Goal: Task Accomplishment & Management: Use online tool/utility

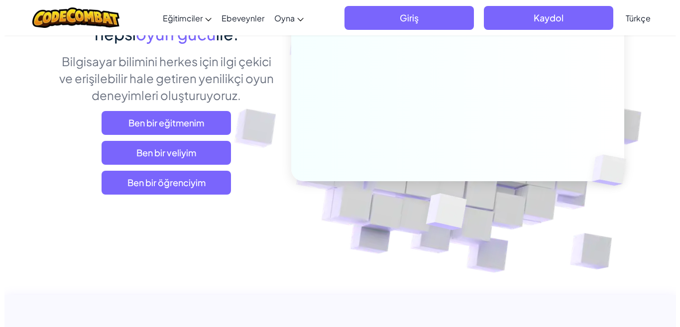
scroll to position [149, 0]
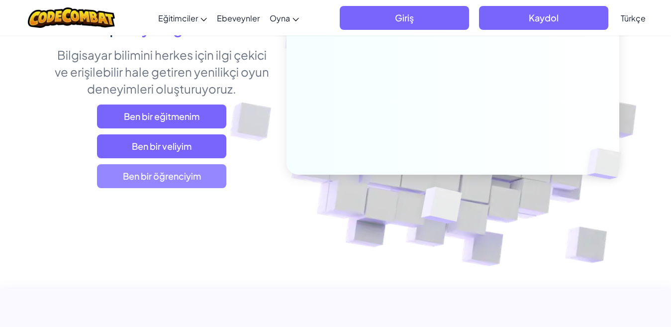
click at [171, 174] on span "Ben bir öğrenciyim" at bounding box center [161, 176] width 129 height 24
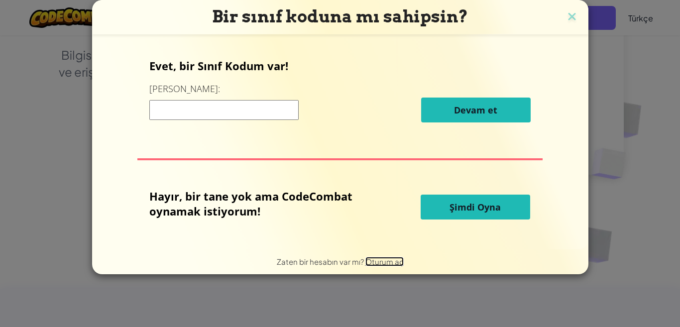
click at [370, 264] on span "Oturum aç" at bounding box center [384, 261] width 38 height 9
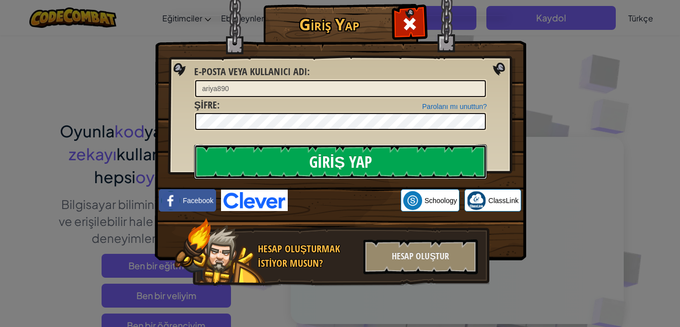
click at [415, 154] on input "Giriş Yap" at bounding box center [340, 161] width 293 height 35
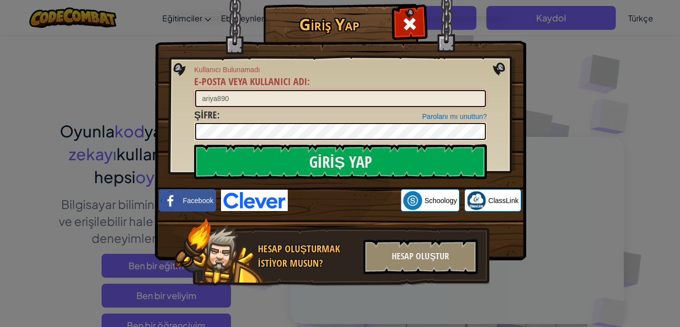
click at [205, 97] on input "ariya890" at bounding box center [340, 98] width 291 height 17
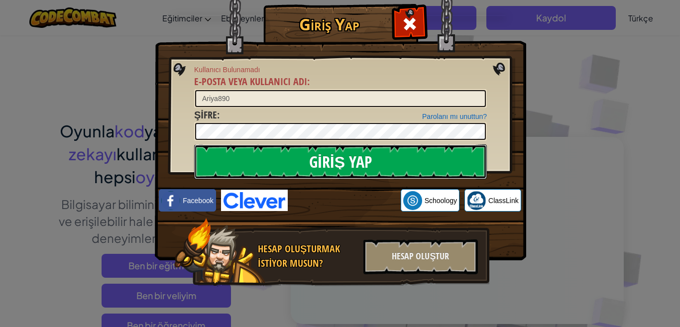
click at [367, 156] on input "Giriş Yap" at bounding box center [340, 161] width 293 height 35
click at [438, 167] on input "Giriş Yap" at bounding box center [340, 161] width 293 height 35
click at [414, 164] on input "Giriş Yap" at bounding box center [340, 161] width 293 height 35
click at [378, 157] on input "Giriş Yap" at bounding box center [340, 161] width 293 height 35
click at [391, 166] on input "Giriş Yap" at bounding box center [340, 161] width 293 height 35
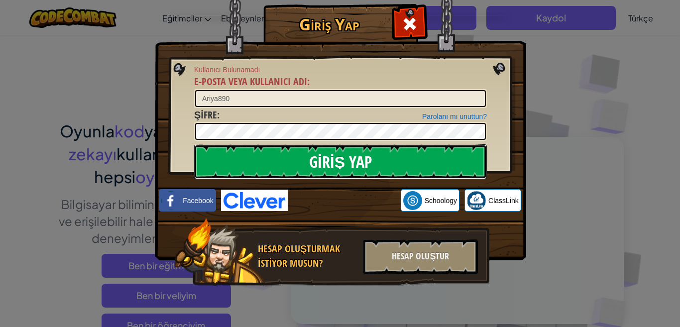
click at [391, 166] on input "Giriş Yap" at bounding box center [340, 161] width 293 height 35
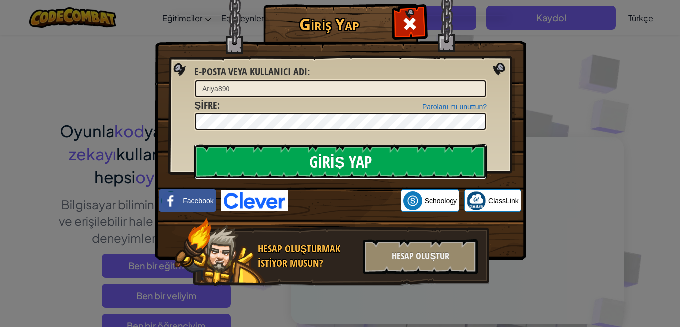
click at [391, 166] on input "Giriş Yap" at bounding box center [340, 161] width 293 height 35
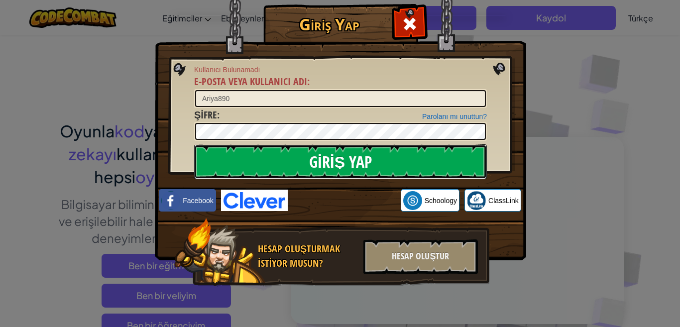
click at [391, 166] on input "Giriş Yap" at bounding box center [340, 161] width 293 height 35
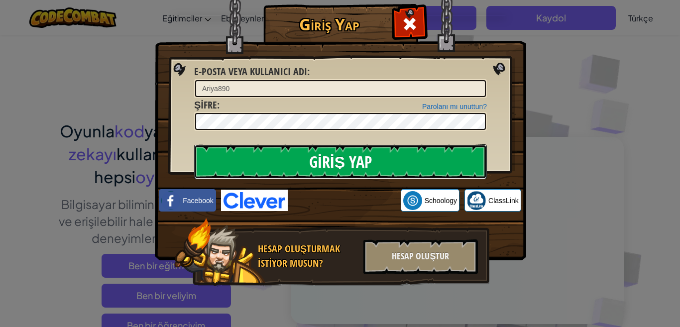
click at [391, 166] on input "Giriş Yap" at bounding box center [340, 161] width 293 height 35
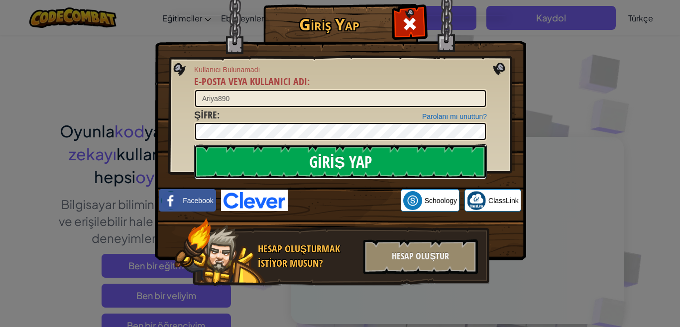
click at [389, 167] on input "Giriş Yap" at bounding box center [340, 161] width 293 height 35
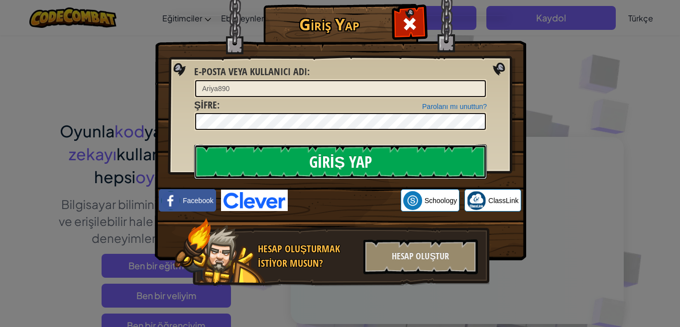
click at [389, 167] on input "Giriş Yap" at bounding box center [340, 161] width 293 height 35
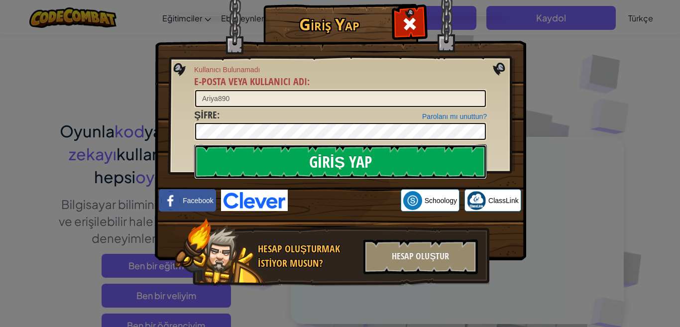
click at [389, 167] on input "Giriş Yap" at bounding box center [340, 161] width 293 height 35
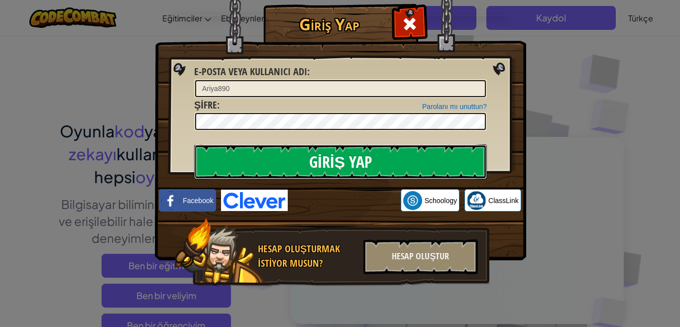
click at [389, 167] on input "Giriş Yap" at bounding box center [340, 161] width 293 height 35
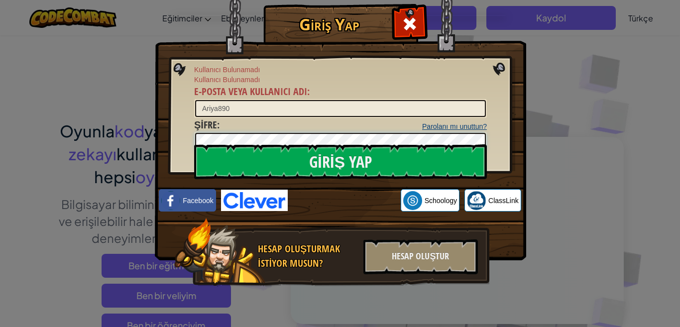
click at [194, 144] on input "Giriş Yap" at bounding box center [340, 161] width 293 height 35
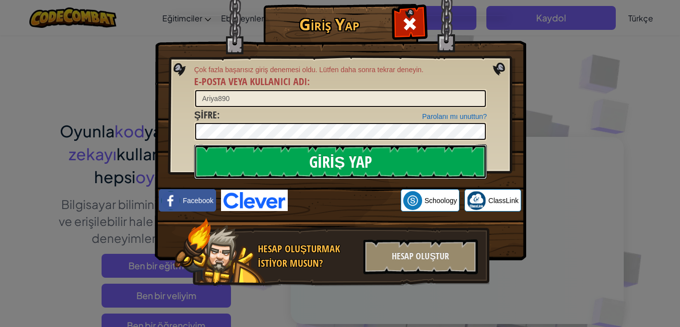
click at [348, 167] on input "Giriş Yap" at bounding box center [340, 161] width 293 height 35
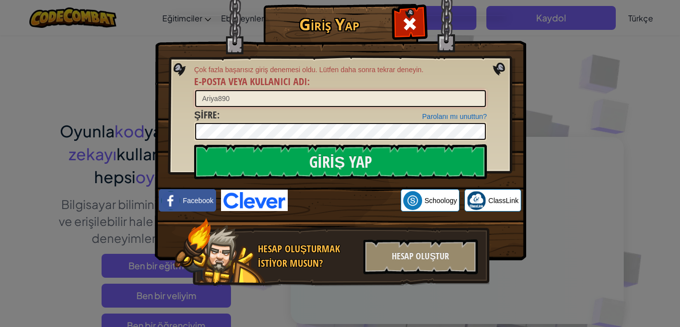
click at [285, 96] on input "Ariya890" at bounding box center [340, 98] width 291 height 17
type input "ariya890"
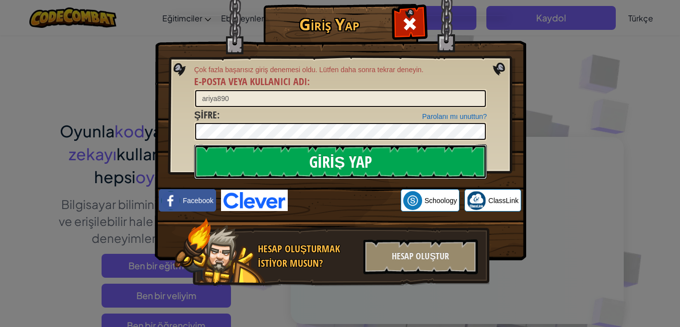
click at [388, 163] on input "Giriş Yap" at bounding box center [340, 161] width 293 height 35
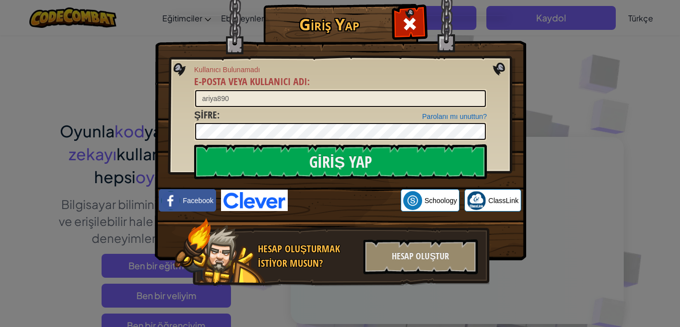
click at [402, 281] on div "Hesap oluşturmak istiyor musun? Hesap Oluştur" at bounding box center [331, 252] width 315 height 69
click at [421, 261] on div "Hesap Oluştur" at bounding box center [420, 256] width 114 height 35
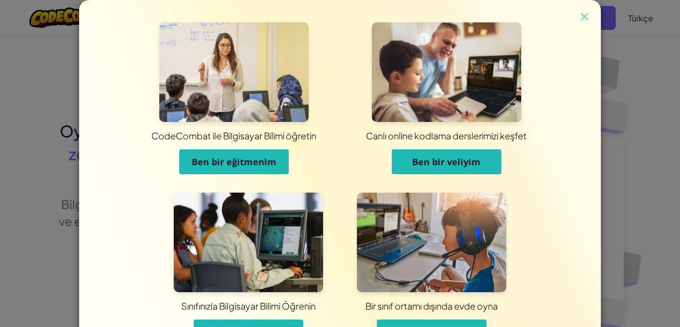
click at [256, 321] on button "Ben bir öğrenciyim" at bounding box center [248, 331] width 109 height 25
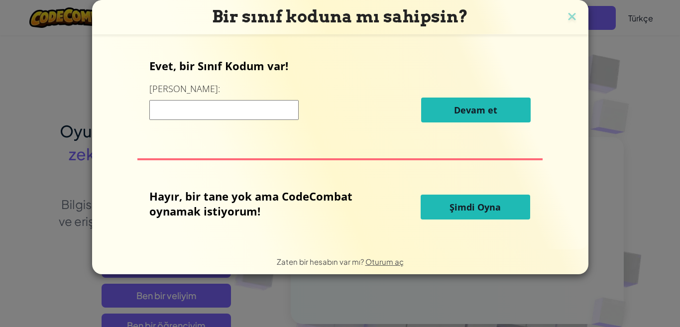
click at [182, 110] on input at bounding box center [223, 110] width 149 height 20
type input "ricesideduck"
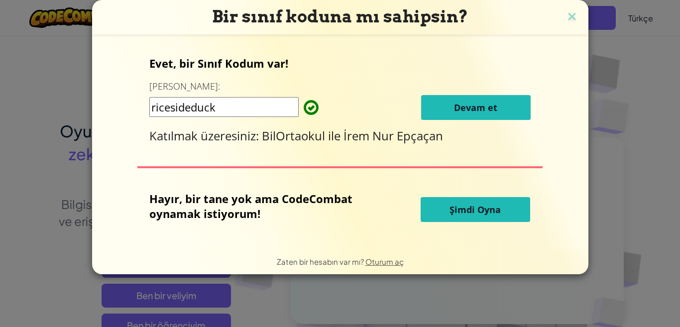
click at [467, 111] on span "Devam et" at bounding box center [475, 108] width 43 height 12
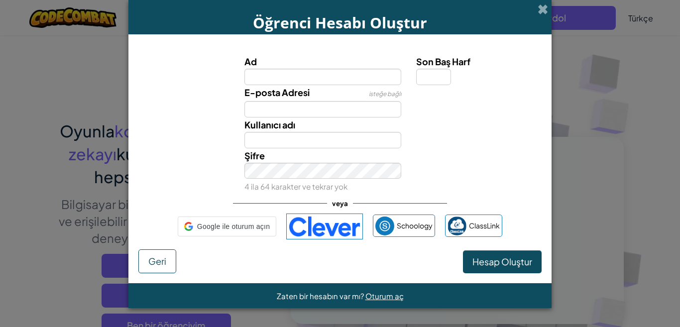
click at [290, 84] on input "Ad" at bounding box center [322, 77] width 157 height 16
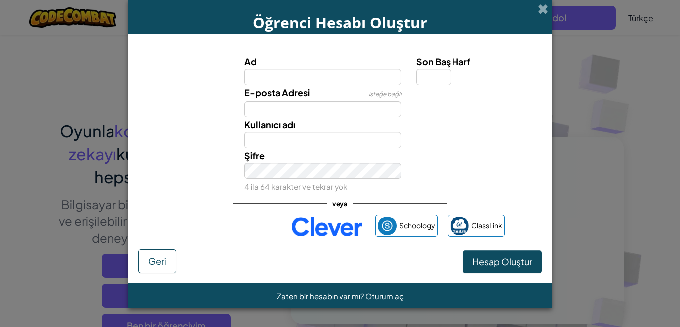
type input "ariya890"
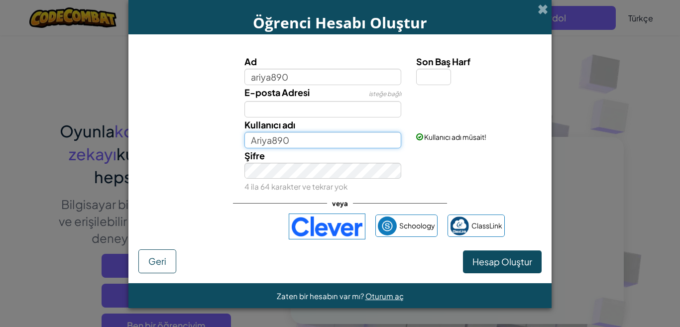
click at [304, 141] on input "Ariya890" at bounding box center [322, 140] width 157 height 16
type input "Ariya8900"
click at [299, 161] on div "Şifre 4 ila 64 karakter ve tekrar yok" at bounding box center [323, 171] width 172 height 46
click at [436, 70] on input "Son Baş Harf" at bounding box center [433, 77] width 35 height 16
type input "Ç"
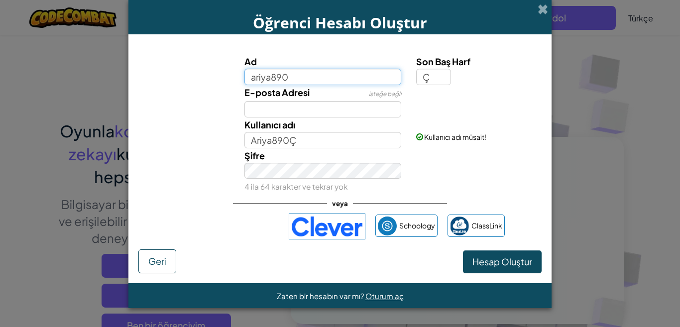
click at [260, 72] on input "ariya890" at bounding box center [322, 77] width 157 height 16
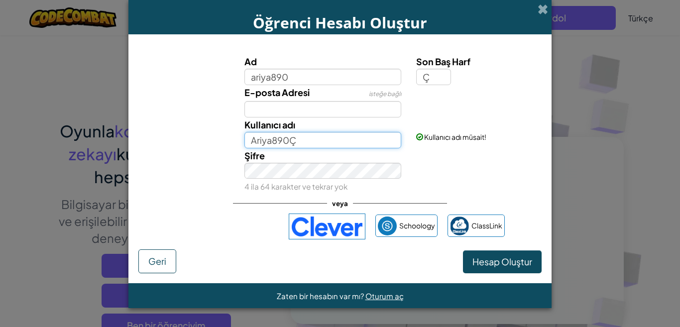
click at [306, 138] on input "Ariya890Ç" at bounding box center [322, 140] width 157 height 16
type input "Ariya890"
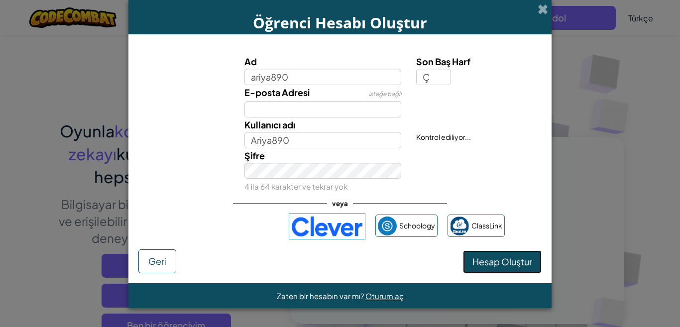
click at [493, 271] on button "Hesap Oluştur" at bounding box center [502, 261] width 79 height 23
click at [494, 264] on button "Hesap Oluştur" at bounding box center [502, 261] width 79 height 23
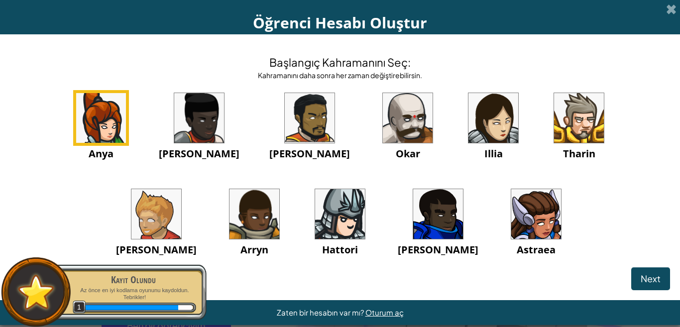
click at [511, 221] on img at bounding box center [536, 214] width 50 height 50
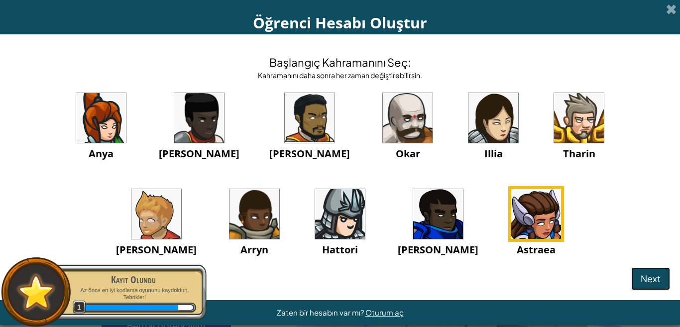
click at [640, 281] on span "Next" at bounding box center [650, 278] width 20 height 11
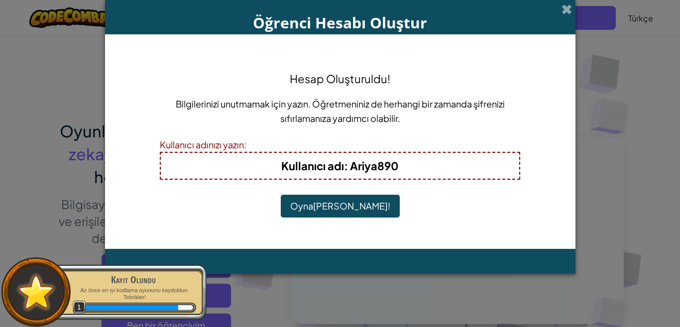
click at [319, 210] on button "Oynamaya Başla!" at bounding box center [340, 206] width 119 height 23
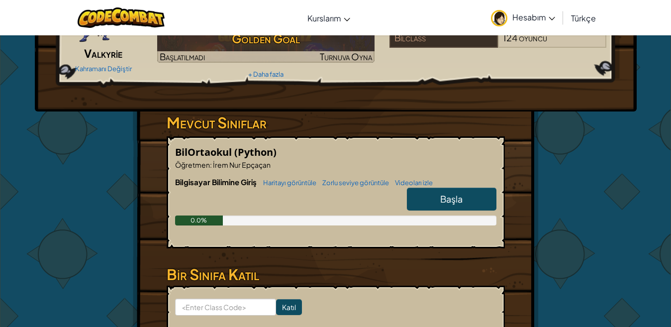
scroll to position [100, 0]
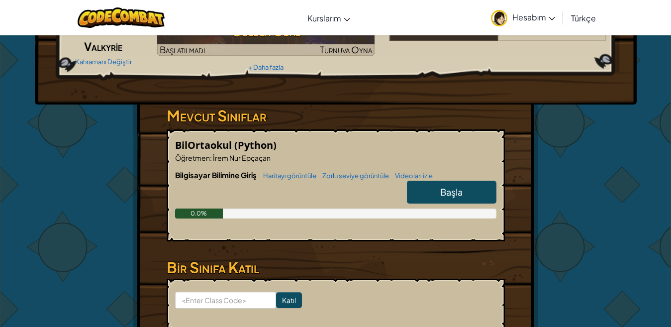
click at [413, 204] on link "Başla" at bounding box center [452, 192] width 90 height 23
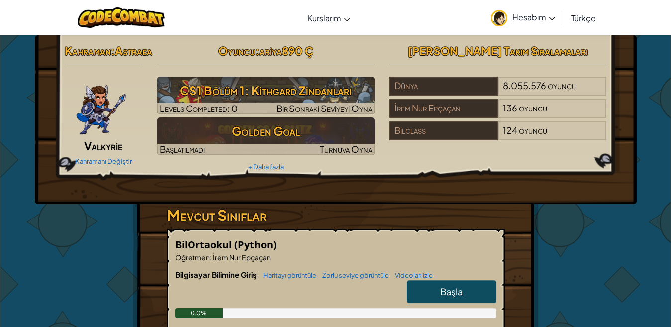
select select "tr"
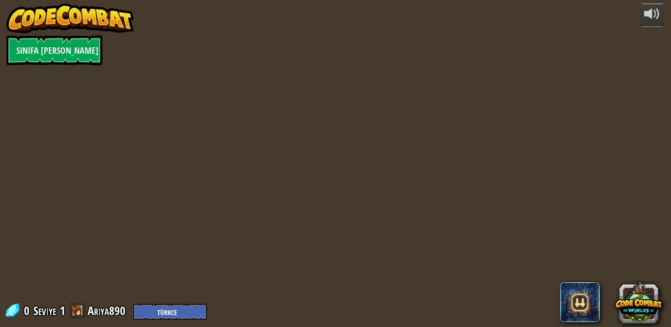
select select "tr"
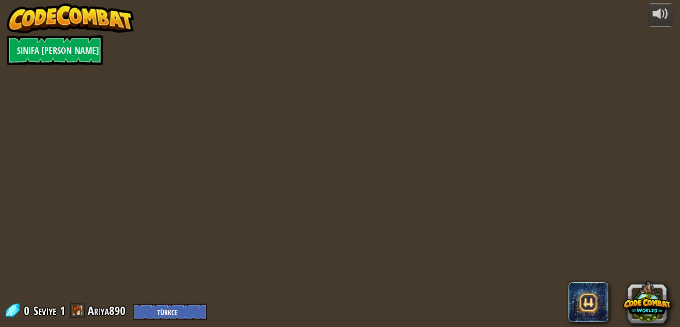
select select "tr"
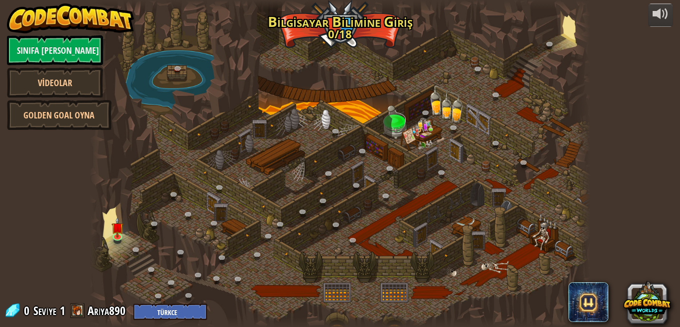
select select "tr"
click at [118, 228] on img at bounding box center [117, 227] width 12 height 20
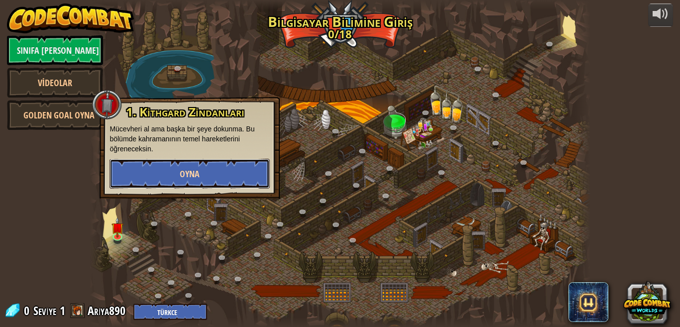
click at [159, 175] on button "Oyna" at bounding box center [189, 174] width 160 height 30
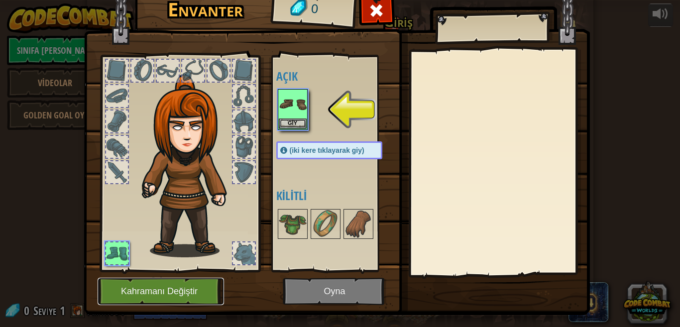
click at [113, 291] on button "Kahramanı Değiştir" at bounding box center [161, 291] width 126 height 27
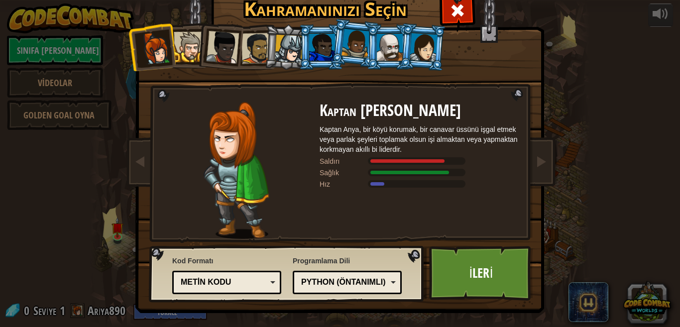
click at [185, 49] on div at bounding box center [189, 47] width 30 height 30
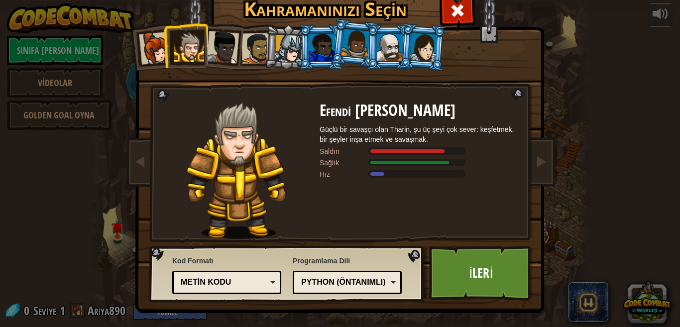
click at [299, 48] on li at bounding box center [321, 46] width 45 height 45
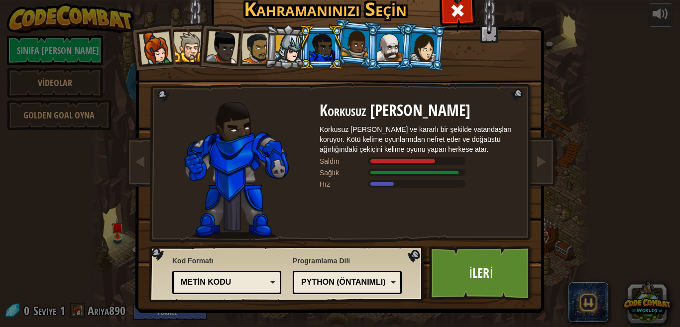
click at [418, 40] on div at bounding box center [423, 47] width 28 height 28
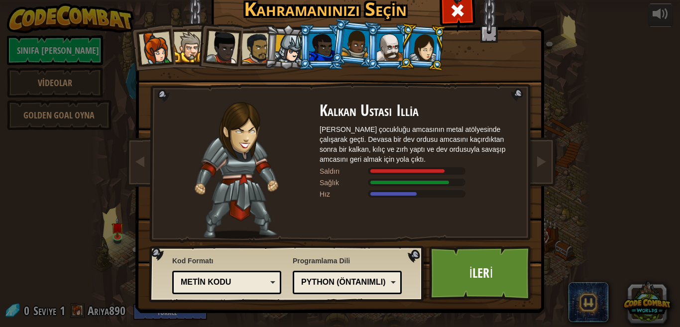
click at [344, 42] on div at bounding box center [355, 43] width 28 height 29
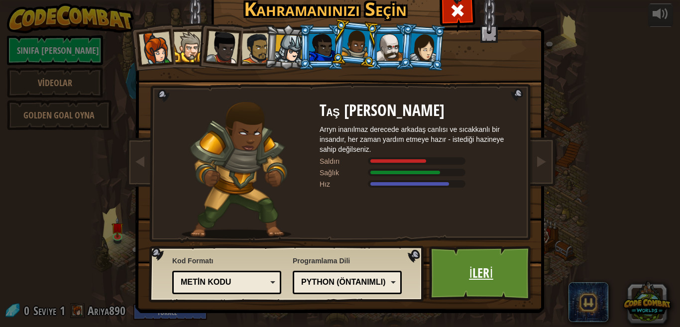
click at [466, 264] on link "İleri" at bounding box center [481, 273] width 104 height 55
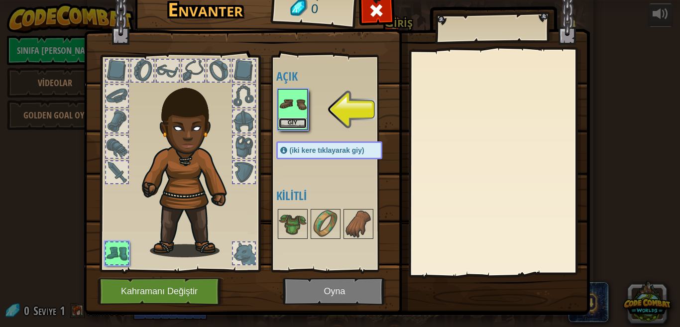
click at [283, 119] on button "Giy" at bounding box center [293, 123] width 28 height 10
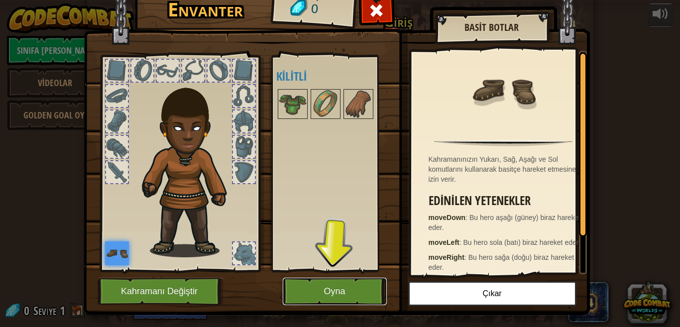
click at [331, 297] on button "Oyna" at bounding box center [335, 291] width 104 height 27
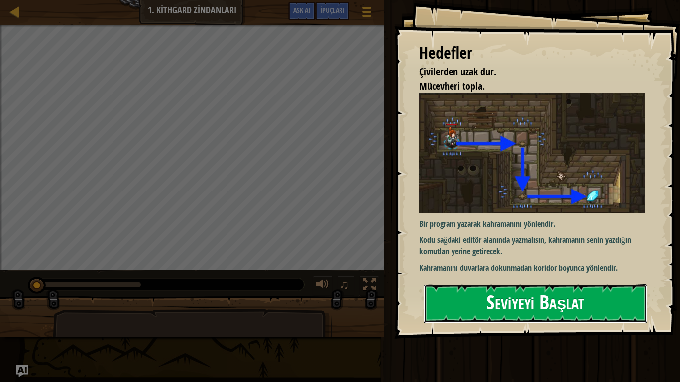
click at [443, 308] on button "Seviyeyi Başlat" at bounding box center [534, 303] width 223 height 39
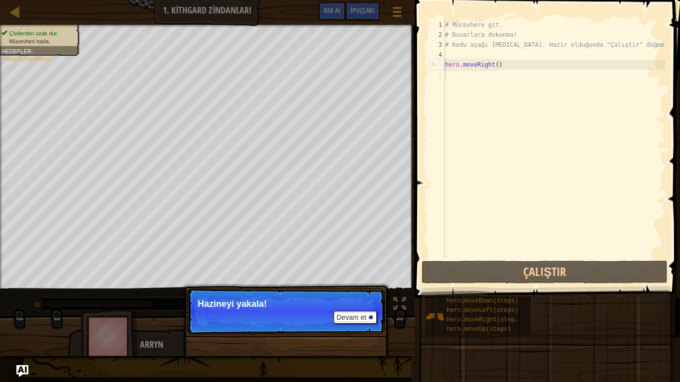
click at [236, 326] on div "Devam et Hazineyi yakala!" at bounding box center [285, 362] width 207 height 147
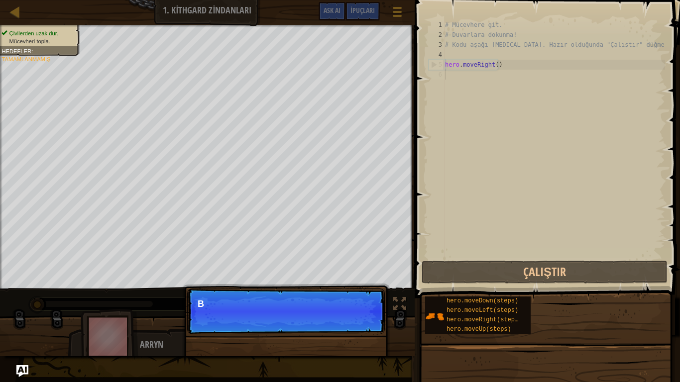
scroll to position [4, 0]
click at [302, 326] on div "Devam et Bu metodları kullanabilirsin." at bounding box center [285, 362] width 207 height 147
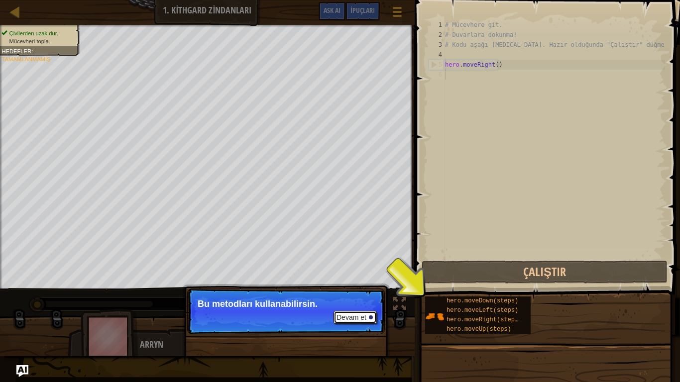
click at [344, 317] on button "Devam et" at bounding box center [354, 317] width 43 height 13
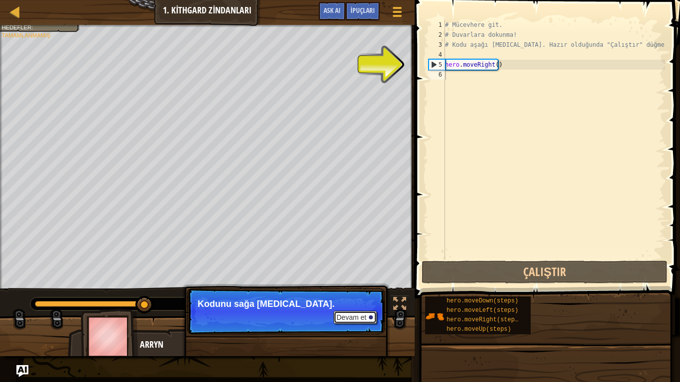
click at [350, 317] on button "Devam et" at bounding box center [354, 317] width 43 height 13
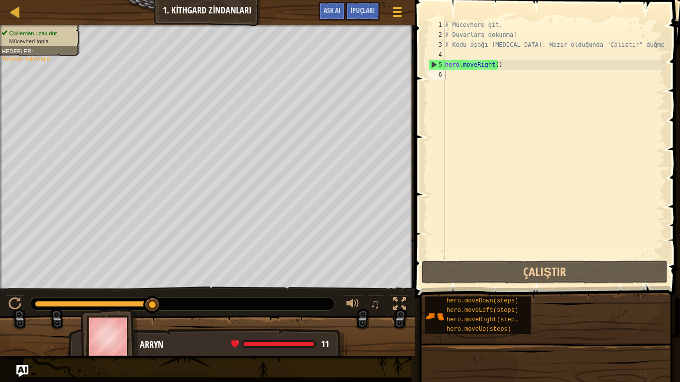
click at [350, 317] on div at bounding box center [207, 340] width 414 height 50
click at [112, 326] on img at bounding box center [110, 336] width 58 height 55
click at [163, 326] on div "Arryn" at bounding box center [238, 344] width 197 height 13
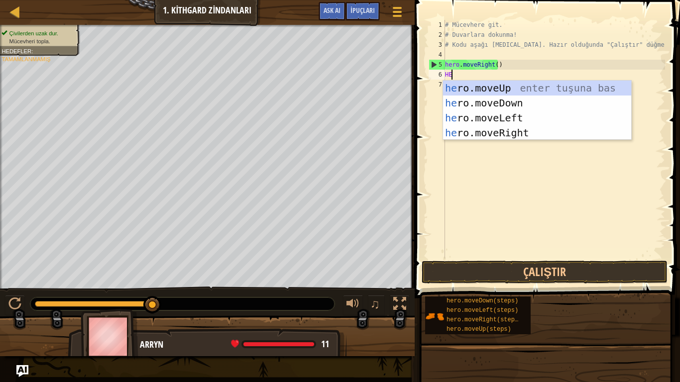
type textarea "HER"
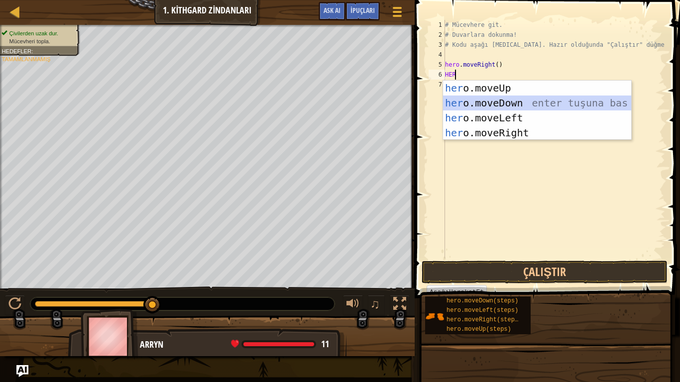
click at [464, 101] on div "her o.moveUp enter tuşuna bas her o.moveDown enter tuşuna bas her o.moveLeft en…" at bounding box center [537, 126] width 188 height 90
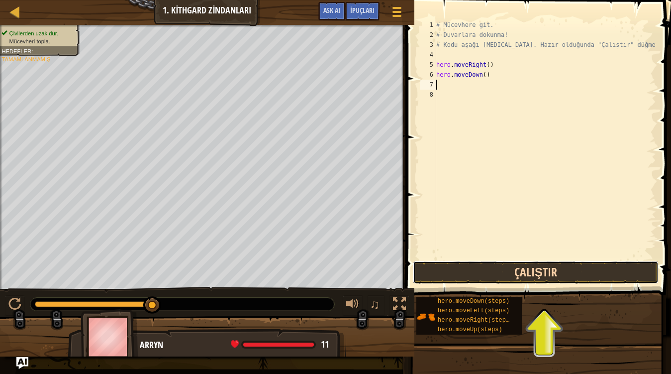
click at [484, 272] on button "Çalıştır" at bounding box center [536, 272] width 246 height 23
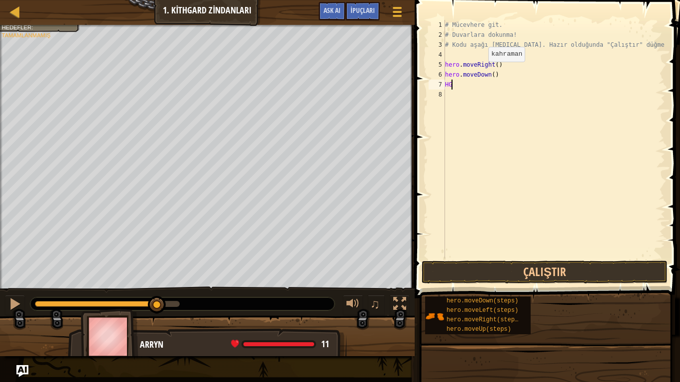
type textarea "H"
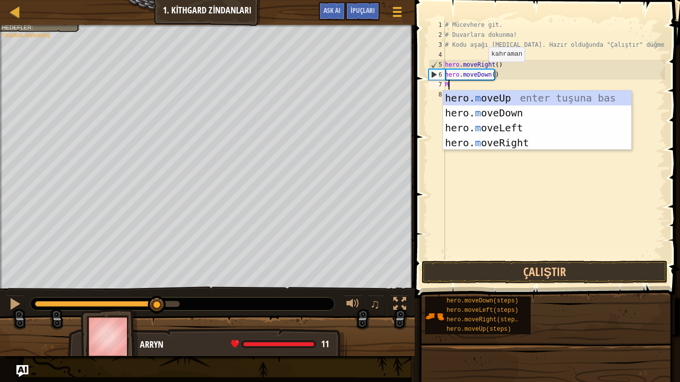
type textarea "MO"
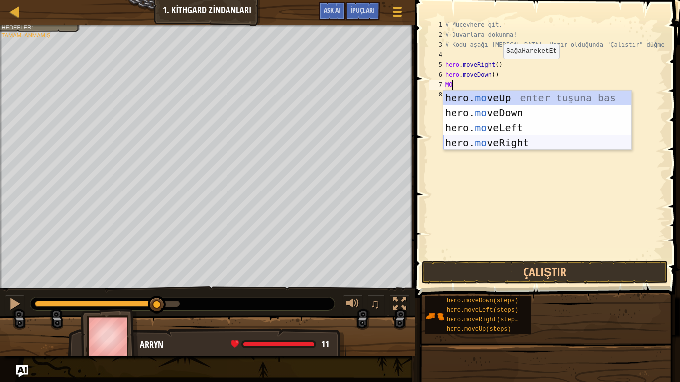
click at [481, 142] on div "hero. mo veUp enter tuşuna bas hero. mo veDown enter tuşuna bas hero. mo veLeft…" at bounding box center [537, 136] width 188 height 90
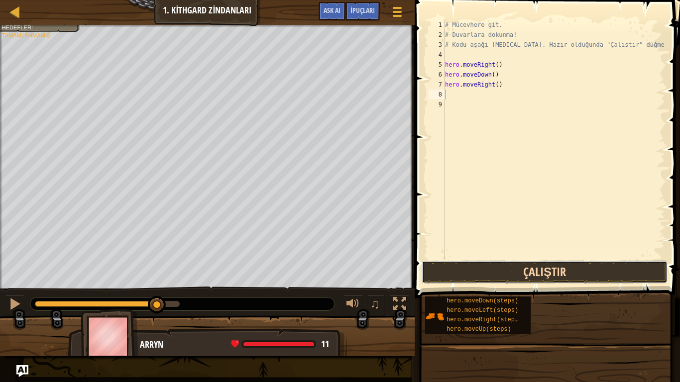
click at [472, 268] on button "Çalıştır" at bounding box center [544, 272] width 246 height 23
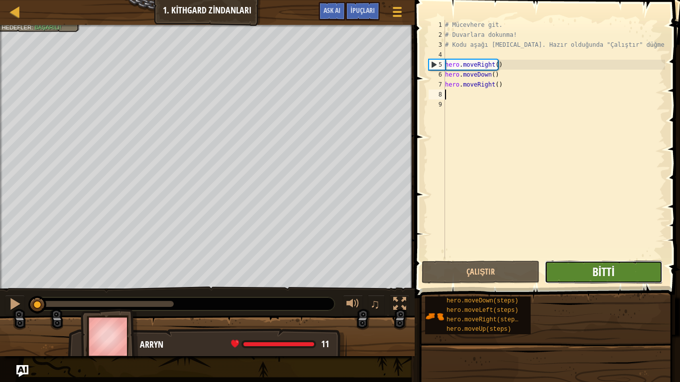
click at [593, 271] on span "Bitti" at bounding box center [603, 272] width 22 height 16
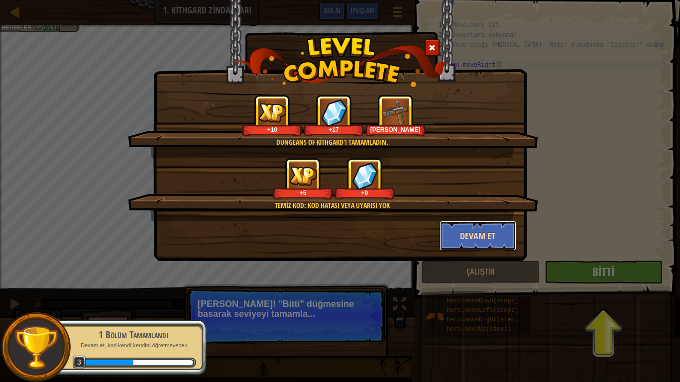
click at [498, 239] on button "Devam et" at bounding box center [477, 236] width 77 height 30
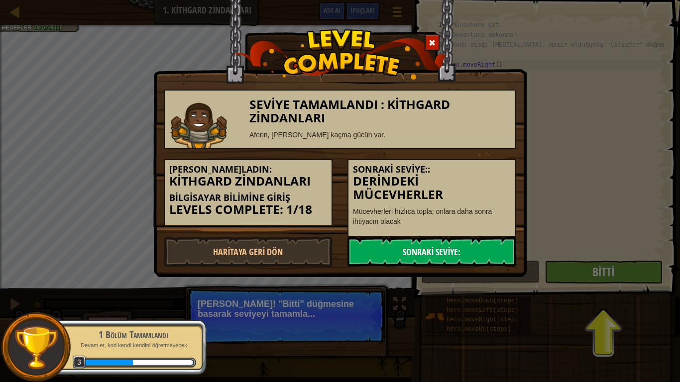
click at [458, 249] on link "Sonraki Seviye:" at bounding box center [431, 252] width 169 height 30
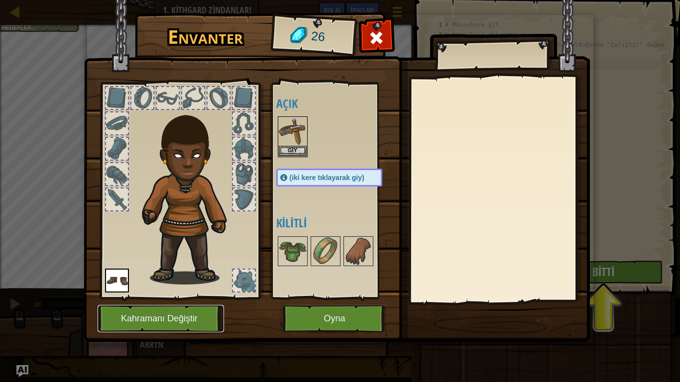
click at [202, 321] on button "Kahramanı Değiştir" at bounding box center [161, 318] width 126 height 27
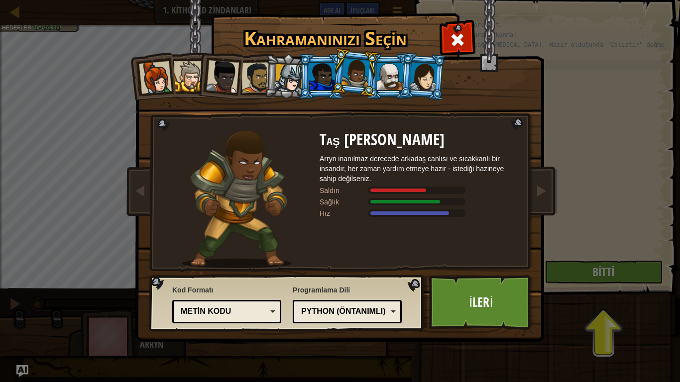
click at [422, 87] on div at bounding box center [423, 76] width 28 height 28
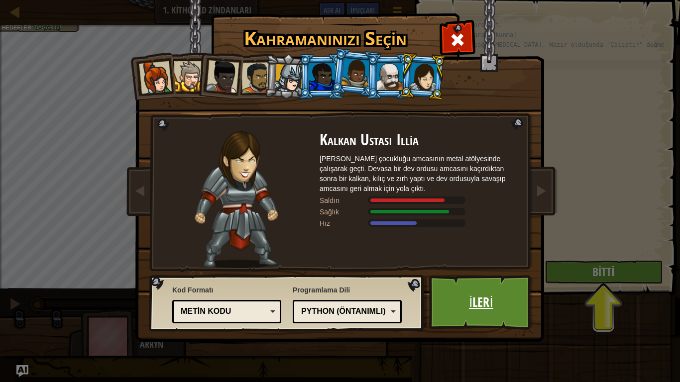
click at [440, 296] on link "İleri" at bounding box center [481, 302] width 104 height 55
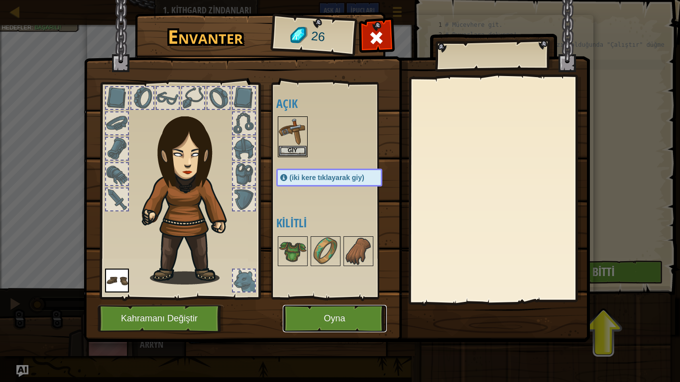
click at [309, 316] on button "Oyna" at bounding box center [335, 318] width 104 height 27
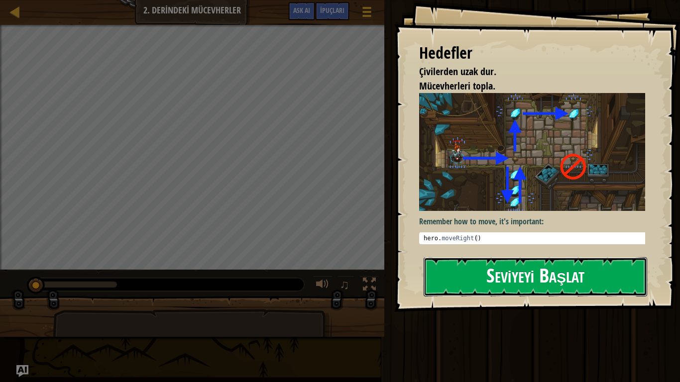
click at [532, 286] on button "Seviyeyi Başlat" at bounding box center [534, 276] width 223 height 39
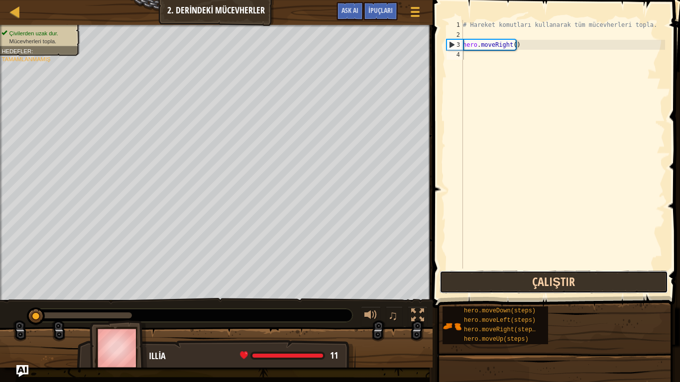
click at [523, 284] on button "Çalıştır" at bounding box center [553, 282] width 228 height 23
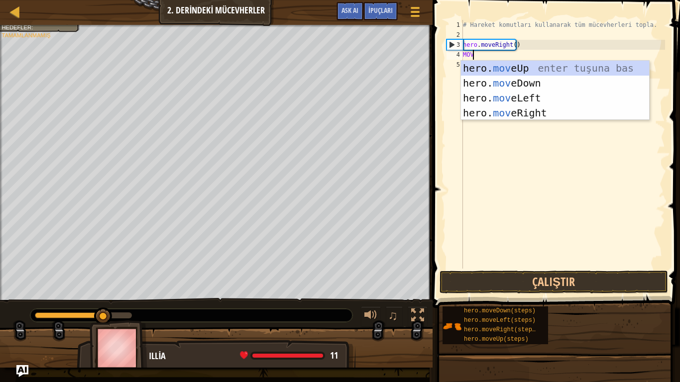
scroll to position [4, 0]
type textarea "MOVE"
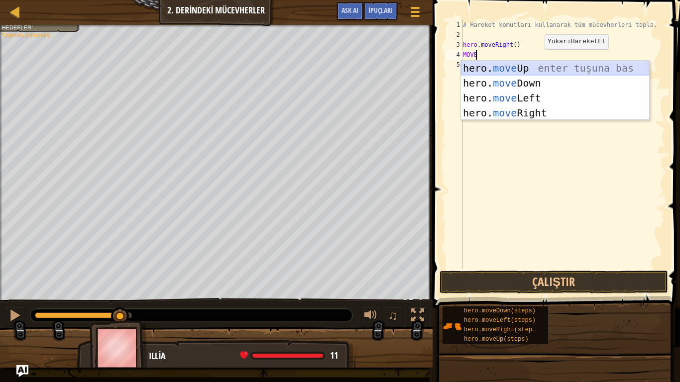
click at [511, 64] on div "hero. move Up enter tuşuna bas hero. move Down enter tuşuna bas hero. move Left…" at bounding box center [555, 106] width 188 height 90
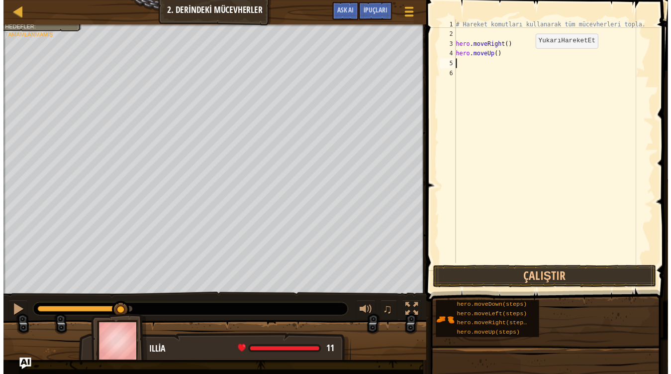
scroll to position [4, 0]
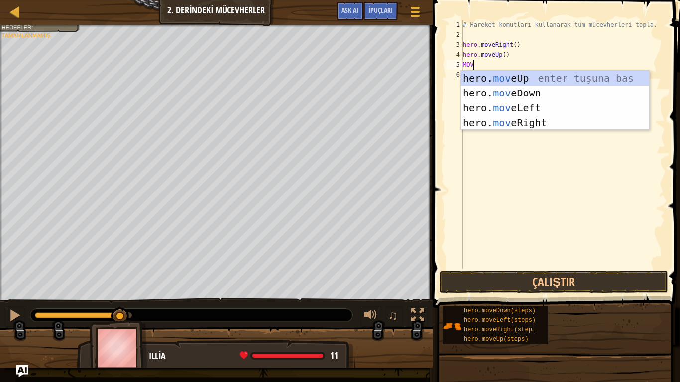
type textarea "MOVE"
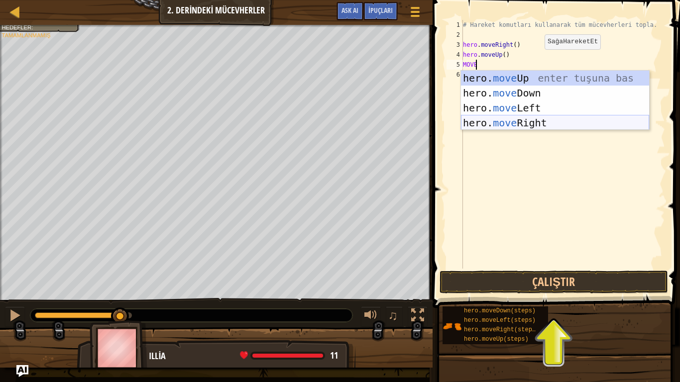
click at [481, 120] on div "hero. move Up enter tuşuna bas hero. move Down enter tuşuna bas hero. move Left…" at bounding box center [555, 116] width 188 height 90
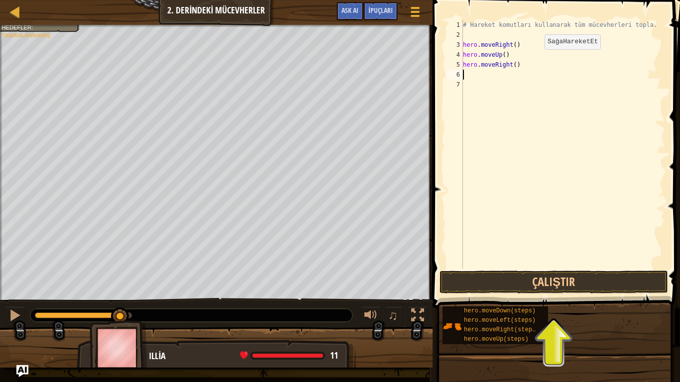
scroll to position [4, 0]
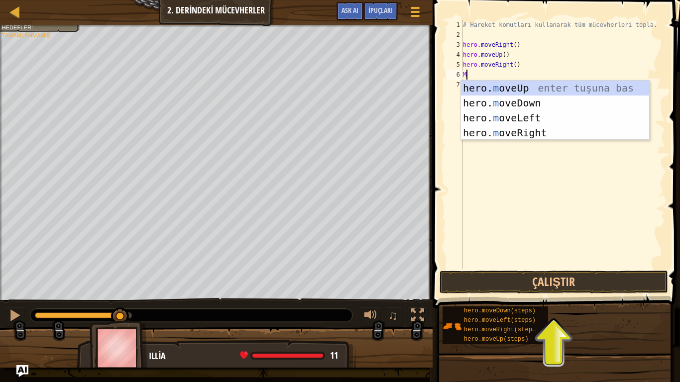
type textarea "MO"
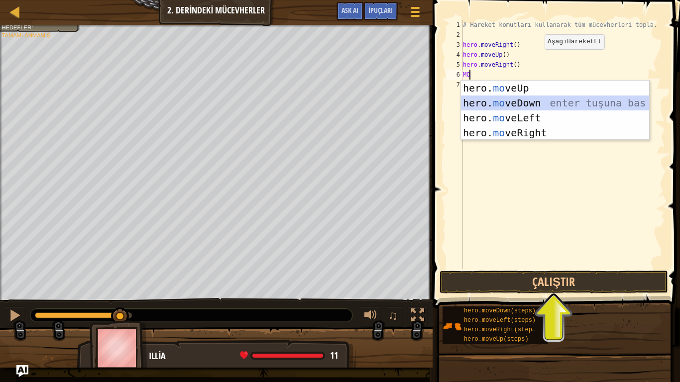
click at [521, 99] on div "hero. mo veUp enter tuşuna bas hero. mo veDown enter tuşuna bas hero. mo veLeft…" at bounding box center [555, 126] width 188 height 90
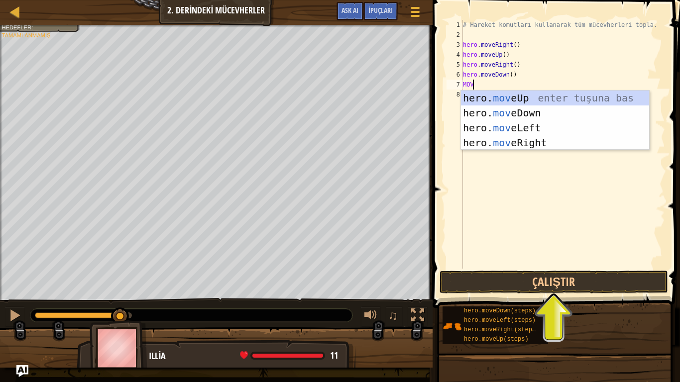
type textarea "MOV"
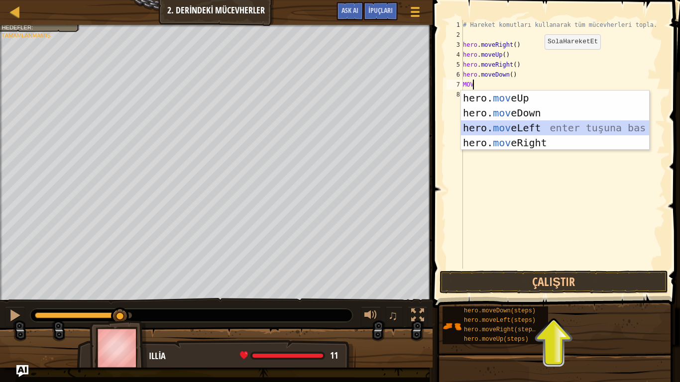
click at [507, 123] on div "hero. mov eUp enter tuşuna bas hero. mov eDown enter tuşuna bas hero. mov eLeft…" at bounding box center [555, 136] width 188 height 90
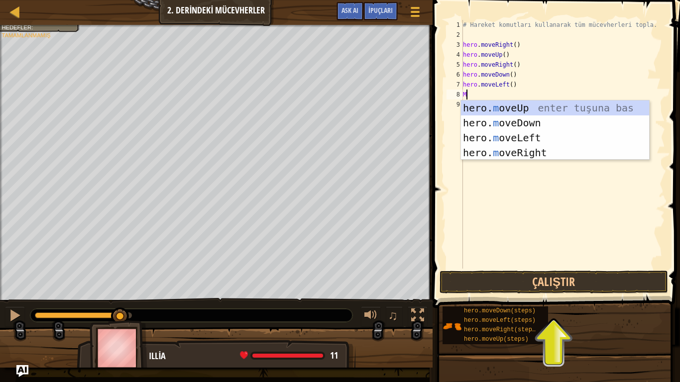
type textarea "MO"
click at [498, 120] on div "hero. mo veUp enter tuşuna bas hero. mo veDown enter tuşuna bas hero. mo veLeft…" at bounding box center [555, 146] width 188 height 90
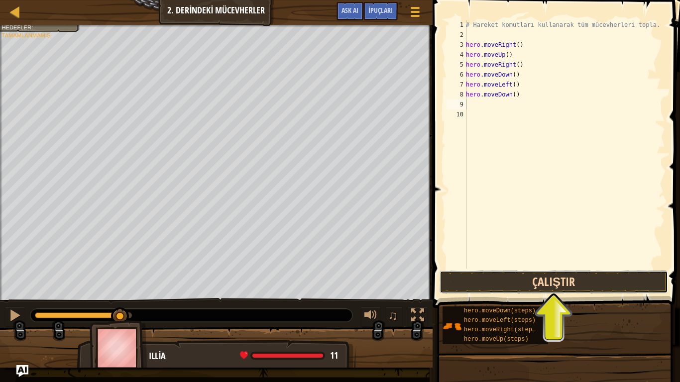
click at [494, 283] on button "Çalıştır" at bounding box center [553, 282] width 228 height 23
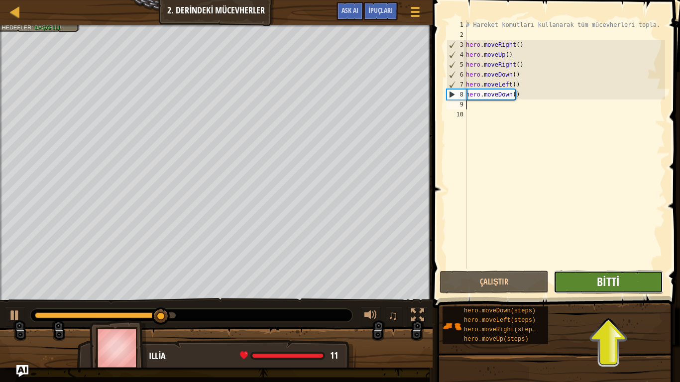
click at [618, 283] on span "Bitti" at bounding box center [608, 282] width 22 height 16
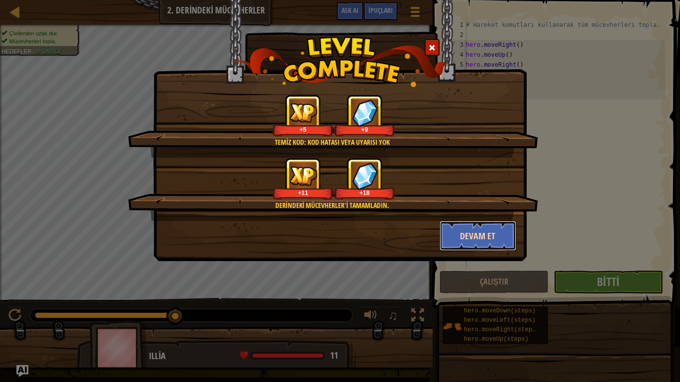
click at [473, 232] on button "Devam et" at bounding box center [477, 236] width 77 height 30
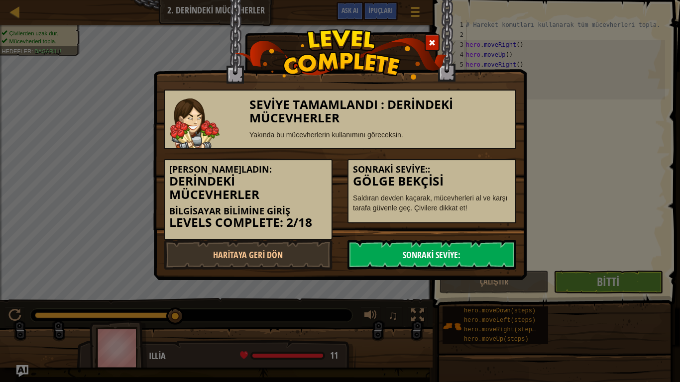
click at [426, 252] on link "Sonraki Seviye:" at bounding box center [431, 255] width 169 height 30
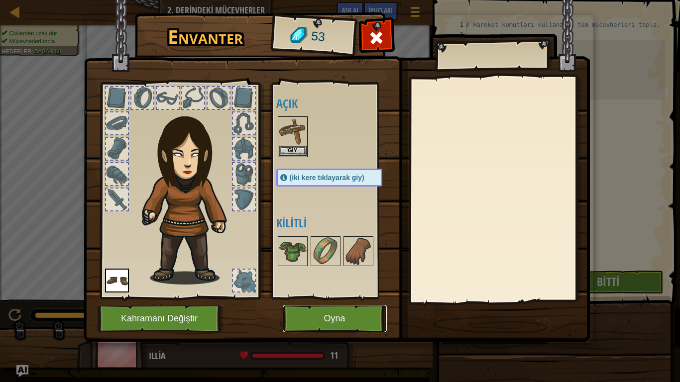
click at [296, 316] on button "Oyna" at bounding box center [335, 318] width 104 height 27
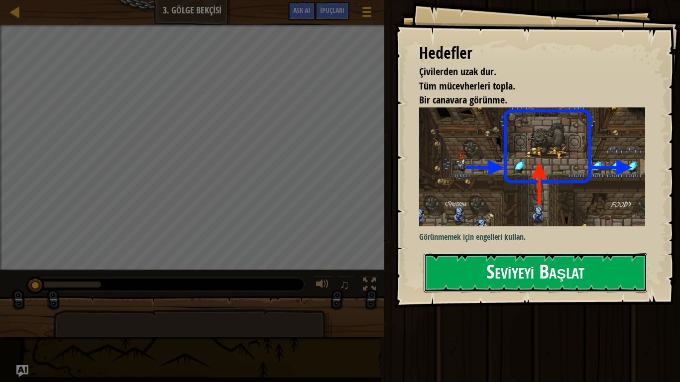
click at [459, 279] on button "Seviyeyi Başlat" at bounding box center [534, 272] width 223 height 39
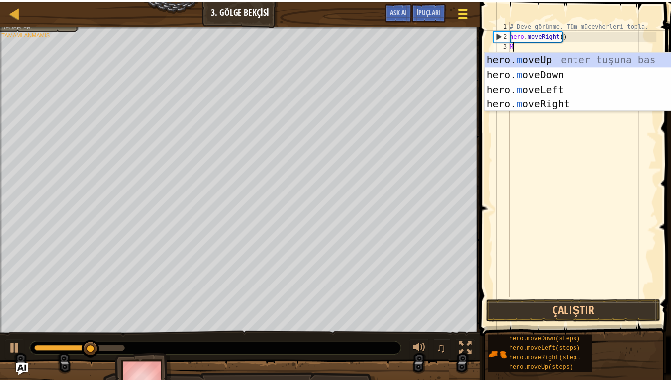
scroll to position [4, 0]
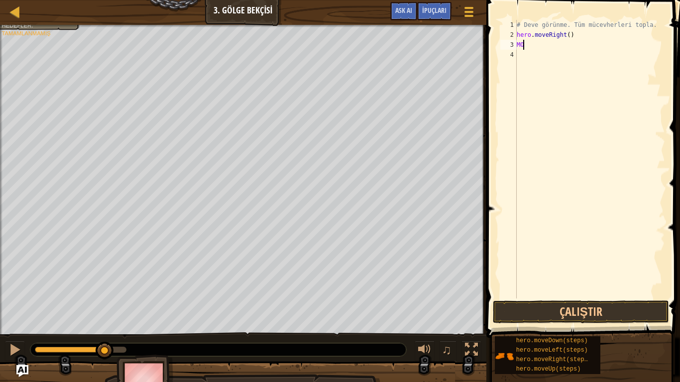
type textarea "M"
type textarea "MO"
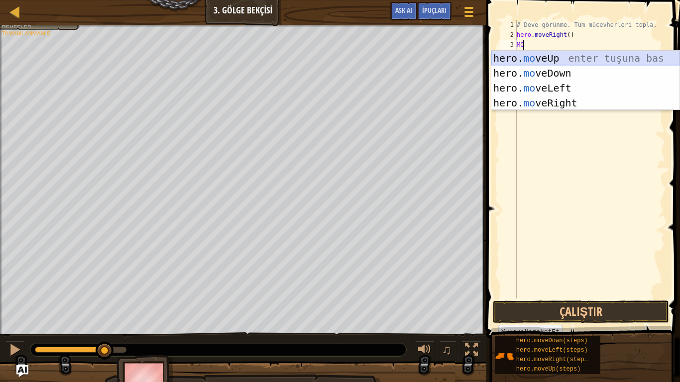
click at [542, 59] on div "hero. mo veUp enter tuşuna bas hero. mo veDown enter tuşuna bas hero. mo veLeft…" at bounding box center [585, 96] width 188 height 90
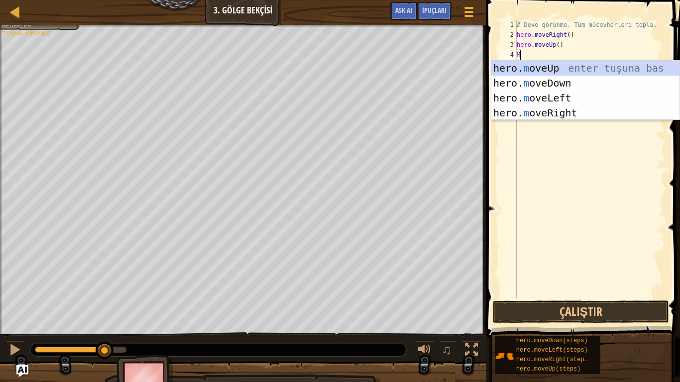
type textarea "MO"
click at [525, 111] on div "hero. mo veUp enter tuşuna bas hero. mo veDown enter tuşuna bas hero. mo veLeft…" at bounding box center [585, 106] width 188 height 90
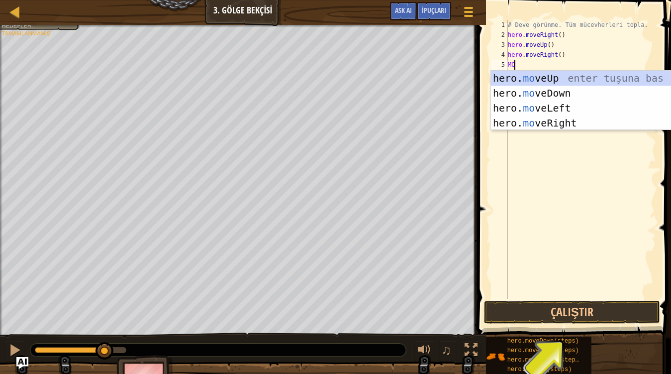
type textarea "MOV"
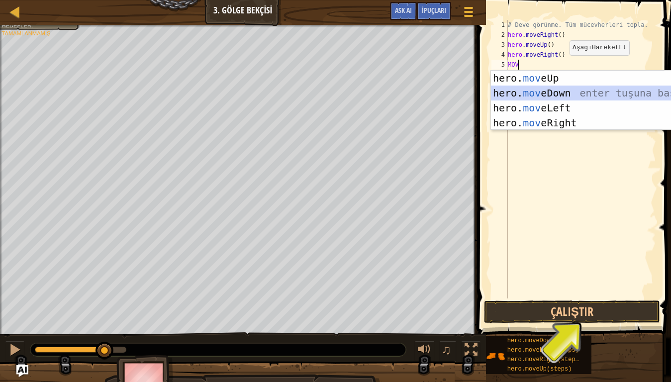
click at [549, 93] on div "hero. mov eUp enter tuşuna bas hero. mov eDown enter tuşuna bas hero. mov eLeft…" at bounding box center [585, 116] width 188 height 90
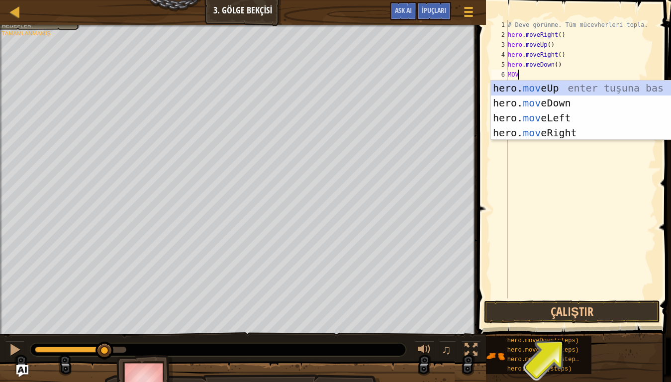
type textarea "MOVE"
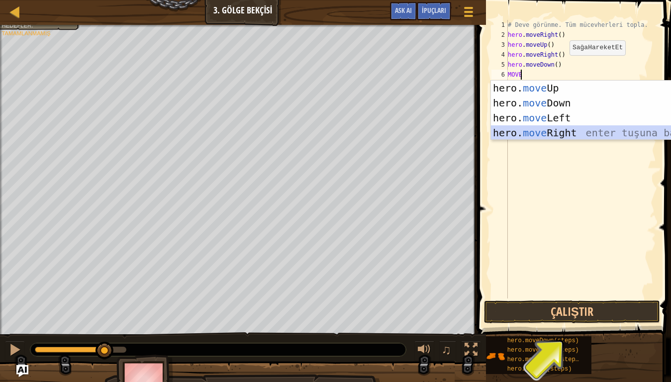
click at [535, 133] on div "hero. move Up enter tuşuna bas hero. move Down enter tuşuna bas hero. move Left…" at bounding box center [585, 126] width 188 height 90
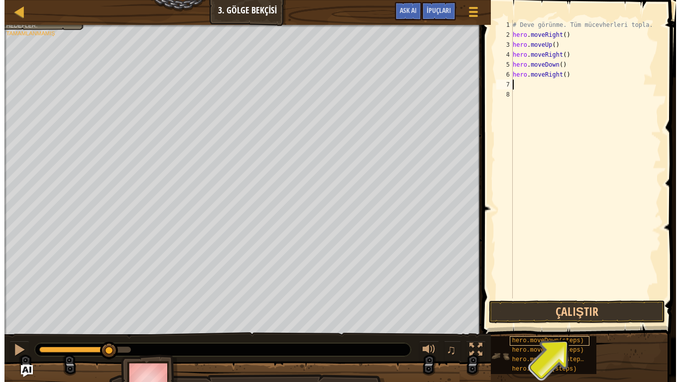
scroll to position [4, 0]
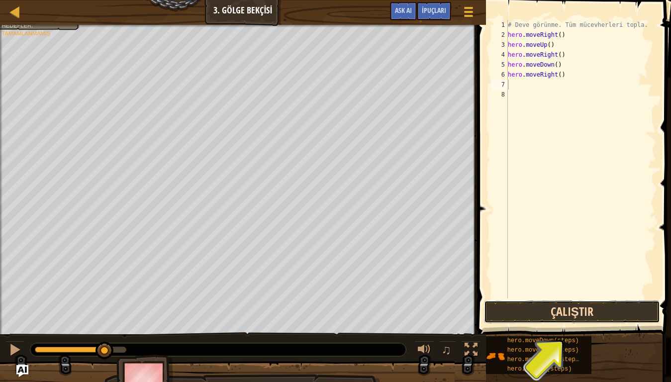
click at [542, 317] on button "Çalıştır" at bounding box center [572, 312] width 176 height 23
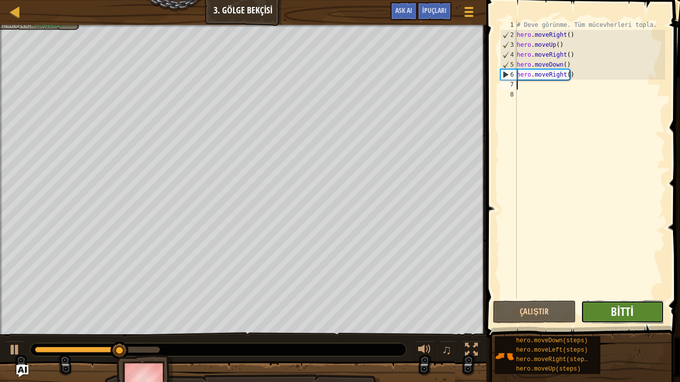
click at [623, 317] on span "Bitti" at bounding box center [622, 312] width 22 height 16
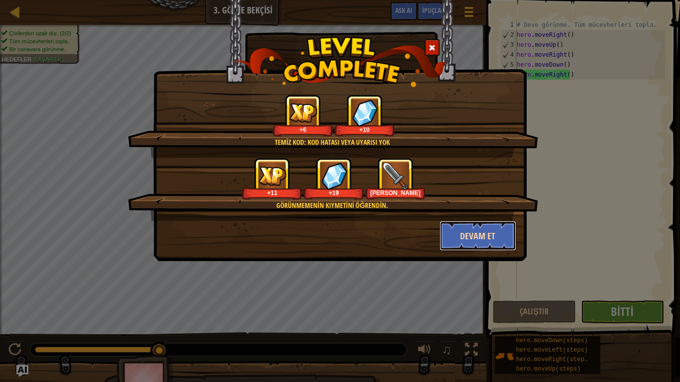
click at [480, 236] on button "Devam et" at bounding box center [477, 236] width 77 height 30
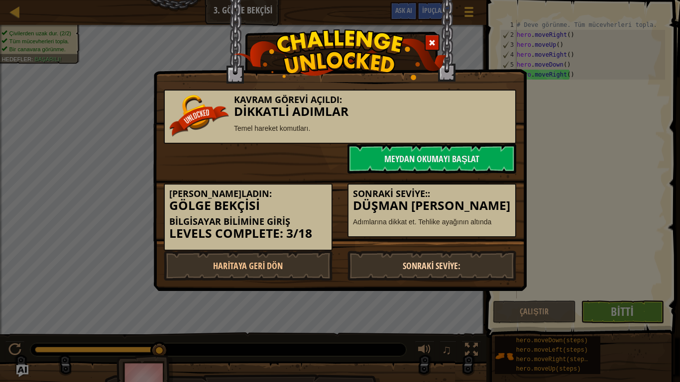
click at [401, 263] on link "Sonraki Seviye:" at bounding box center [431, 266] width 169 height 30
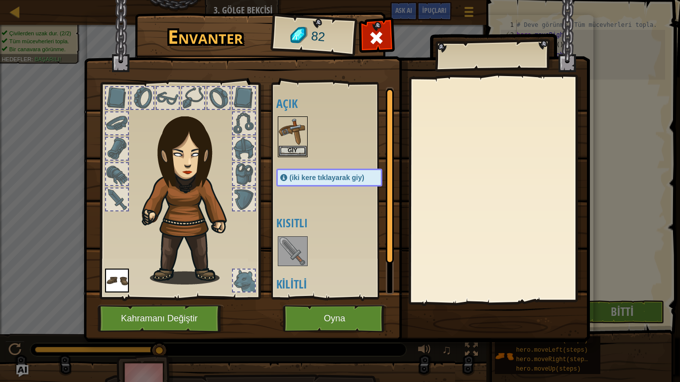
click at [284, 238] on img at bounding box center [293, 251] width 28 height 28
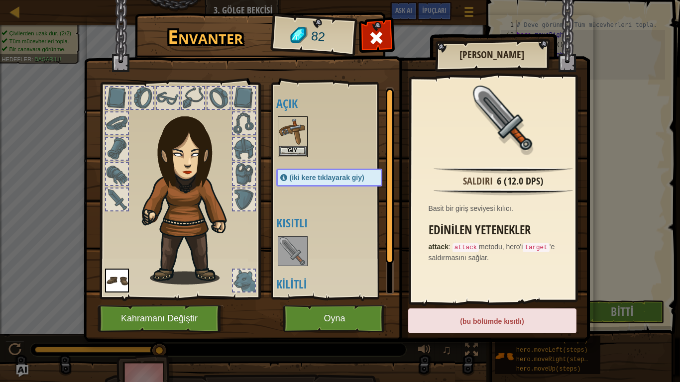
click at [445, 314] on div "(bu bölümde kısıtlı)" at bounding box center [492, 320] width 168 height 25
click at [315, 314] on button "Oyna" at bounding box center [335, 318] width 104 height 27
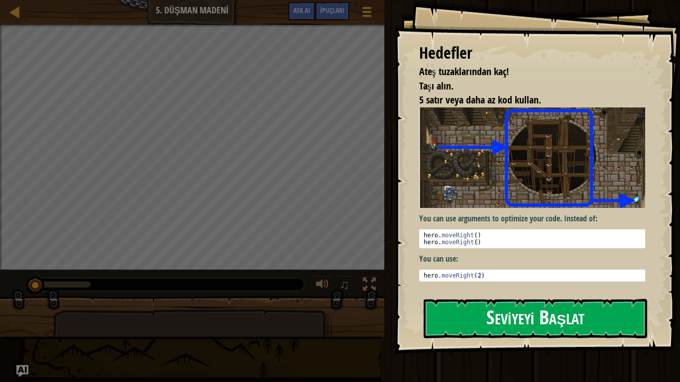
click at [495, 313] on button "Seviyeyi Başlat" at bounding box center [534, 318] width 223 height 39
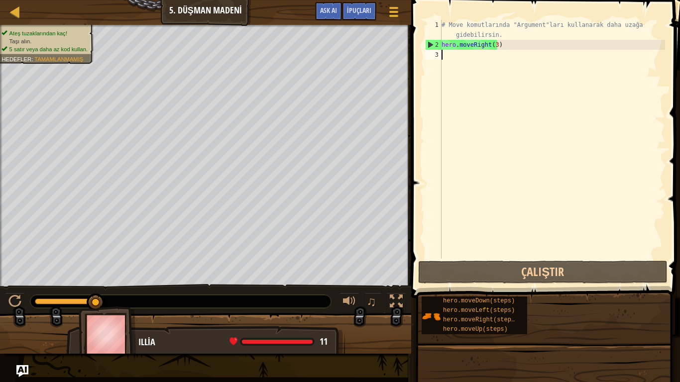
type textarea "MOV"
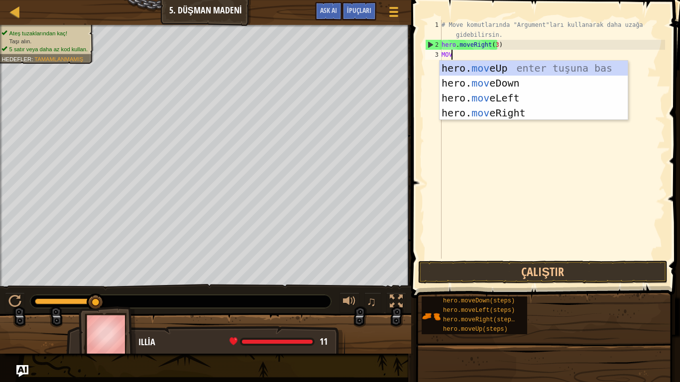
scroll to position [4, 0]
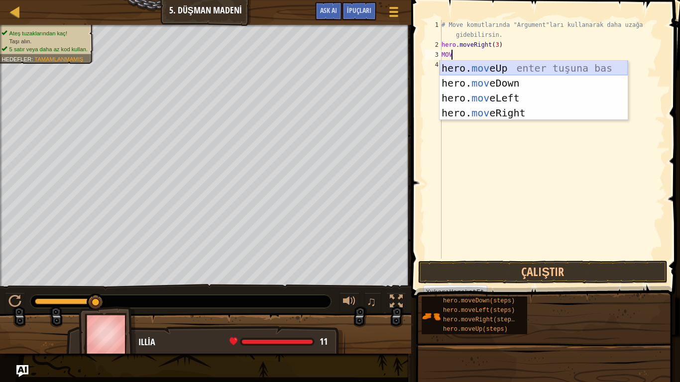
click at [493, 71] on div "hero. mov eUp enter tuşuna bas hero. mov eDown enter tuşuna bas hero. mov eLeft…" at bounding box center [533, 106] width 188 height 90
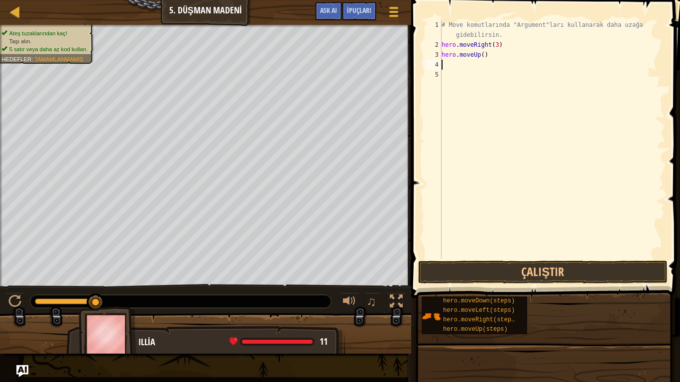
type textarea "M"
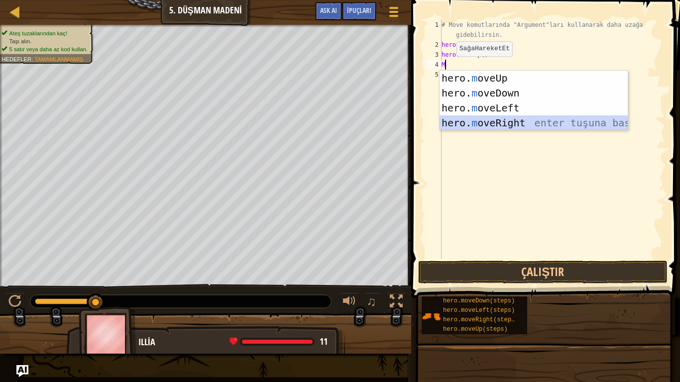
click at [469, 119] on div "hero. m oveUp enter tuşuna bas hero. m oveDown enter tuşuna bas hero. m oveLeft…" at bounding box center [533, 116] width 188 height 90
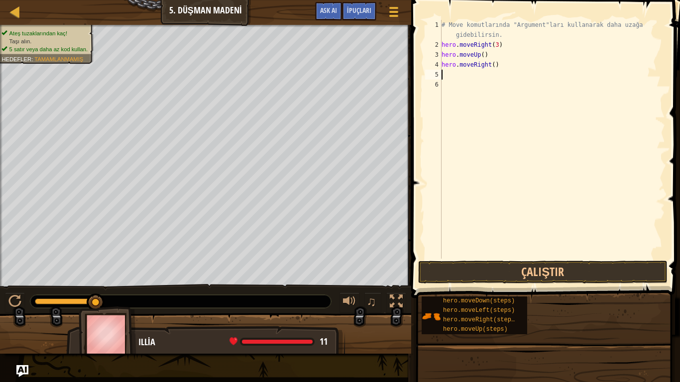
type textarea "M"
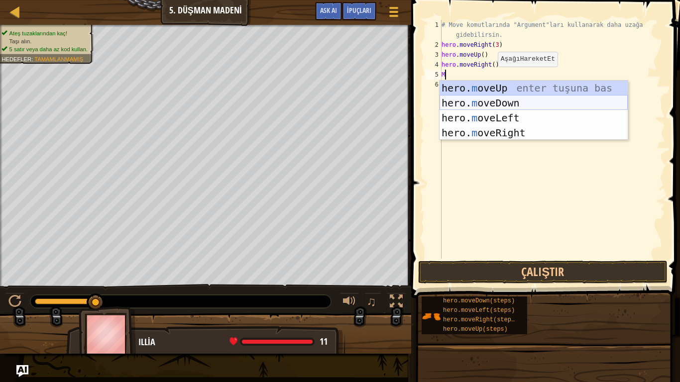
click at [495, 103] on div "hero. m oveUp enter tuşuna bas hero. m oveDown enter tuşuna bas hero. m oveLeft…" at bounding box center [533, 126] width 188 height 90
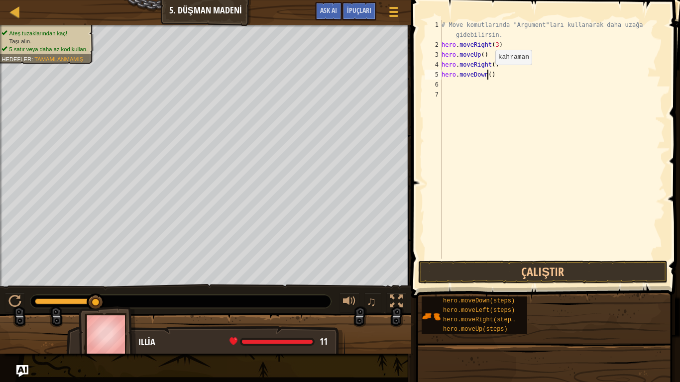
click at [487, 75] on div "# Move komutlarında "Argument"ları kullanarak daha uzağa gidebilirsin. hero . m…" at bounding box center [551, 154] width 225 height 269
type textarea "hero.moveDown(3)"
click at [443, 83] on div "# Move komutlarında "Argument"ları kullanarak daha uzağa gidebilirsin. hero . m…" at bounding box center [551, 154] width 225 height 269
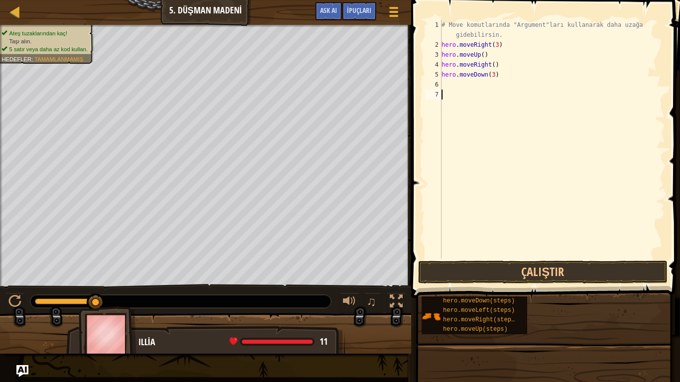
click at [436, 268] on button "Çalıştır" at bounding box center [542, 272] width 249 height 23
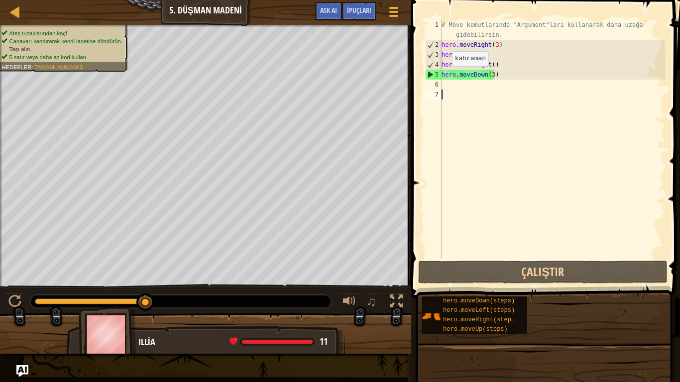
click at [429, 73] on div "5" at bounding box center [433, 75] width 16 height 10
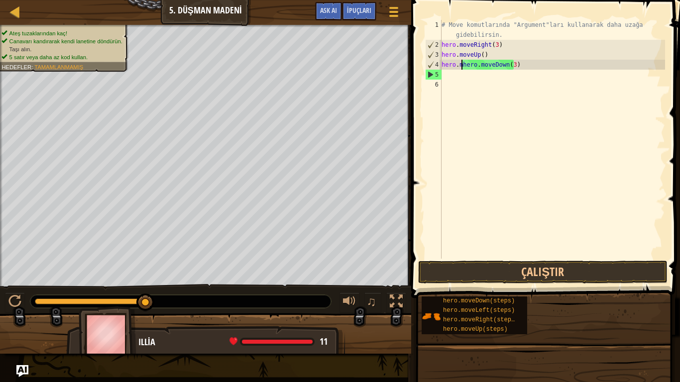
type textarea "hero.moveDown(3)"
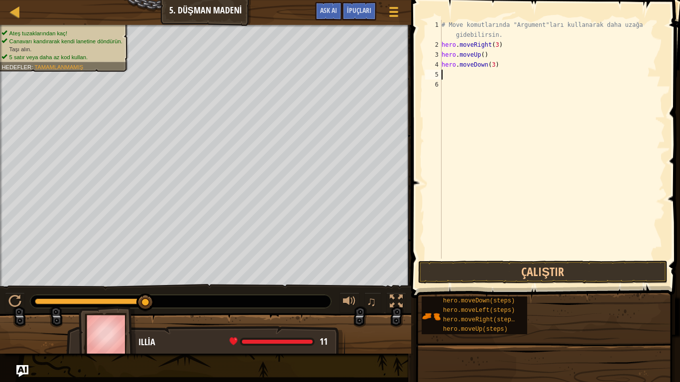
click at [495, 71] on div "# Move komutlarında "Argument"ları kullanarak daha uzağa gidebilirsin. hero . m…" at bounding box center [551, 154] width 225 height 269
click at [496, 64] on div "# Move komutlarında "Argument"ları kullanarak daha uzağa gidebilirsin. hero . m…" at bounding box center [551, 154] width 225 height 269
type textarea "h"
click at [488, 55] on div "# Move komutlarında "Argument"ları kullanarak daha uzağa gidebilirsin. hero . m…" at bounding box center [551, 154] width 225 height 269
type textarea "h"
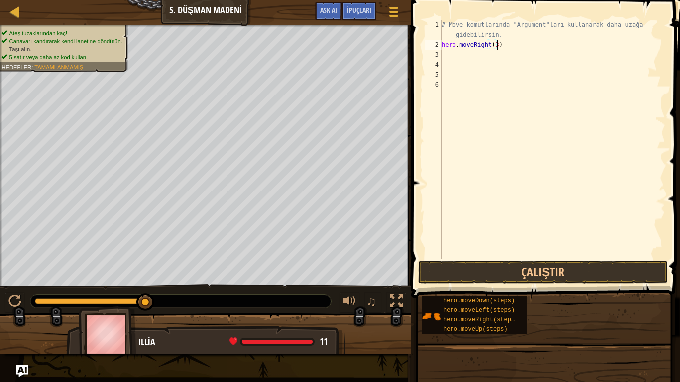
click at [502, 47] on div "# Move komutlarında "Argument"ları kullanarak daha uzağa gidebilirsin. hero . m…" at bounding box center [551, 154] width 225 height 269
type textarea "h"
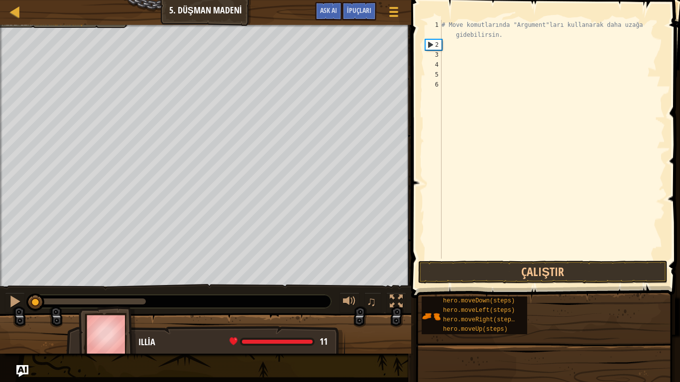
drag, startPoint x: 146, startPoint y: 301, endPoint x: 0, endPoint y: 302, distance: 146.3
click at [0, 305] on div "♫" at bounding box center [205, 299] width 411 height 30
click at [503, 42] on div "# Move komutlarında "Argument"ları kullanarak daha uzağa gidebilirsin." at bounding box center [551, 154] width 225 height 269
click at [502, 34] on div "# Move komutlarında "Argument"ları kullanarak daha uzağa gidebilirsin." at bounding box center [551, 154] width 225 height 269
type textarea "#"
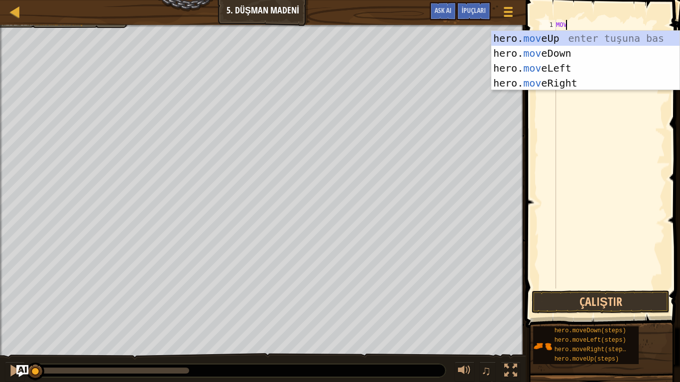
scroll to position [4, 0]
type textarea "MOVE"
click at [541, 86] on div "hero. move Up enter tuşuna bas hero. move Down enter tuşuna bas hero. move Left…" at bounding box center [585, 76] width 188 height 90
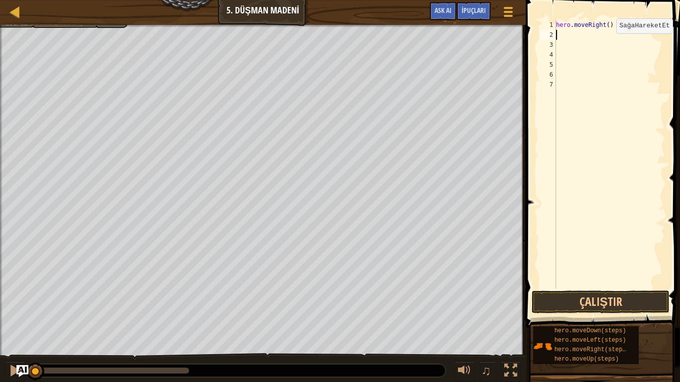
scroll to position [4, 0]
click at [603, 25] on div "hero . moveRight ( )" at bounding box center [609, 164] width 111 height 289
click at [604, 26] on div "hero . moveRight ( )" at bounding box center [609, 164] width 111 height 289
click at [620, 300] on button "Çalıştır" at bounding box center [600, 302] width 138 height 23
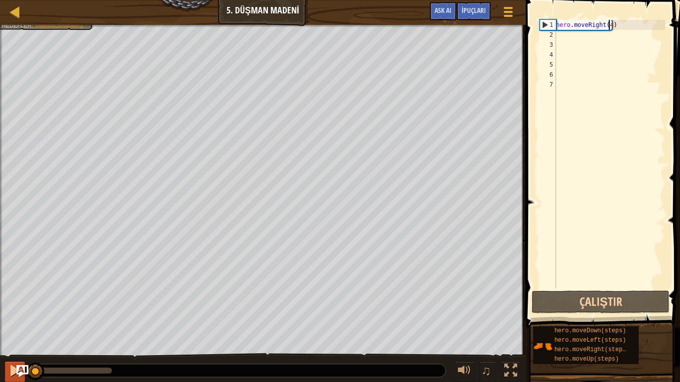
drag, startPoint x: 103, startPoint y: 374, endPoint x: 9, endPoint y: 382, distance: 94.8
click at [9, 326] on div "♫" at bounding box center [262, 368] width 525 height 30
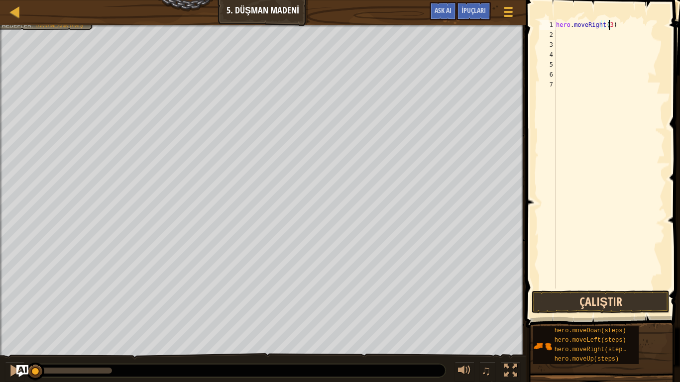
type textarea "hero.moveRight(3)"
click at [568, 303] on button "Çalıştır" at bounding box center [600, 302] width 138 height 23
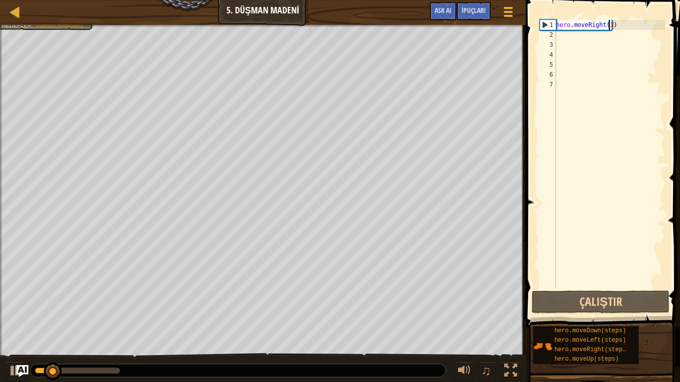
click at [564, 45] on div "hero . moveRight ( 3 )" at bounding box center [609, 164] width 111 height 289
click at [564, 40] on div "hero . moveRight ( 3 )" at bounding box center [609, 164] width 111 height 289
click at [563, 35] on div "hero . moveRight ( 3 )" at bounding box center [609, 164] width 111 height 289
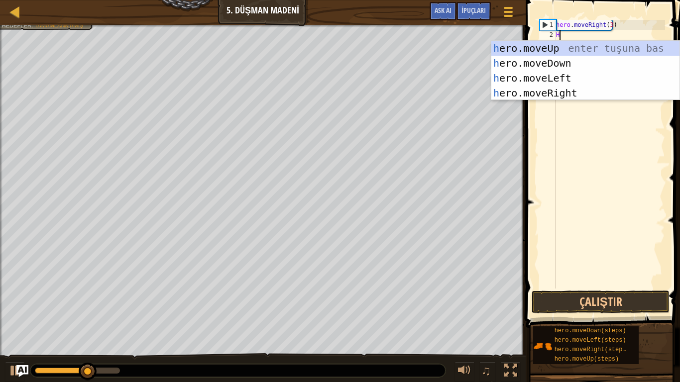
type textarea "HE"
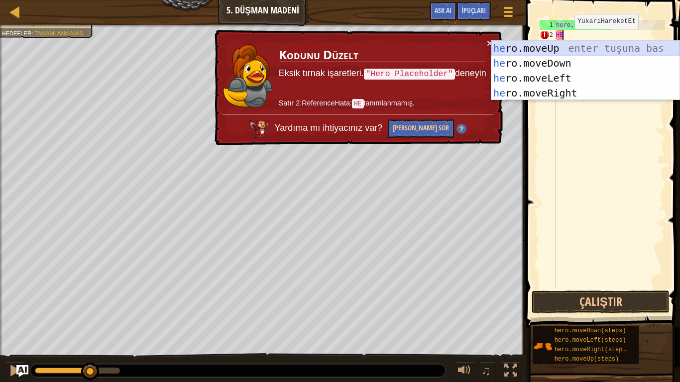
click at [563, 46] on div "he ro.moveUp enter tuşuna bas he ro.moveDown enter tuşuna bas he ro.moveLeft en…" at bounding box center [585, 86] width 188 height 90
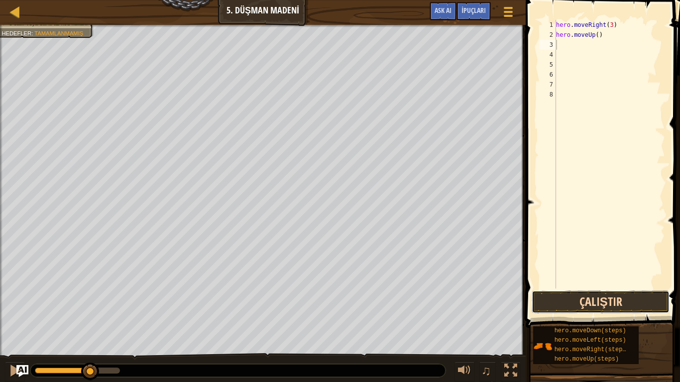
click at [566, 304] on button "Çalıştır" at bounding box center [600, 302] width 138 height 23
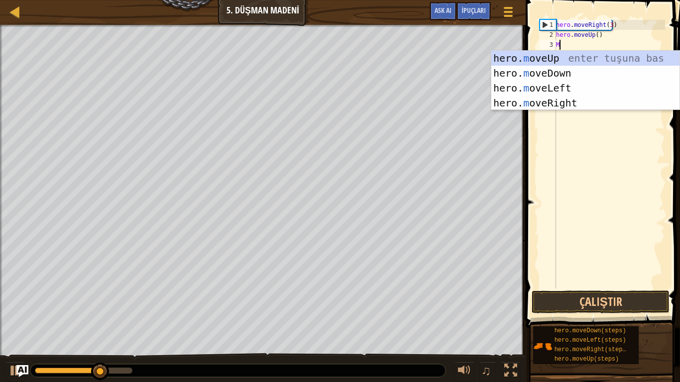
type textarea "MO"
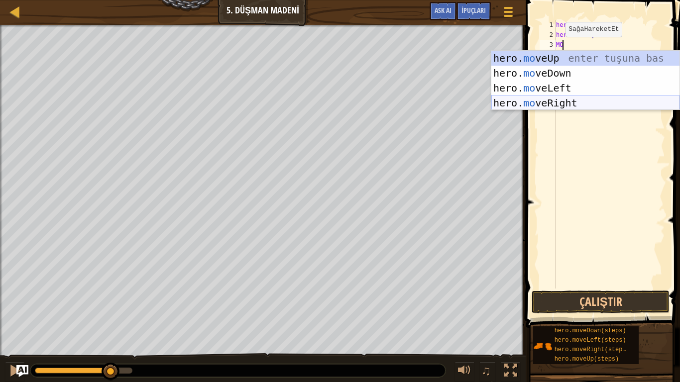
click at [549, 107] on div "hero. mo veUp enter tuşuna bas hero. mo veDown enter tuşuna bas hero. mo veLeft…" at bounding box center [585, 96] width 188 height 90
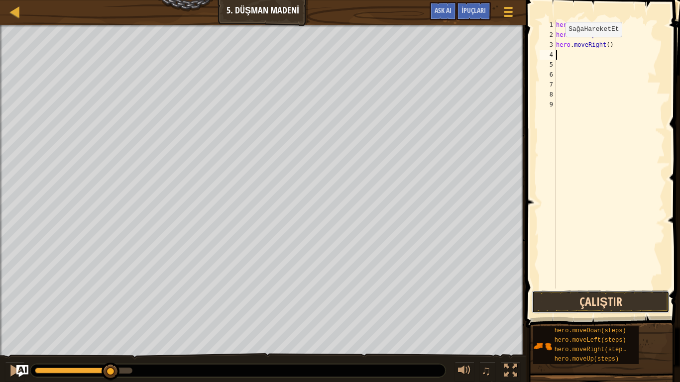
click at [550, 297] on button "Çalıştır" at bounding box center [600, 302] width 138 height 23
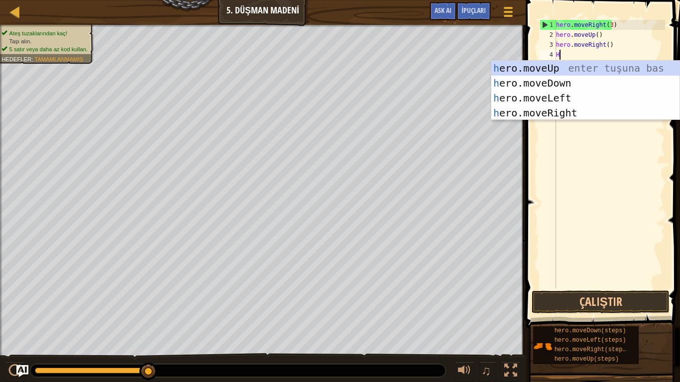
scroll to position [4, 0]
type textarea "HERO"
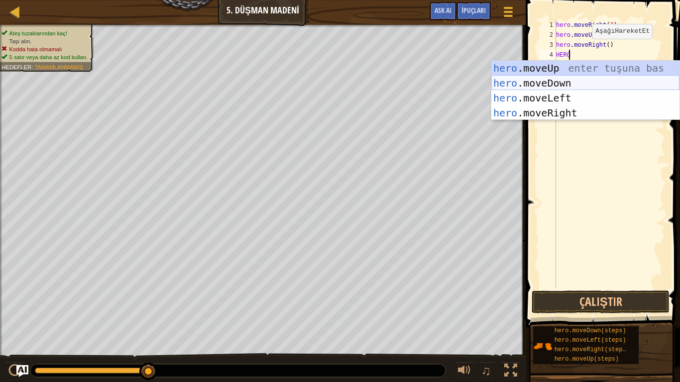
click at [547, 82] on div "hero .moveUp enter tuşuna bas hero .moveDown enter tuşuna bas hero .moveLeft en…" at bounding box center [585, 106] width 188 height 90
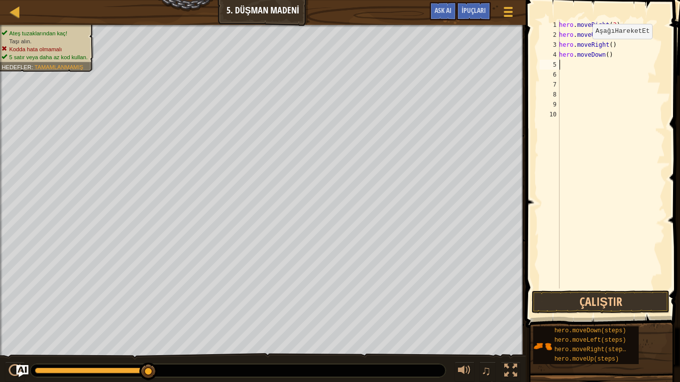
scroll to position [4, 0]
click at [604, 55] on div "hero . moveRight ( 3 ) hero . moveUp ( ) hero . moveRight ( ) hero . moveDown (…" at bounding box center [611, 164] width 108 height 289
click at [607, 303] on button "Çalıştır" at bounding box center [600, 302] width 138 height 23
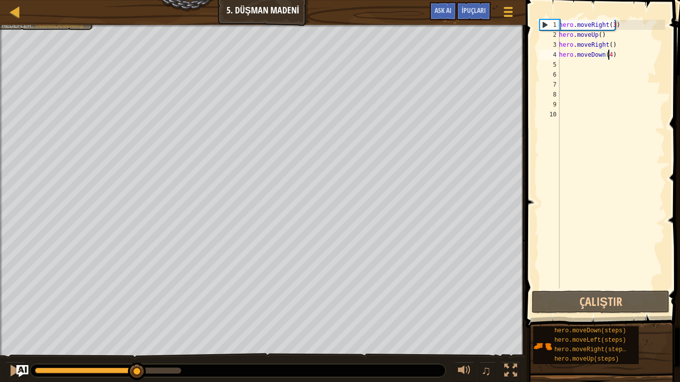
drag, startPoint x: 179, startPoint y: 366, endPoint x: 137, endPoint y: 382, distance: 44.1
click at [137, 326] on div "♫" at bounding box center [262, 368] width 525 height 30
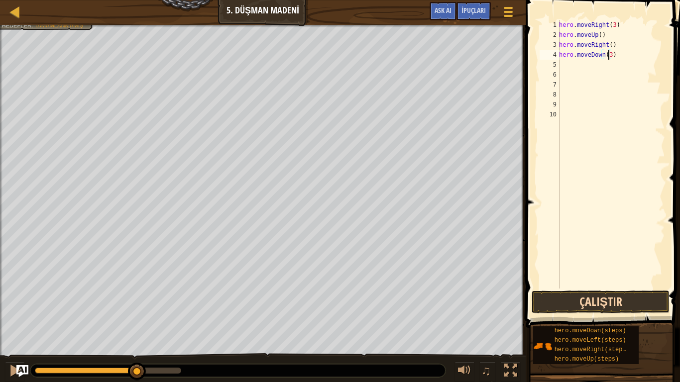
type textarea "hero.moveDown(3)"
click at [552, 300] on button "Çalıştır" at bounding box center [600, 302] width 138 height 23
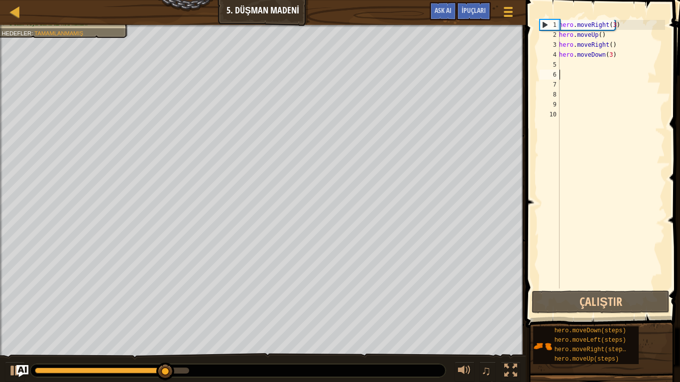
click at [572, 74] on div "hero . moveRight ( 3 ) hero . moveUp ( ) hero . moveRight ( ) hero . moveDown (…" at bounding box center [611, 164] width 108 height 289
click at [561, 70] on div "hero . moveRight ( 3 ) hero . moveUp ( ) hero . moveRight ( ) hero . moveDown (…" at bounding box center [611, 164] width 108 height 289
click at [561, 66] on div "hero . moveRight ( 3 ) hero . moveUp ( ) hero . moveRight ( ) hero . moveDown (…" at bounding box center [611, 164] width 108 height 289
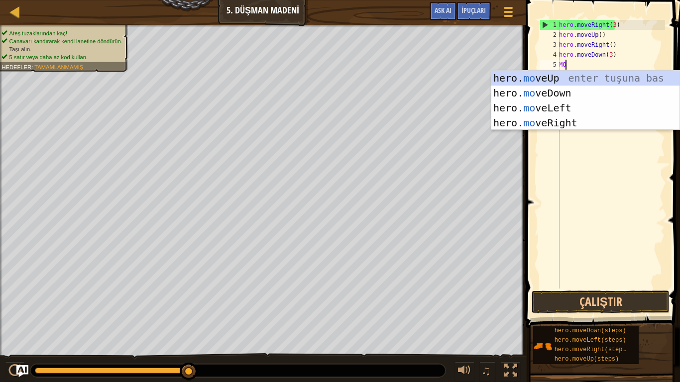
scroll to position [4, 0]
type textarea "MOVE"
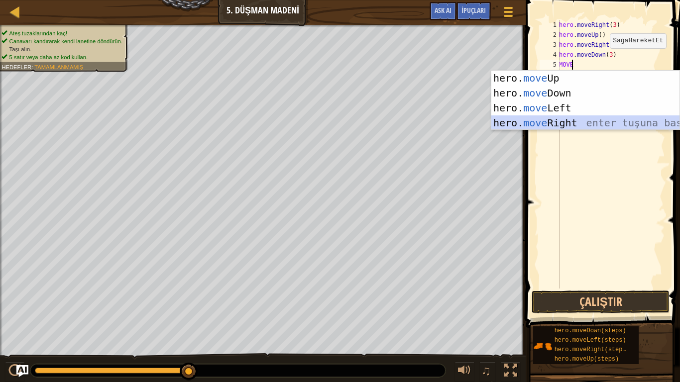
click at [541, 128] on div "hero. move Up enter tuşuna bas hero. move Down enter tuşuna bas hero. move Left…" at bounding box center [585, 116] width 188 height 90
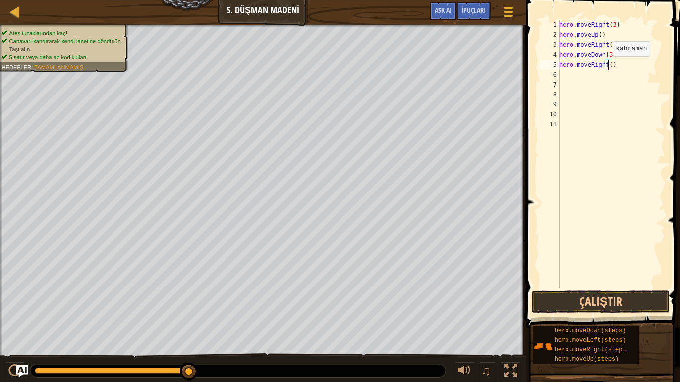
click at [607, 66] on div "hero . moveRight ( 3 ) hero . moveUp ( ) hero . moveRight ( ) hero . moveDown (…" at bounding box center [611, 164] width 108 height 289
type textarea "hero.moveRight(2)"
click at [535, 302] on button "Çalıştır" at bounding box center [600, 302] width 138 height 23
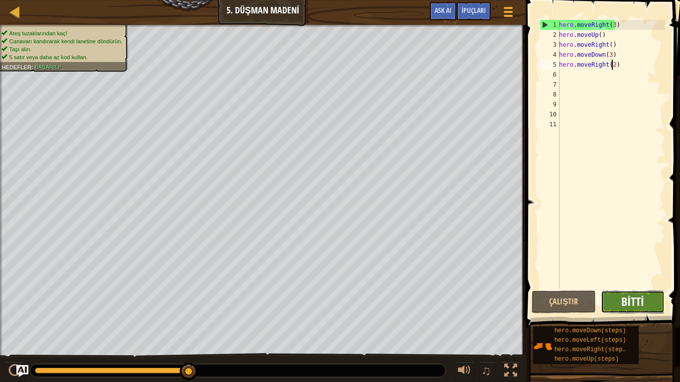
click at [629, 307] on span "Bitti" at bounding box center [632, 302] width 22 height 16
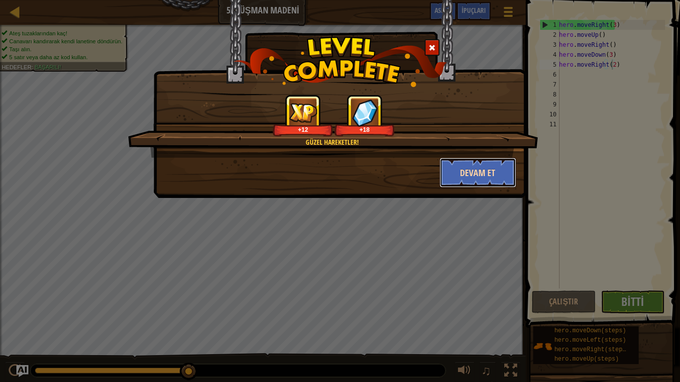
click at [476, 172] on button "Devam et" at bounding box center [477, 173] width 77 height 30
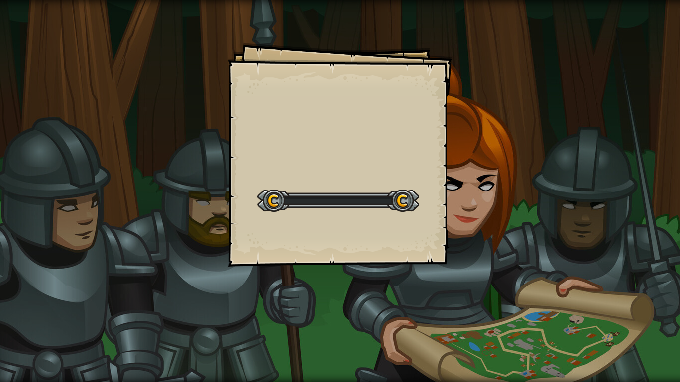
click at [432, 50] on div "Goals Start Level Yüklenemiyor Bu seviyeyi oynamak için bir aboneliğe ihtiyacın…" at bounding box center [340, 155] width 224 height 224
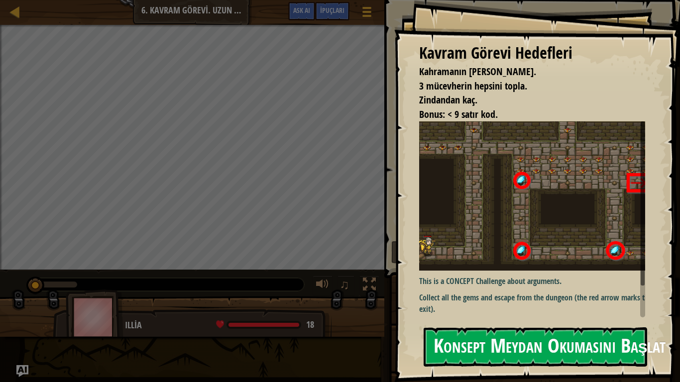
click at [483, 326] on button "Konsept Meydan Okumasını Başlat" at bounding box center [534, 346] width 223 height 39
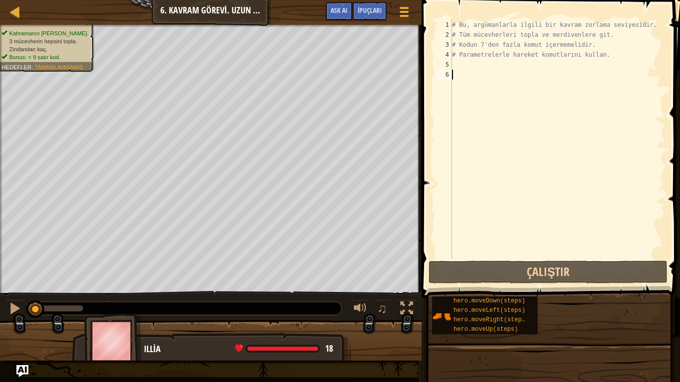
click at [604, 60] on div "# Bu, argümanlarla ilgili bir kavram zorlama seviyesidir. # Tüm mücevherleri to…" at bounding box center [557, 149] width 215 height 259
click at [596, 54] on div "# Bu, argümanlarla ilgili bir kavram zorlama seviyesidir. # Tüm mücevherleri to…" at bounding box center [557, 149] width 215 height 259
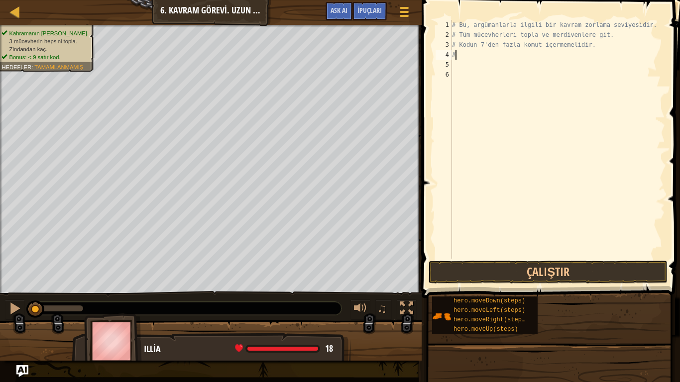
type textarea "#"
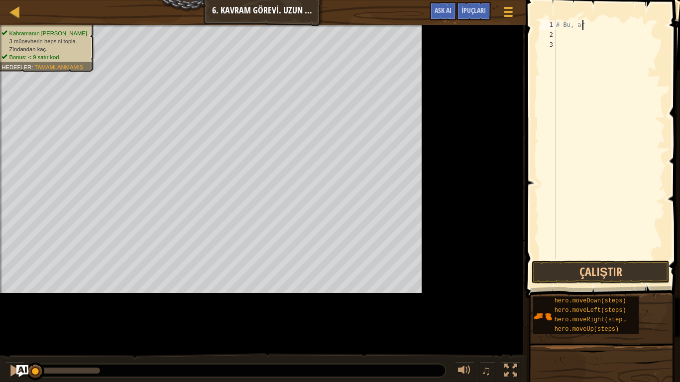
type textarea "#"
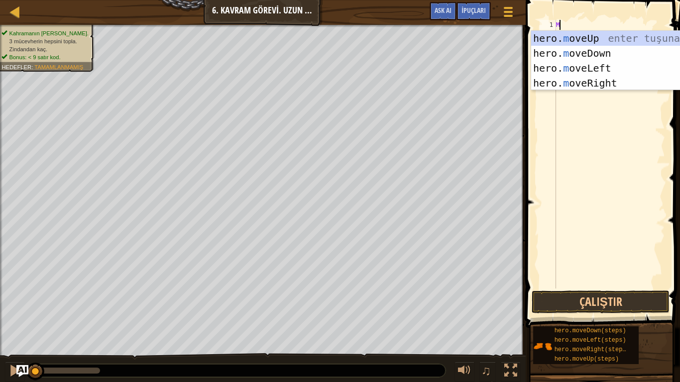
scroll to position [4, 0]
type textarea "MO"
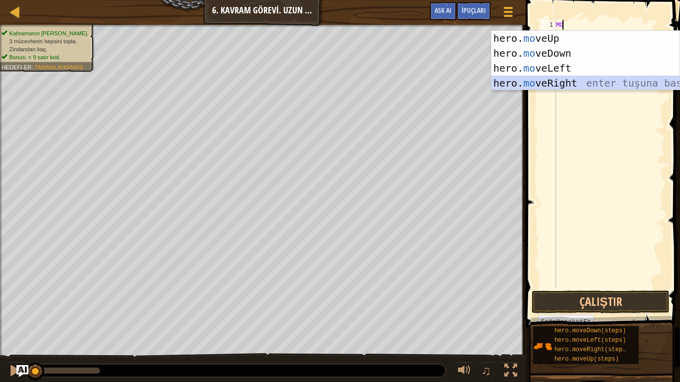
click at [518, 80] on div "hero. mo veUp enter tuşuna bas hero. mo veDown enter tuşuna bas hero. mo veLeft…" at bounding box center [585, 76] width 188 height 90
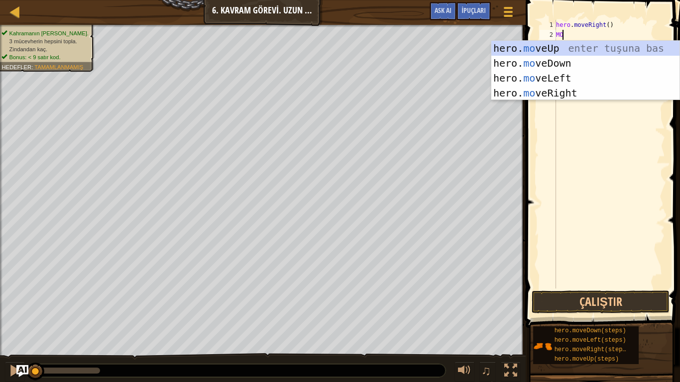
scroll to position [4, 0]
type textarea "MOVE"
click at [593, 47] on div "hero. move Up enter tuşuna bas hero. move Down enter tuşuna bas hero. move Left…" at bounding box center [585, 86] width 188 height 90
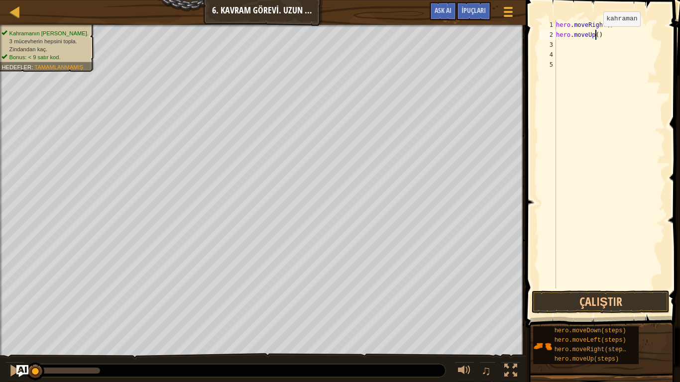
click at [595, 36] on div "hero . moveRight ( ) hero . moveUp ( )" at bounding box center [609, 164] width 111 height 289
type textarea "hero.moveUp(3)"
click at [560, 47] on div "hero . moveRight ( ) hero . moveUp ( 3 )" at bounding box center [609, 164] width 111 height 289
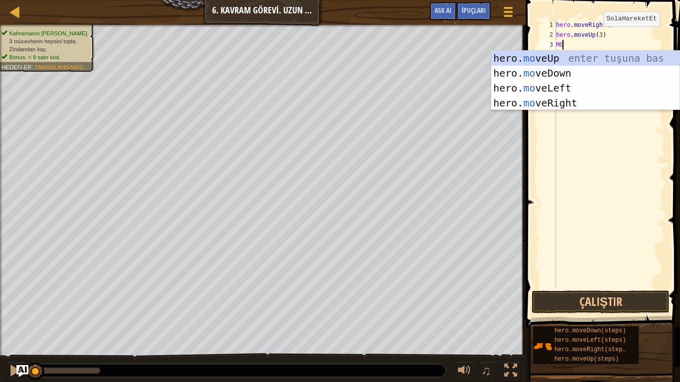
type textarea "MOV"
click at [603, 106] on div "hero. mov eUp enter tuşuna bas hero. mov eDown enter tuşuna bas hero. mov eLeft…" at bounding box center [585, 96] width 188 height 90
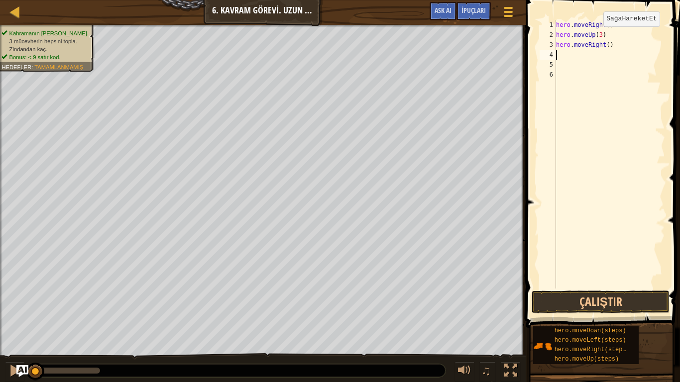
scroll to position [4, 0]
type textarea "m"
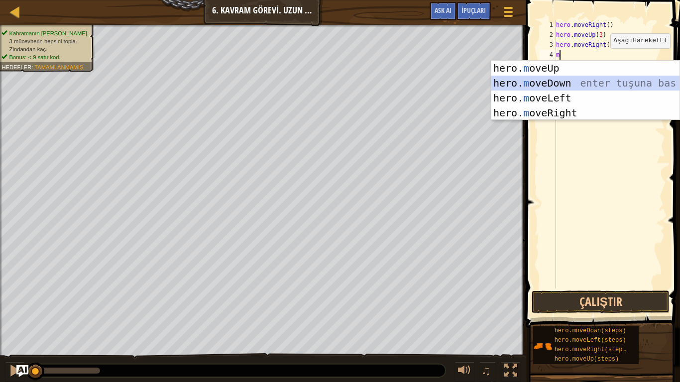
click at [568, 85] on div "hero. m oveUp enter tuşuna bas hero. m oveDown enter tuşuna bas hero. m oveLeft…" at bounding box center [585, 106] width 188 height 90
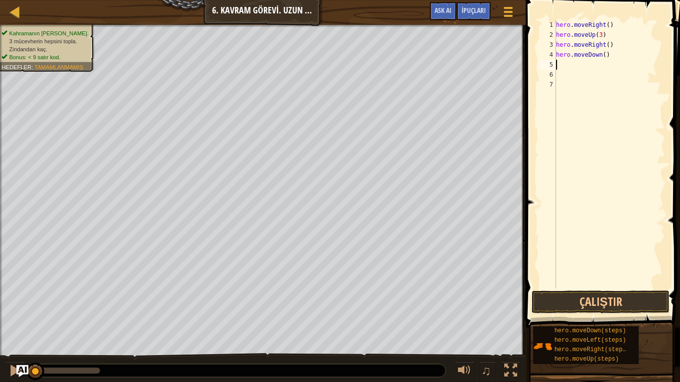
type textarea "m"
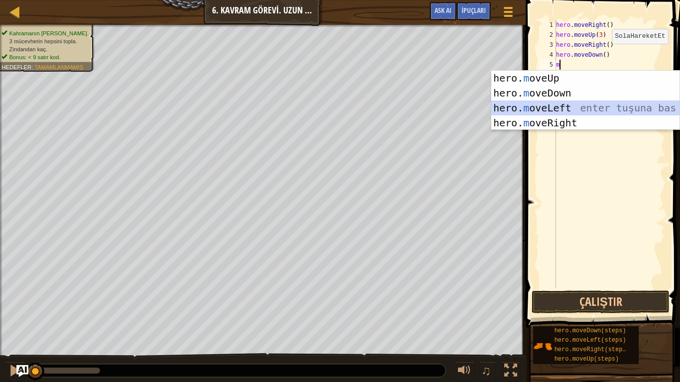
click at [527, 104] on div "hero. m oveUp enter tuşuna bas hero. m oveDown enter tuşuna bas hero. m oveLeft…" at bounding box center [585, 116] width 188 height 90
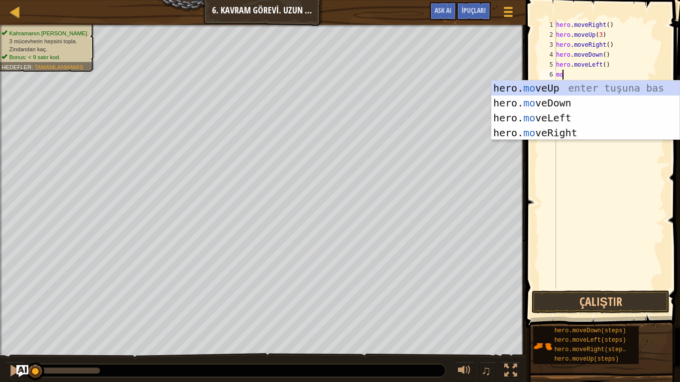
type textarea "mov"
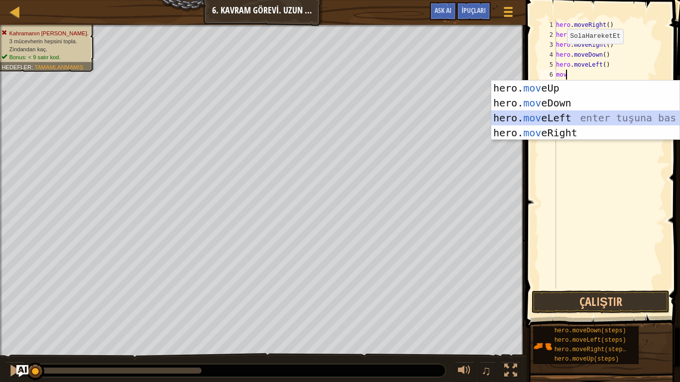
click at [517, 118] on div "hero. mov eUp enter tuşuna bas hero. mov eDown enter tuşuna bas hero. mov eLeft…" at bounding box center [585, 126] width 188 height 90
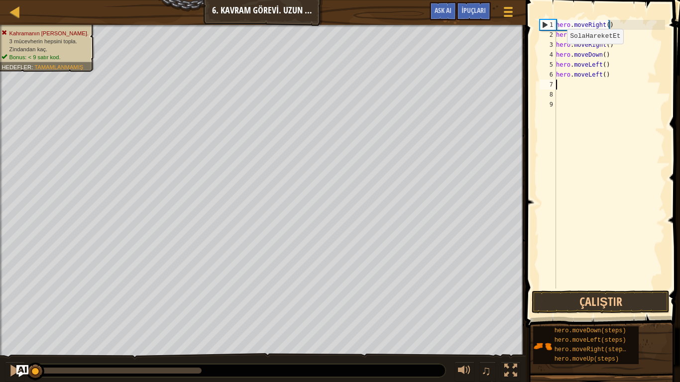
scroll to position [4, 0]
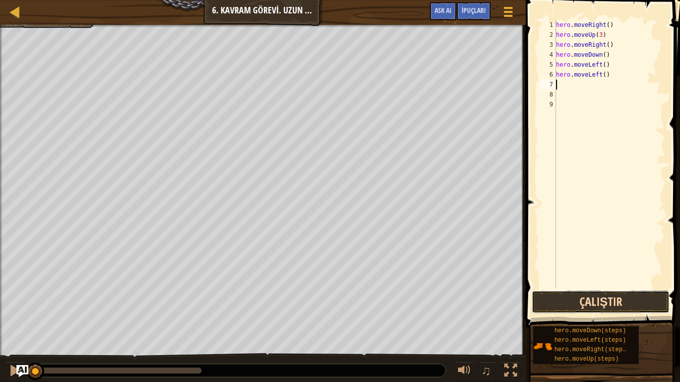
click at [598, 307] on button "Çalıştır" at bounding box center [600, 302] width 138 height 23
click at [588, 297] on button "Çalıştır" at bounding box center [600, 302] width 138 height 23
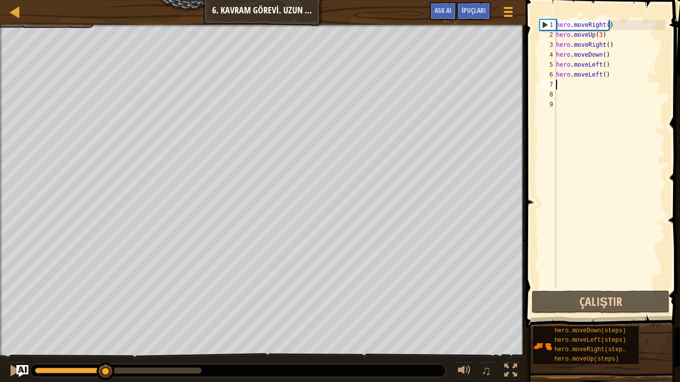
drag, startPoint x: 89, startPoint y: 369, endPoint x: 106, endPoint y: 382, distance: 21.3
click at [106, 326] on div "♫" at bounding box center [262, 368] width 525 height 30
drag, startPoint x: 106, startPoint y: 382, endPoint x: 147, endPoint y: 363, distance: 45.4
click at [92, 326] on div "♫" at bounding box center [262, 368] width 525 height 30
drag, startPoint x: 130, startPoint y: 372, endPoint x: 79, endPoint y: 362, distance: 52.7
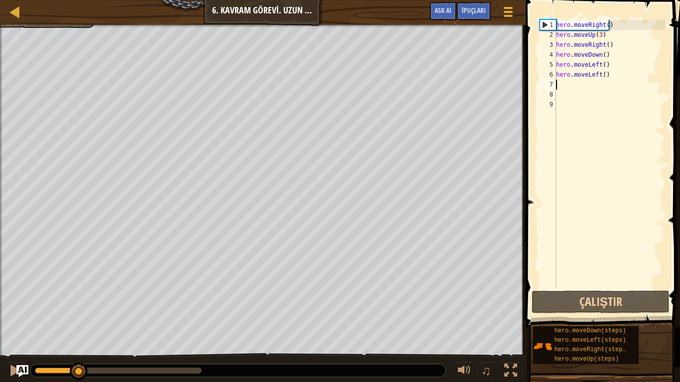
click at [79, 326] on div "♫" at bounding box center [262, 368] width 525 height 30
drag, startPoint x: 96, startPoint y: 374, endPoint x: 0, endPoint y: 343, distance: 101.0
click at [0, 326] on div "Kahramanın hayatta kalmalı. 3 mücevherin hepsini topla. Zindandan kaç. Bonus: <…" at bounding box center [340, 204] width 680 height 358
click at [613, 77] on div "hero . moveRight ( ) hero . moveUp ( 3 ) hero . moveRight ( ) hero . moveDown (…" at bounding box center [609, 164] width 111 height 289
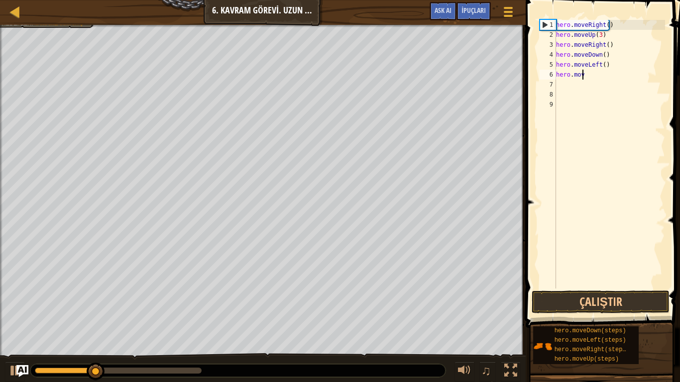
type textarea "h"
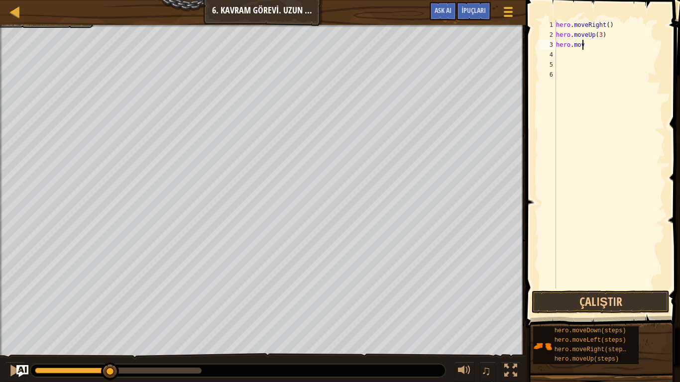
type textarea "h"
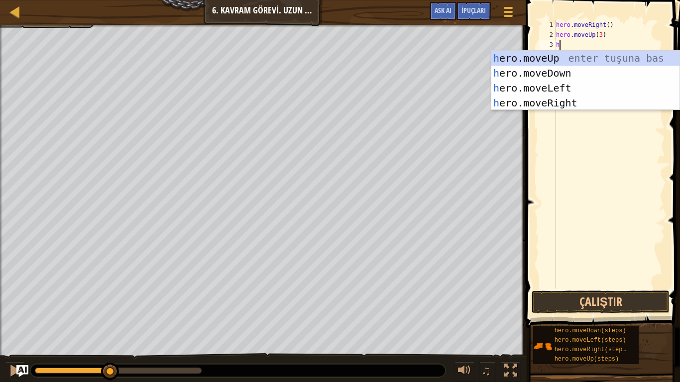
type textarea "he"
click at [565, 102] on div "he ro.moveUp enter tuşuna bas he ro.moveDown enter tuşuna bas he ro.moveLeft en…" at bounding box center [585, 96] width 188 height 90
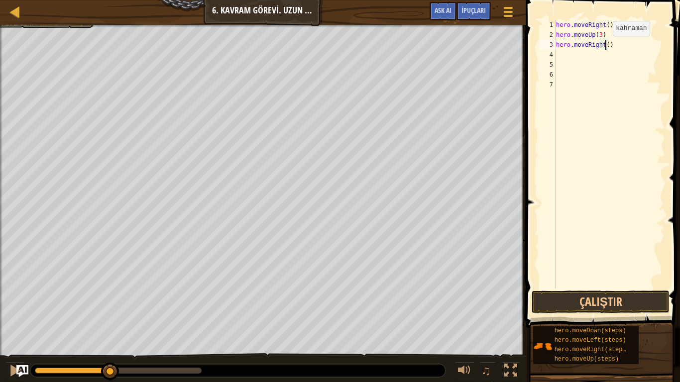
click at [604, 46] on div "hero . moveRight ( ) hero . moveUp ( 3 ) hero . moveRight ( )" at bounding box center [609, 164] width 111 height 289
type textarea "hero.moveRight(2)"
click at [613, 304] on button "Çalıştır" at bounding box center [600, 302] width 138 height 23
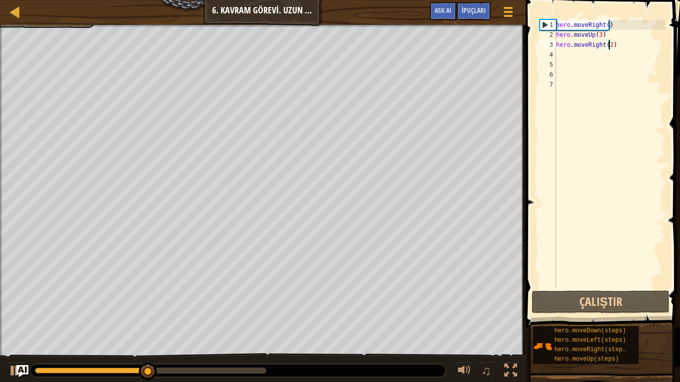
click at [557, 59] on div "hero . moveRight ( ) hero . moveUp ( 3 ) hero . moveRight ( 2 )" at bounding box center [609, 164] width 111 height 289
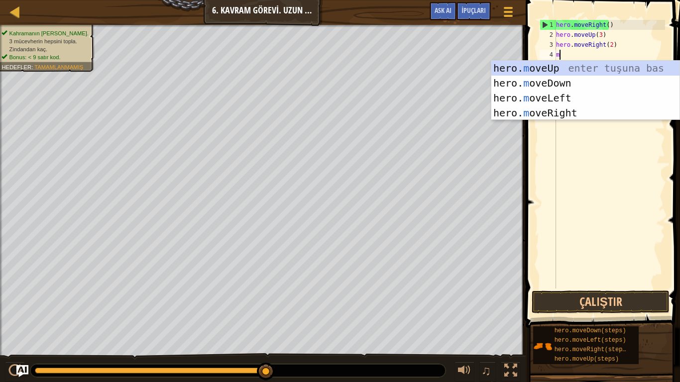
type textarea "mo"
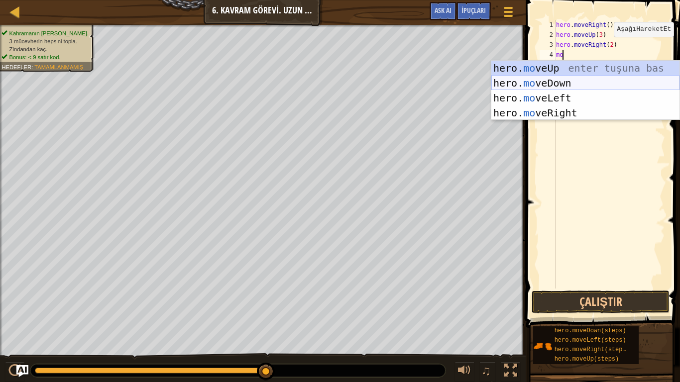
click at [549, 84] on div "hero. mo veUp enter tuşuna bas hero. mo veDown enter tuşuna bas hero. mo veLeft…" at bounding box center [585, 106] width 188 height 90
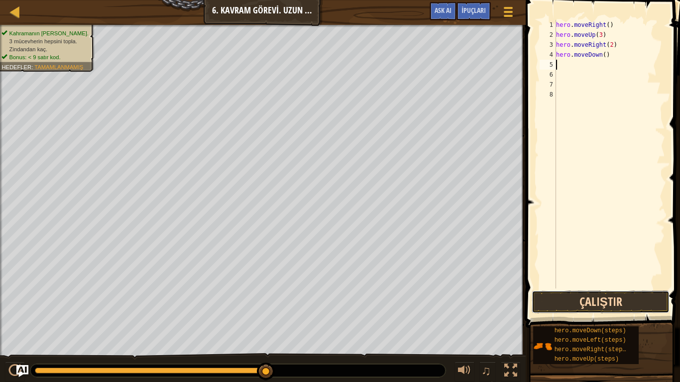
click at [597, 301] on button "Çalıştır" at bounding box center [600, 302] width 138 height 23
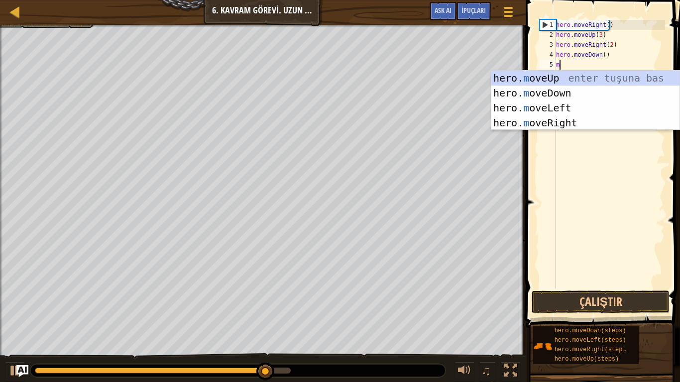
type textarea "mo"
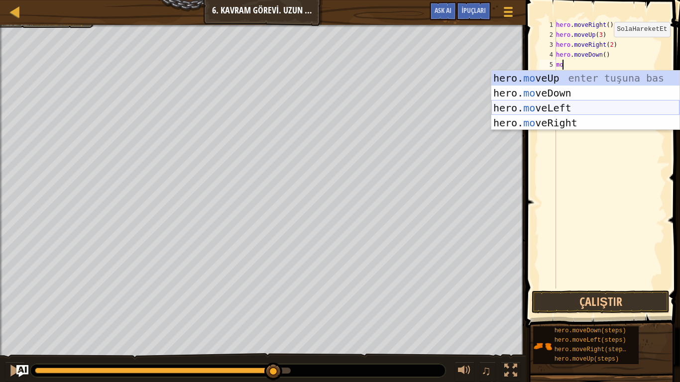
click at [582, 112] on div "hero. mo veUp enter tuşuna bas hero. mo veDown enter tuşuna bas hero. mo veLeft…" at bounding box center [585, 116] width 188 height 90
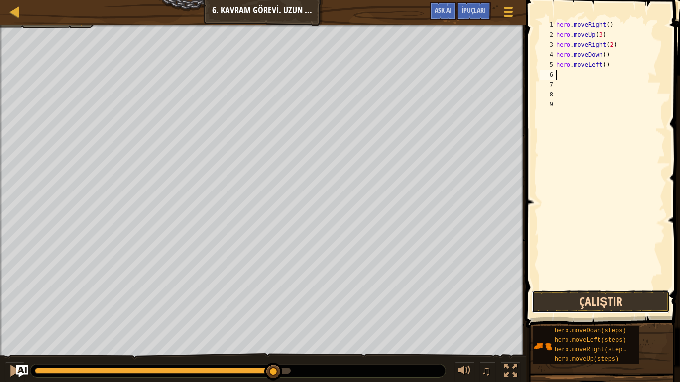
click at [605, 307] on button "Çalıştır" at bounding box center [600, 302] width 138 height 23
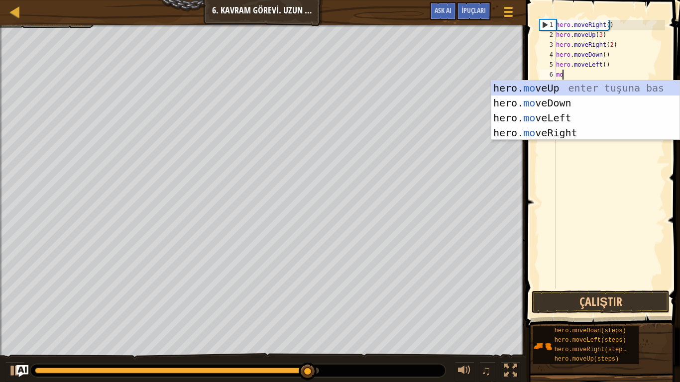
type textarea "mov"
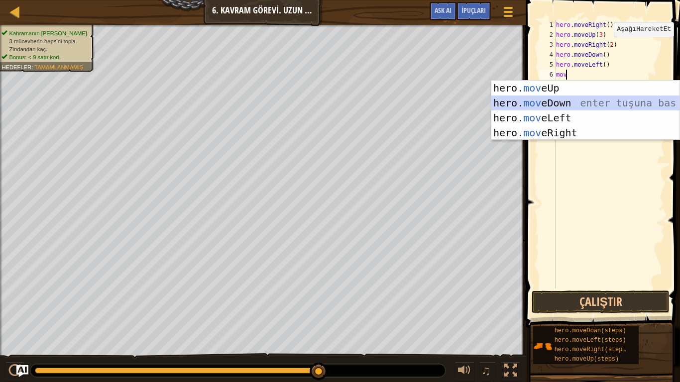
click at [593, 101] on div "hero. mov eUp enter tuşuna bas hero. mov eDown enter tuşuna bas hero. mov eLeft…" at bounding box center [585, 126] width 188 height 90
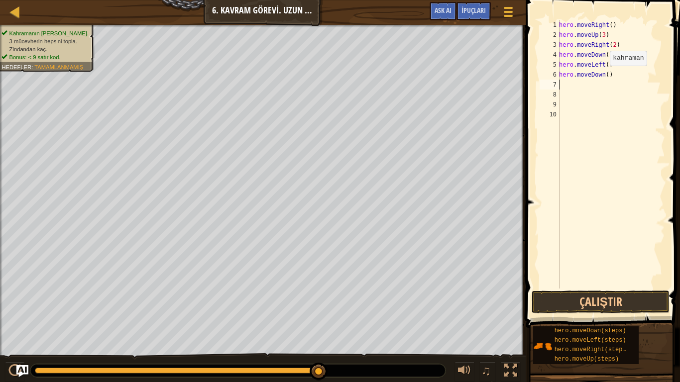
click at [604, 76] on div "hero . moveRight ( ) hero . moveUp ( 3 ) hero . moveRight ( 2 ) hero . moveDown…" at bounding box center [611, 164] width 108 height 289
type textarea "hero.moveDown(2)"
click at [592, 303] on button "Çalıştır" at bounding box center [600, 302] width 138 height 23
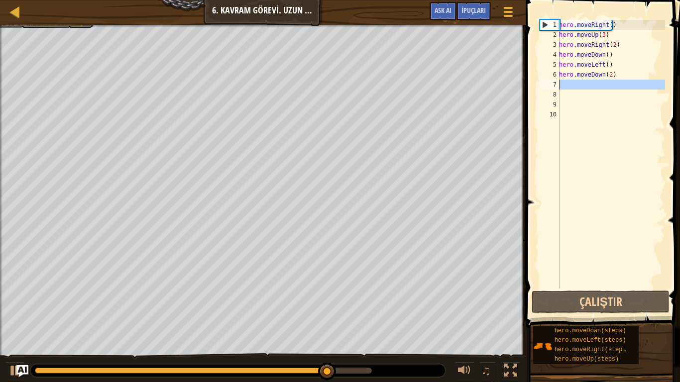
click at [559, 88] on div "7" at bounding box center [549, 85] width 20 height 10
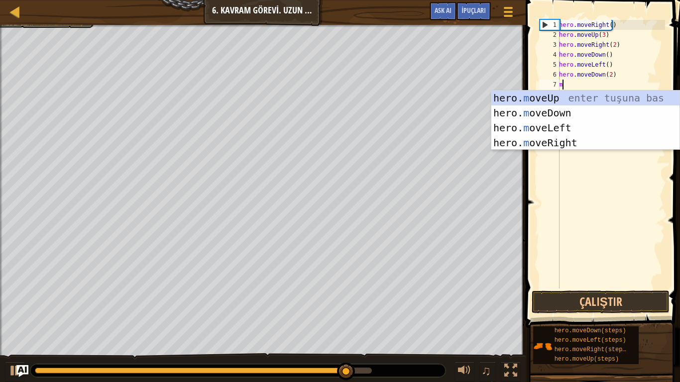
type textarea "mo"
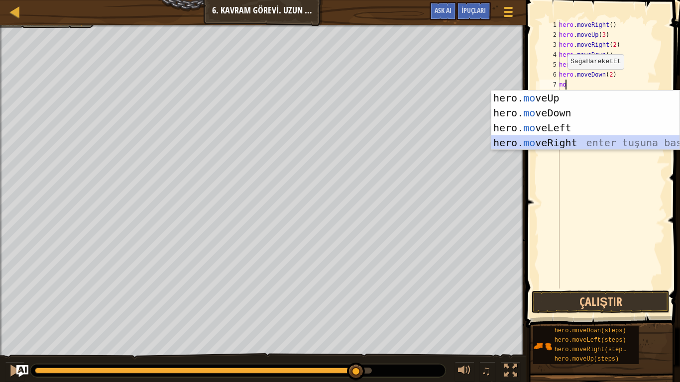
click at [553, 146] on div "hero. mo veUp enter tuşuna bas hero. mo veDown enter tuşuna bas hero. mo veLeft…" at bounding box center [585, 136] width 188 height 90
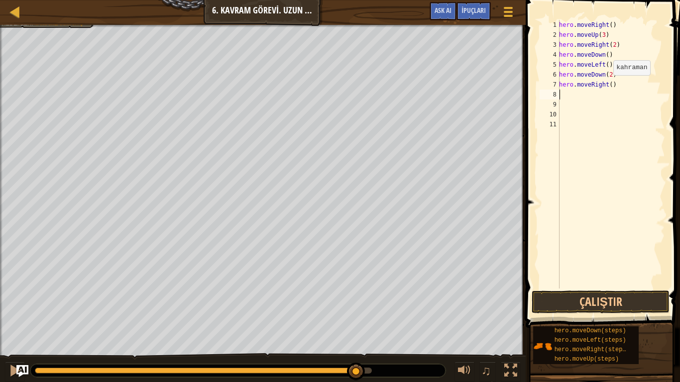
click at [608, 85] on div "hero . moveRight ( ) hero . moveUp ( 3 ) hero . moveRight ( 2 ) hero . moveDown…" at bounding box center [611, 164] width 108 height 289
type textarea "hero.moveRight(2)"
click at [564, 101] on div "hero . moveRight ( ) hero . moveUp ( 3 ) hero . moveRight ( 2 ) hero . moveDown…" at bounding box center [611, 164] width 108 height 289
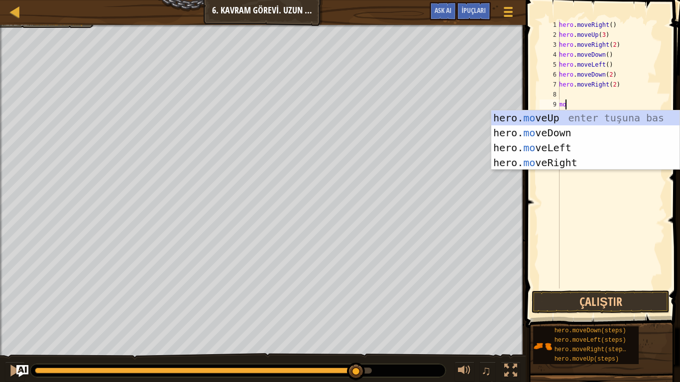
type textarea "m"
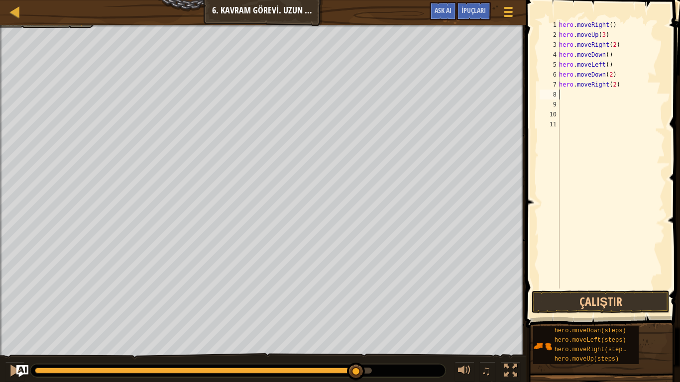
click at [564, 95] on div "hero . moveRight ( ) hero . moveUp ( 3 ) hero . moveRight ( 2 ) hero . moveDown…" at bounding box center [611, 164] width 108 height 289
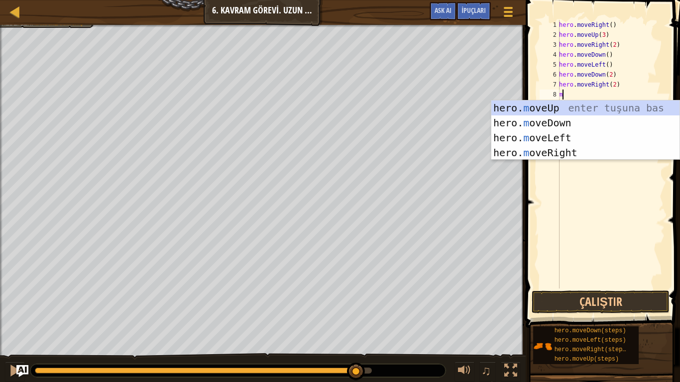
type textarea "mo"
click at [568, 105] on div "hero. mo veUp enter tuşuna bas hero. mo veDown enter tuşuna bas hero. mo veLeft…" at bounding box center [585, 146] width 188 height 90
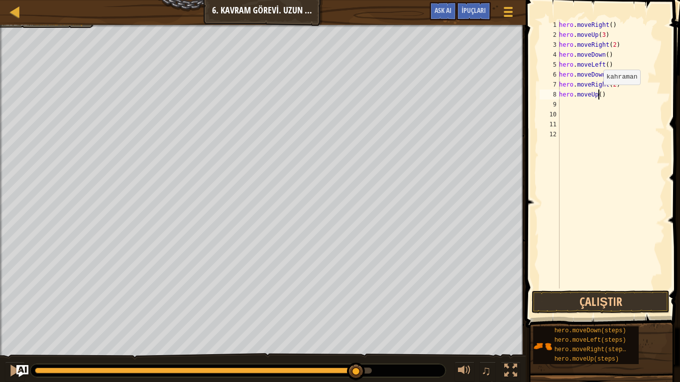
click at [598, 95] on div "hero . moveRight ( ) hero . moveUp ( 3 ) hero . moveRight ( 2 ) hero . moveDown…" at bounding box center [611, 164] width 108 height 289
type textarea "hero.moveUp(2)"
click at [561, 104] on div "hero . moveRight ( ) hero . moveUp ( 3 ) hero . moveRight ( 2 ) hero . moveDown…" at bounding box center [611, 164] width 108 height 289
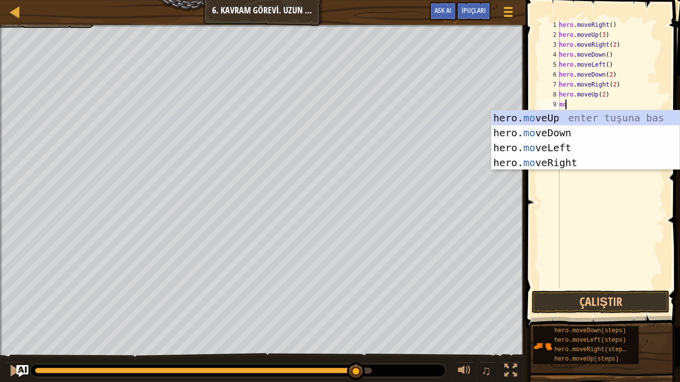
scroll to position [4, 0]
type textarea "move"
click at [551, 166] on div "hero. move Up enter tuşuna bas hero. move Down enter tuşuna bas hero. move Left…" at bounding box center [585, 155] width 188 height 90
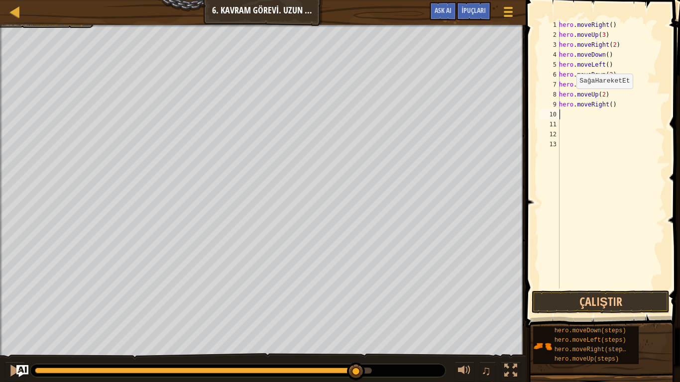
scroll to position [4, 0]
click at [556, 300] on button "Çalıştır" at bounding box center [600, 302] width 138 height 23
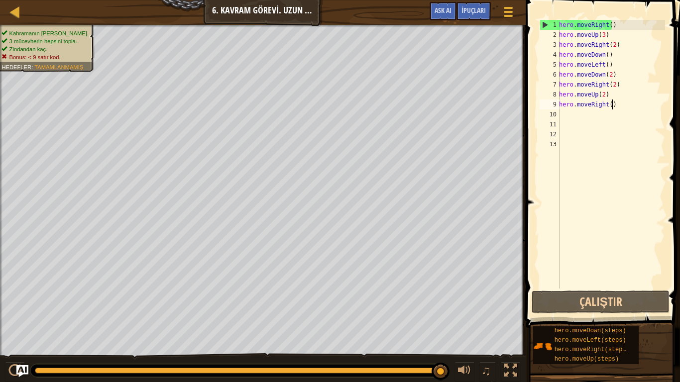
click at [618, 108] on div "hero . moveRight ( ) hero . moveUp ( 3 ) hero . moveRight ( 2 ) hero . moveDown…" at bounding box center [611, 164] width 108 height 289
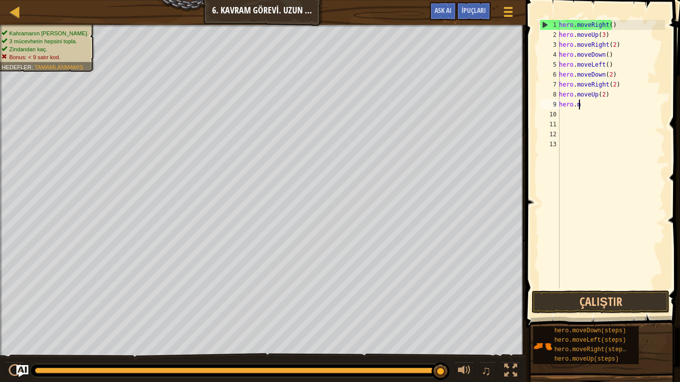
type textarea "h"
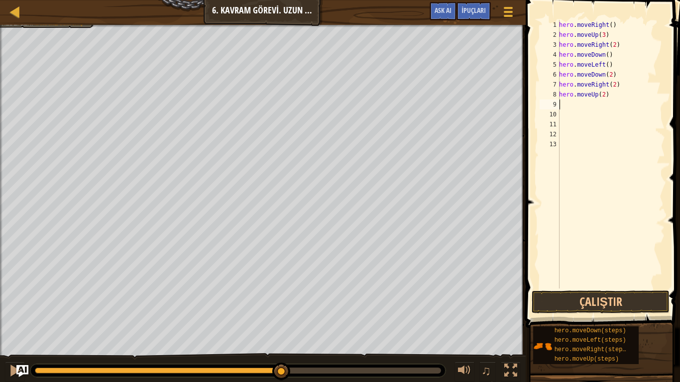
click at [291, 299] on div "Kahramanın hayatta kalmalı. 3 mücevherin hepsini topla. Zindandan kaç. Bonus: <…" at bounding box center [340, 204] width 680 height 358
drag, startPoint x: 291, startPoint y: 371, endPoint x: 322, endPoint y: 382, distance: 32.7
click at [322, 326] on div "♫" at bounding box center [262, 368] width 525 height 30
click at [608, 85] on div "hero . moveRight ( ) hero . moveUp ( 3 ) hero . moveRight ( 2 ) hero . moveDown…" at bounding box center [611, 164] width 108 height 289
click at [611, 85] on div "hero . moveRight ( ) hero . moveUp ( 3 ) hero . moveRight ( 2 ) hero . moveDown…" at bounding box center [611, 154] width 108 height 269
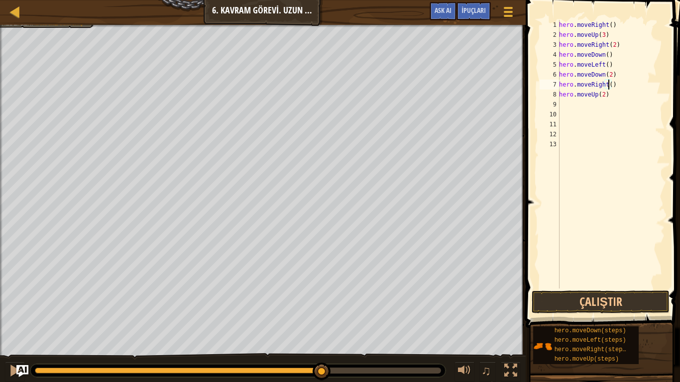
scroll to position [4, 4]
click at [618, 298] on button "Çalıştır" at bounding box center [600, 302] width 138 height 23
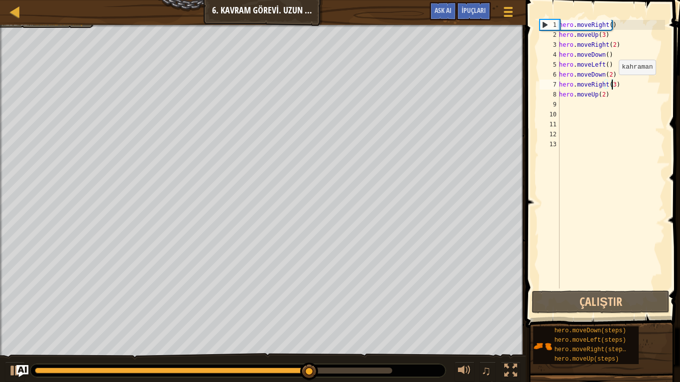
type textarea "hero.moveRight()"
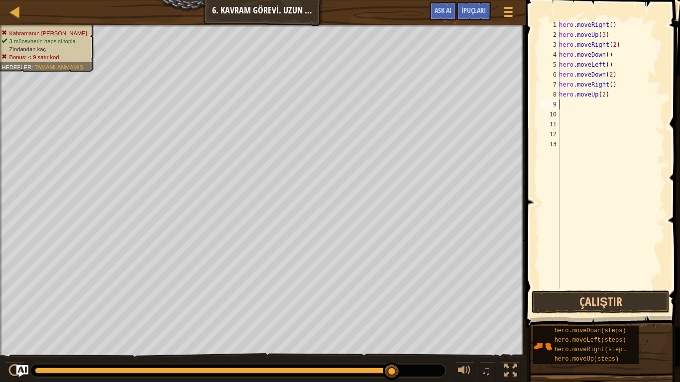
click at [616, 104] on div "hero . moveRight ( ) hero . moveUp ( 3 ) hero . moveRight ( 2 ) hero . moveDown…" at bounding box center [611, 164] width 108 height 289
click at [614, 102] on div "hero . moveRight ( ) hero . moveUp ( 3 ) hero . moveRight ( 2 ) hero . moveDown…" at bounding box center [611, 164] width 108 height 289
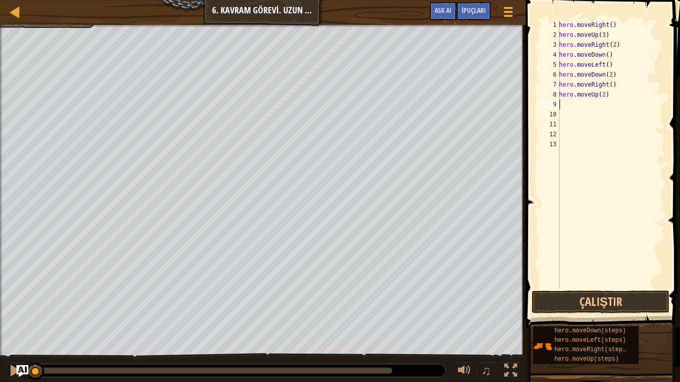
drag, startPoint x: 393, startPoint y: 369, endPoint x: 0, endPoint y: 357, distance: 392.8
click at [0, 326] on div "♫" at bounding box center [262, 368] width 525 height 30
click at [607, 100] on div "hero . moveRight ( ) hero . moveUp ( 3 ) hero . moveRight ( 2 ) hero . moveDown…" at bounding box center [611, 164] width 108 height 289
click at [609, 97] on div "hero . moveRight ( ) hero . moveUp ( 3 ) hero . moveRight ( 2 ) hero . moveDown…" at bounding box center [611, 164] width 108 height 289
click at [613, 81] on div "hero . moveRight ( ) hero . moveUp ( 3 ) hero . moveRight ( 2 ) hero . moveDown…" at bounding box center [611, 164] width 108 height 289
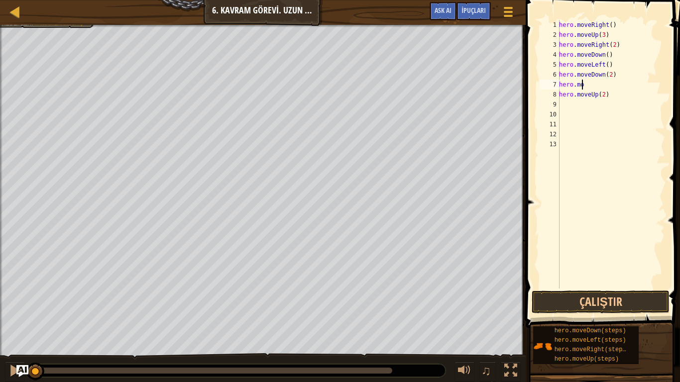
type textarea "h"
click at [605, 98] on div "hero . moveRight ( ) hero . moveUp ( 3 ) hero . moveRight ( 2 ) hero . moveDown…" at bounding box center [611, 164] width 108 height 289
type textarea "h"
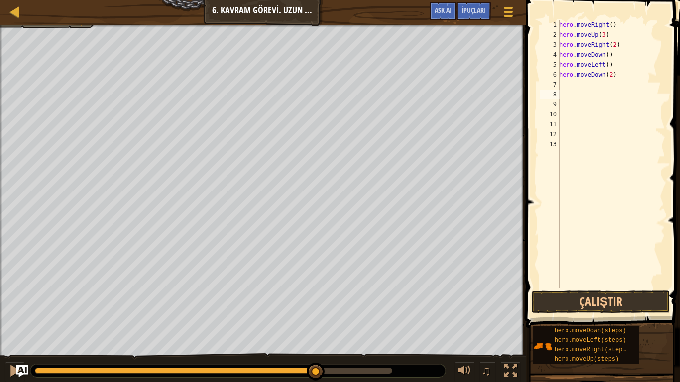
drag, startPoint x: 34, startPoint y: 371, endPoint x: 299, endPoint y: 382, distance: 264.4
click at [299, 326] on div "♫" at bounding box center [262, 368] width 525 height 30
click at [555, 302] on button "Çalıştır" at bounding box center [600, 302] width 138 height 23
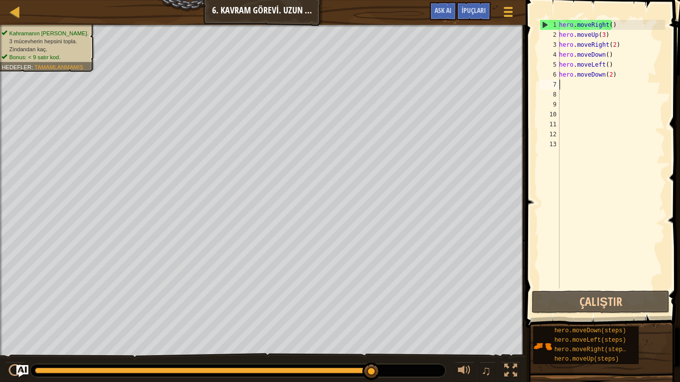
click at [567, 86] on div "hero . moveRight ( ) hero . moveUp ( 3 ) hero . moveRight ( 2 ) hero . moveDown…" at bounding box center [611, 164] width 108 height 289
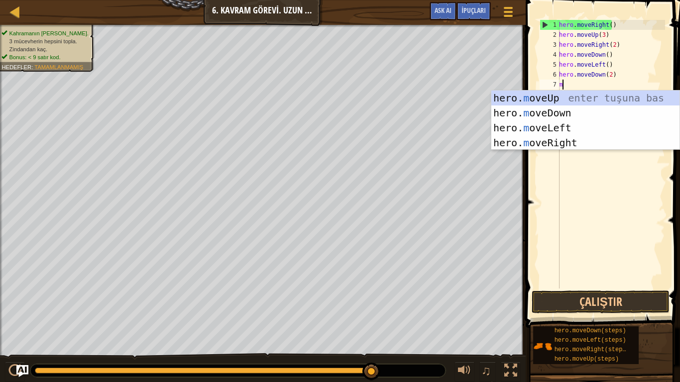
type textarea "mo"
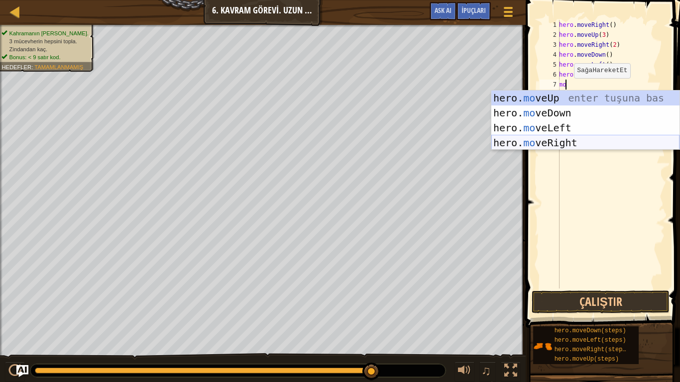
click at [543, 149] on div "hero. mo veUp enter tuşuna bas hero. mo veDown enter tuşuna bas hero. mo veLeft…" at bounding box center [585, 136] width 188 height 90
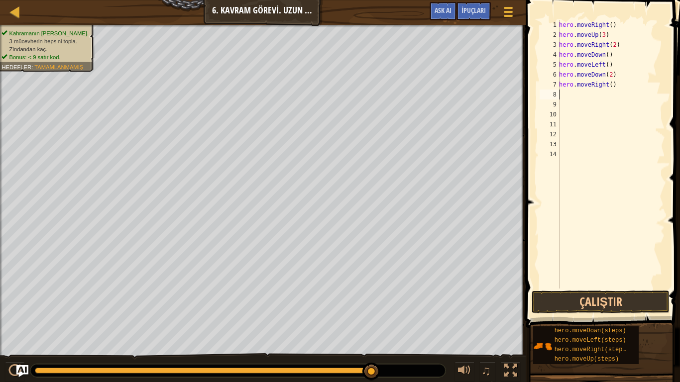
type textarea "m"
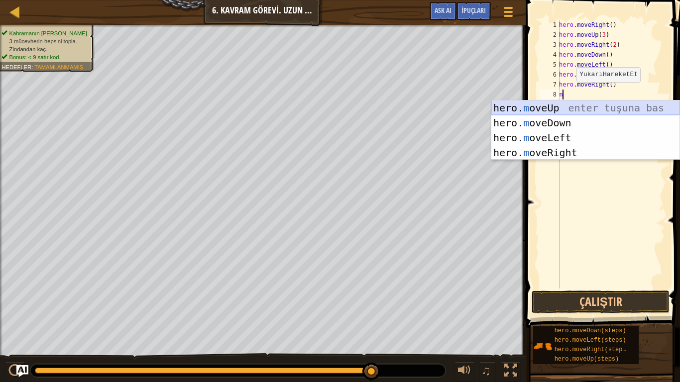
click at [563, 105] on div "hero. m oveUp enter tuşuna bas hero. m oveDown enter tuşuna bas hero. m oveLeft…" at bounding box center [585, 146] width 188 height 90
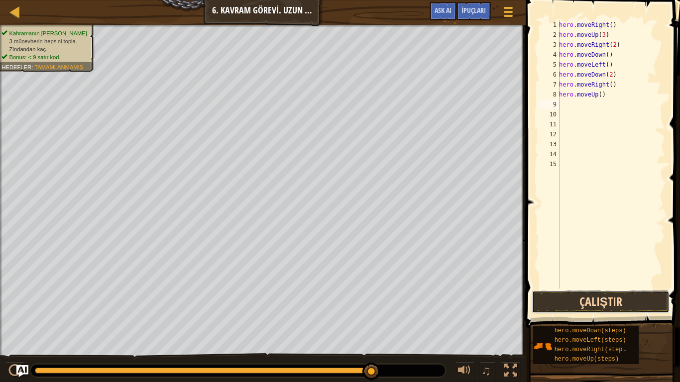
click at [630, 303] on button "Çalıştır" at bounding box center [600, 302] width 138 height 23
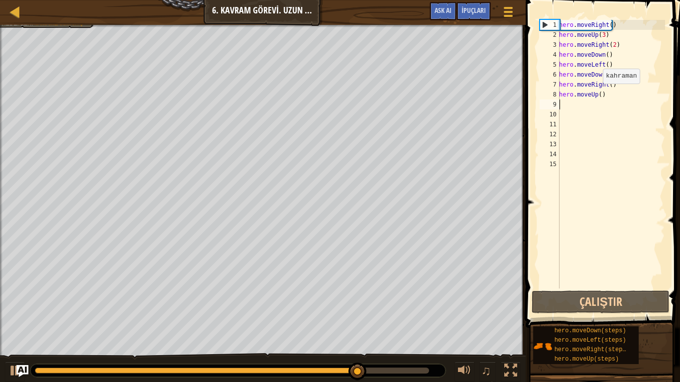
click at [597, 94] on div "hero . moveRight ( ) hero . moveUp ( 3 ) hero . moveRight ( 2 ) hero . moveDown…" at bounding box center [611, 164] width 108 height 289
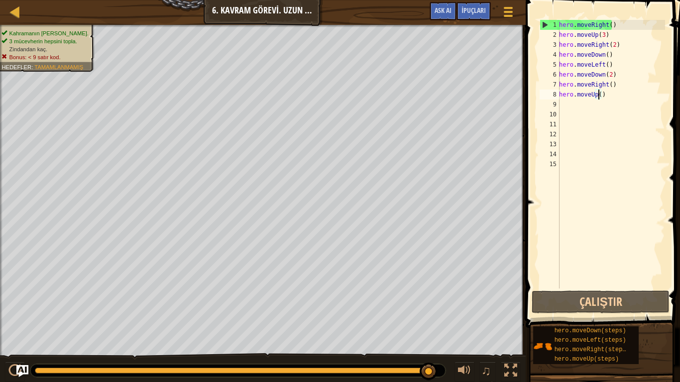
type textarea "hero.moveUp(2)"
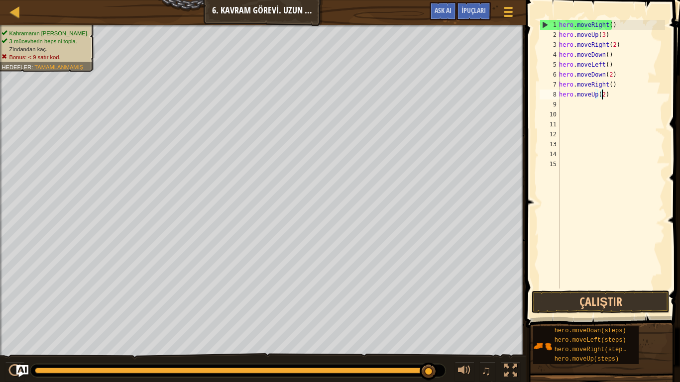
scroll to position [4, 3]
click at [569, 107] on div "hero . moveRight ( ) hero . moveUp ( 3 ) hero . moveRight ( 2 ) hero . moveDown…" at bounding box center [611, 164] width 108 height 289
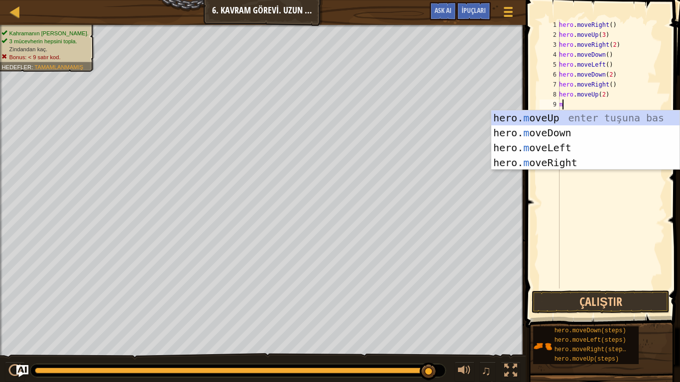
type textarea "mo"
click at [555, 167] on div "hero. mo veUp enter tuşuna bas hero. mo veDown enter tuşuna bas hero. mo veLeft…" at bounding box center [585, 155] width 188 height 90
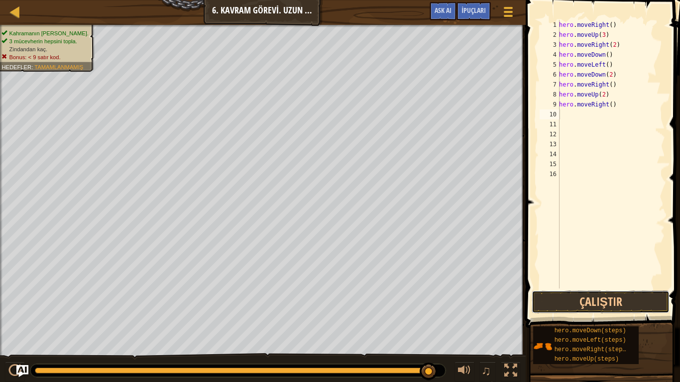
drag, startPoint x: 594, startPoint y: 304, endPoint x: 618, endPoint y: 105, distance: 200.5
click at [618, 105] on div "1 2 3 4 5 6 7 8 9 10 11 12 13 14 15 16 hero . moveRight ( ) hero . moveUp ( 3 )…" at bounding box center [600, 183] width 157 height 357
click at [608, 106] on div "hero . moveRight ( ) hero . moveUp ( 3 ) hero . moveRight ( 2 ) hero . moveDown…" at bounding box center [611, 164] width 108 height 289
click at [624, 312] on button "Çalıştır" at bounding box center [600, 302] width 138 height 23
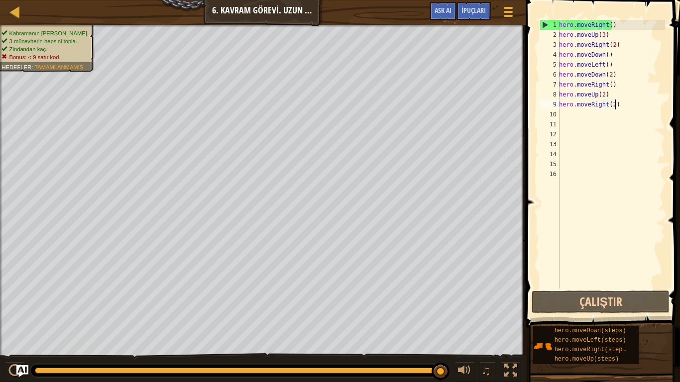
click at [617, 100] on div "hero . moveRight ( ) hero . moveUp ( 3 ) hero . moveRight ( 2 ) hero . moveDown…" at bounding box center [611, 164] width 108 height 289
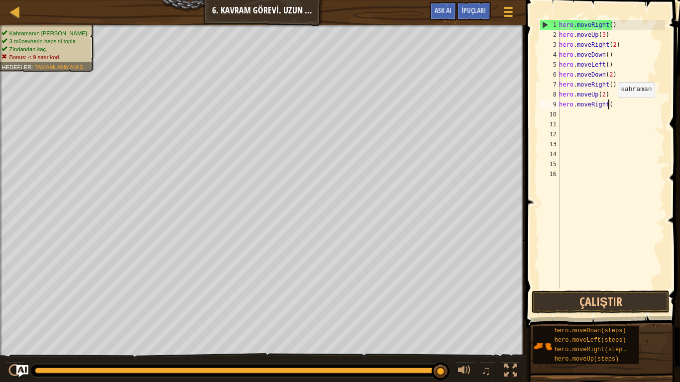
scroll to position [4, 1]
type textarea "h"
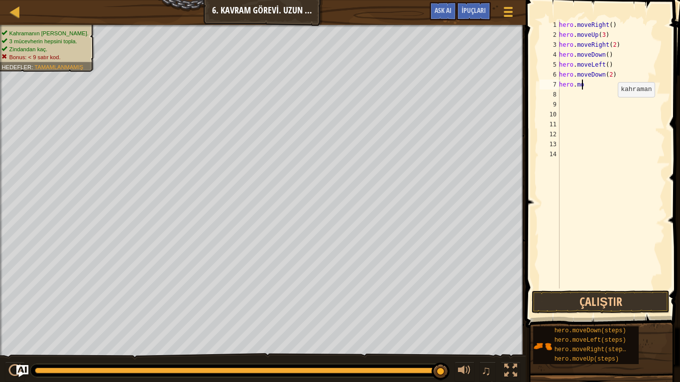
type textarea "h"
click at [572, 292] on button "Çalıştır" at bounding box center [600, 302] width 138 height 23
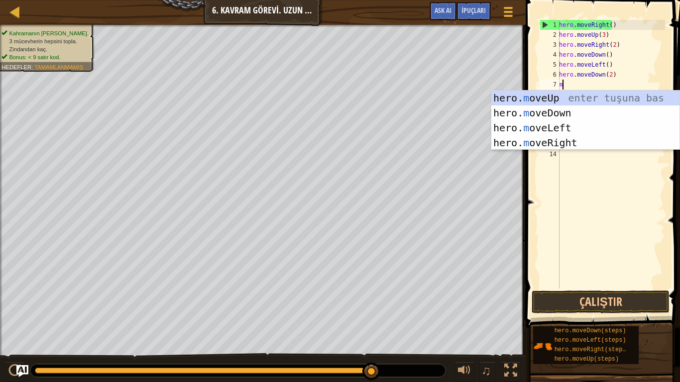
type textarea "mo"
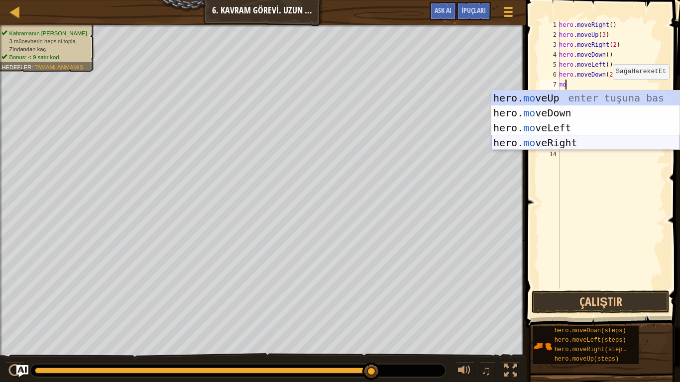
click at [570, 140] on div "hero. mo veUp enter tuşuna bas hero. mo veDown enter tuşuna bas hero. mo veLeft…" at bounding box center [585, 136] width 188 height 90
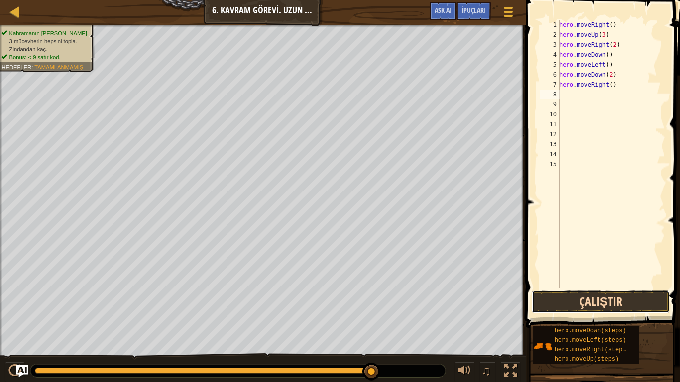
click at [634, 297] on button "Çalıştır" at bounding box center [600, 302] width 138 height 23
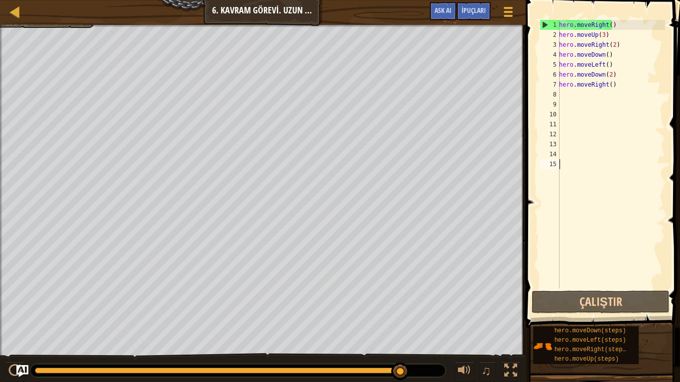
click at [568, 168] on div "hero . moveRight ( ) hero . moveUp ( 3 ) hero . moveRight ( 2 ) hero . moveDown…" at bounding box center [611, 164] width 108 height 289
click at [567, 166] on div "hero . moveRight ( ) hero . moveUp ( 3 ) hero . moveRight ( 2 ) hero . moveDown…" at bounding box center [611, 164] width 108 height 289
click at [566, 98] on div "hero . moveRight ( ) hero . moveUp ( 3 ) hero . moveRight ( 2 ) hero . moveDown…" at bounding box center [611, 164] width 108 height 289
drag, startPoint x: 560, startPoint y: 309, endPoint x: 614, endPoint y: 98, distance: 218.8
click at [614, 98] on div "1 2 3 4 5 6 7 8 9 10 11 12 13 14 15 hero . moveRight ( ) hero . moveUp ( 3 ) he…" at bounding box center [600, 183] width 157 height 357
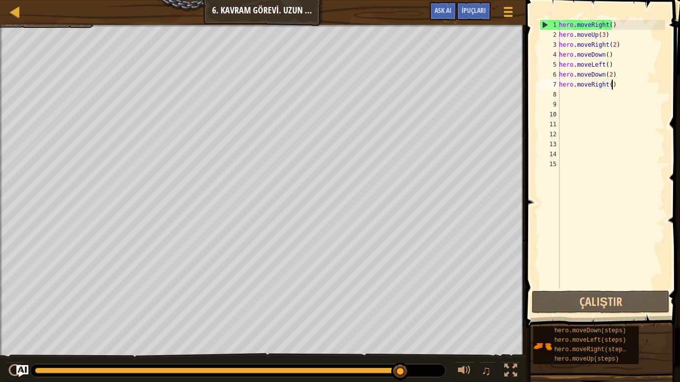
click at [611, 84] on div "hero . moveRight ( ) hero . moveUp ( 3 ) hero . moveRight ( 2 ) hero . moveDown…" at bounding box center [611, 164] width 108 height 289
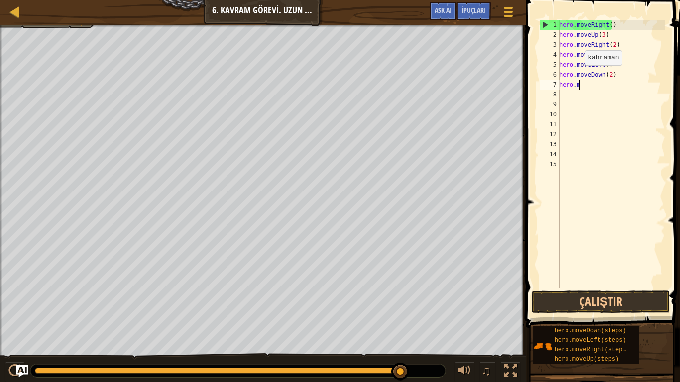
type textarea "h"
type textarea "hero.moveDown(2)"
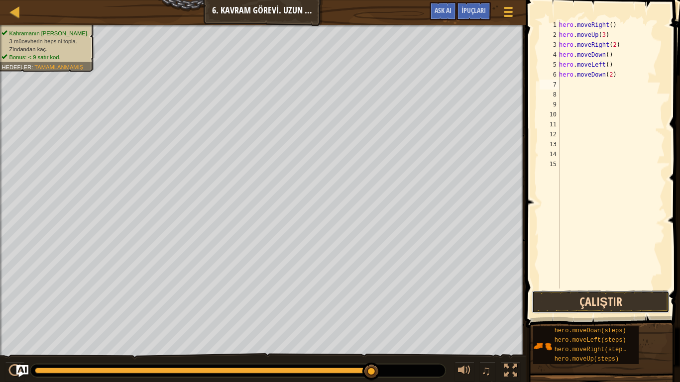
click at [613, 305] on button "Çalıştır" at bounding box center [600, 302] width 138 height 23
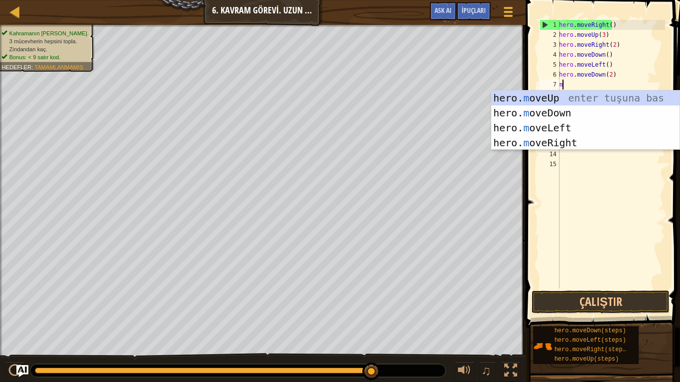
type textarea "mo"
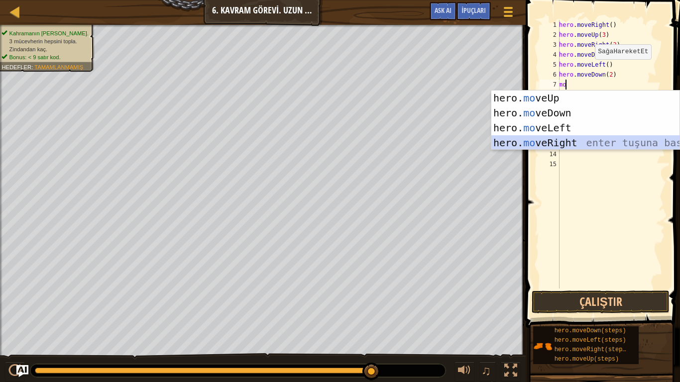
click at [529, 138] on div "hero. mo veUp enter tuşuna bas hero. mo veDown enter tuşuna bas hero. mo veLeft…" at bounding box center [585, 136] width 188 height 90
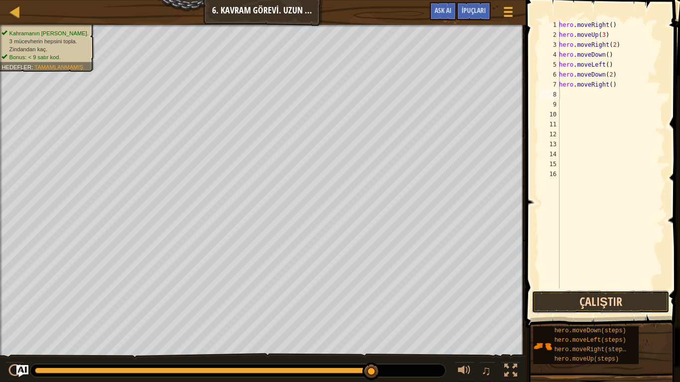
click at [584, 302] on button "Çalıştır" at bounding box center [600, 302] width 138 height 23
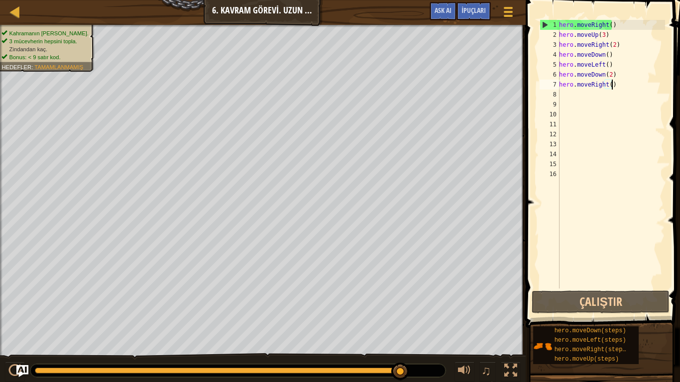
click at [614, 83] on div "hero . moveRight ( ) hero . moveUp ( 3 ) hero . moveRight ( 2 ) hero . moveDown…" at bounding box center [611, 164] width 108 height 289
type textarea "hero.moveRight()"
drag, startPoint x: 560, startPoint y: 95, endPoint x: 638, endPoint y: 98, distance: 78.2
click at [638, 98] on div "hero . moveRight ( ) hero . moveUp ( 3 ) hero . moveRight ( 2 ) hero . moveDown…" at bounding box center [611, 164] width 108 height 289
click at [613, 94] on div "hero . moveRight ( ) hero . moveUp ( 3 ) hero . moveRight ( 2 ) hero . moveDown…" at bounding box center [611, 164] width 108 height 289
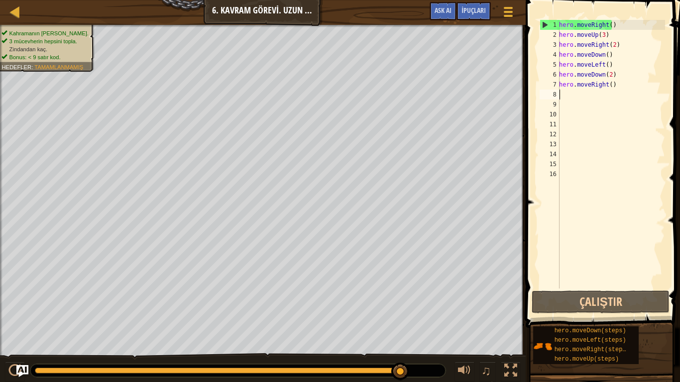
click at [613, 90] on div "hero . moveRight ( ) hero . moveUp ( 3 ) hero . moveRight ( 2 ) hero . moveDown…" at bounding box center [611, 164] width 108 height 289
click at [613, 85] on div "hero . moveRight ( ) hero . moveUp ( 3 ) hero . moveRight ( 2 ) hero . moveDown…" at bounding box center [611, 164] width 108 height 289
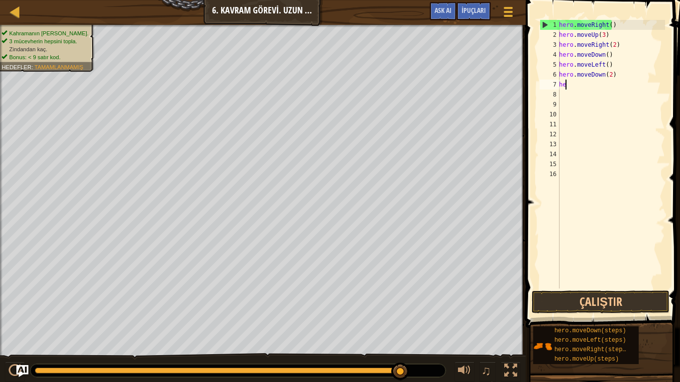
type textarea "h"
click at [606, 74] on div "hero . moveRight ( ) hero . moveUp ( 3 ) hero . moveRight ( 2 ) hero . moveDown…" at bounding box center [611, 164] width 108 height 289
click at [609, 77] on div "hero . moveRight ( ) hero . moveUp ( 3 ) hero . moveRight ( 2 ) hero . moveDown…" at bounding box center [611, 164] width 108 height 289
click at [648, 296] on button "Çalıştır" at bounding box center [600, 302] width 138 height 23
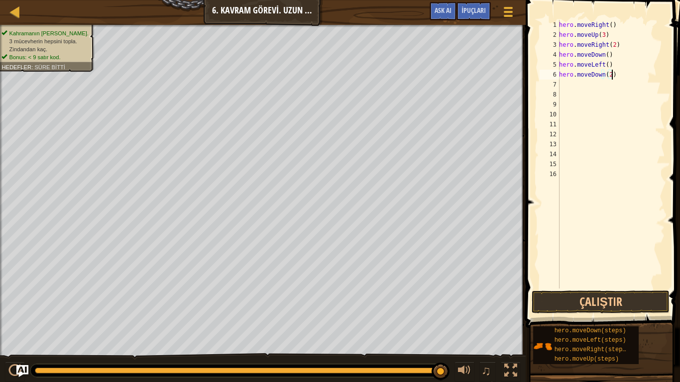
click at [619, 74] on div "hero . moveRight ( ) hero . moveUp ( 3 ) hero . moveRight ( 2 ) hero . moveDown…" at bounding box center [611, 164] width 108 height 289
type textarea "h"
click at [589, 301] on button "Çalıştır" at bounding box center [600, 302] width 138 height 23
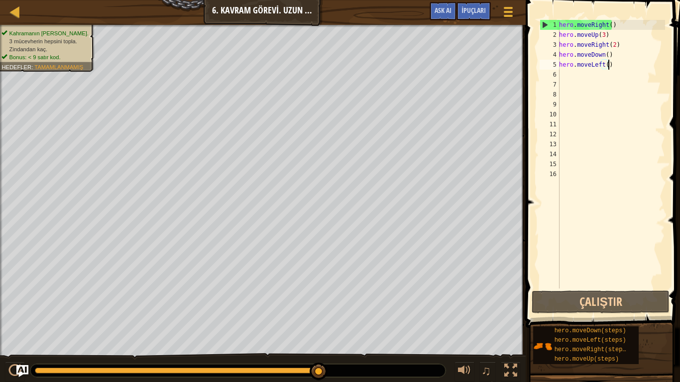
click at [615, 69] on div "hero . moveRight ( ) hero . moveUp ( 3 ) hero . moveRight ( 2 ) hero . moveDown…" at bounding box center [611, 164] width 108 height 289
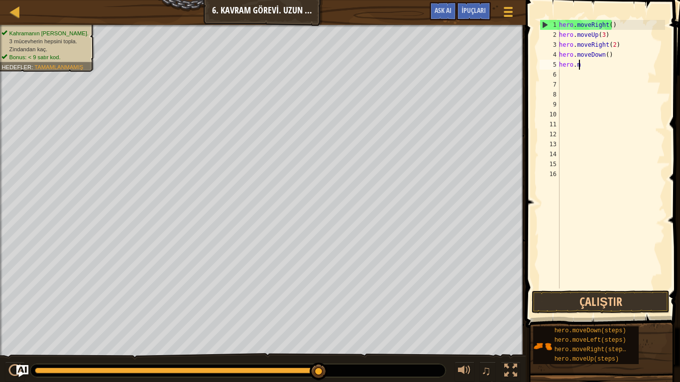
type textarea "h"
click at [600, 300] on button "Çalıştır" at bounding box center [600, 302] width 138 height 23
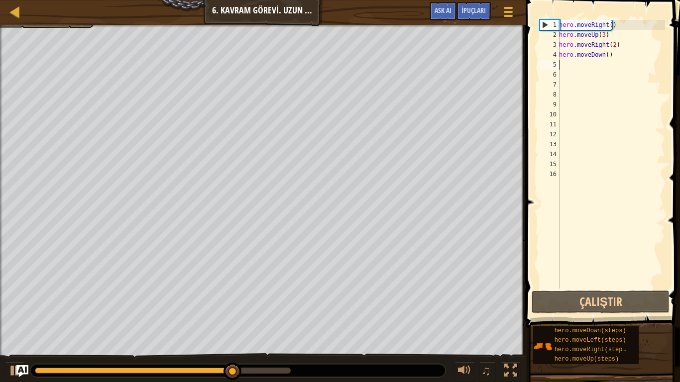
click at [565, 68] on div "hero . moveRight ( ) hero . moveUp ( 3 ) hero . moveRight ( 2 ) hero . moveDown…" at bounding box center [611, 164] width 108 height 289
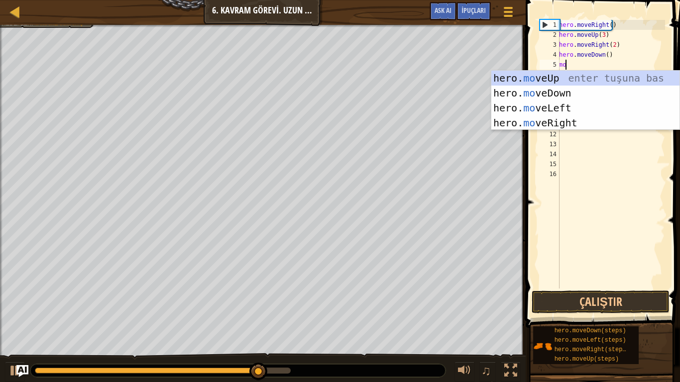
type textarea "mo"
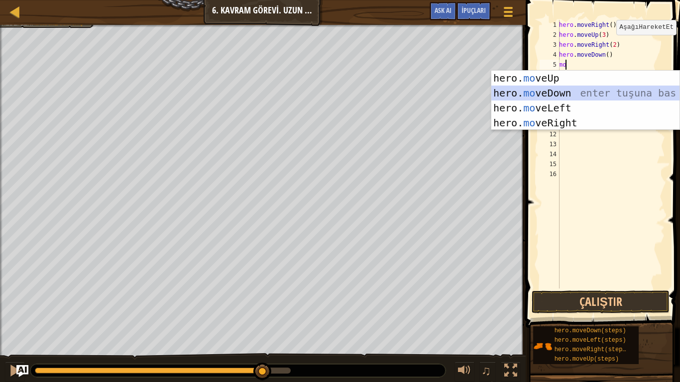
click at [521, 88] on div "hero. mo veUp enter tuşuna bas hero. mo veDown enter tuşuna bas hero. mo veLeft…" at bounding box center [585, 116] width 188 height 90
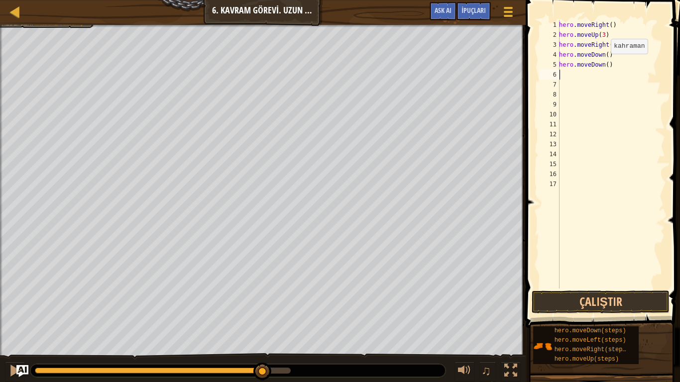
click at [605, 64] on div "hero . moveRight ( ) hero . moveUp ( 3 ) hero . moveRight ( 2 ) hero . moveDown…" at bounding box center [611, 164] width 108 height 289
type textarea "hero.moveDown(3)"
click at [625, 300] on button "Çalıştır" at bounding box center [600, 302] width 138 height 23
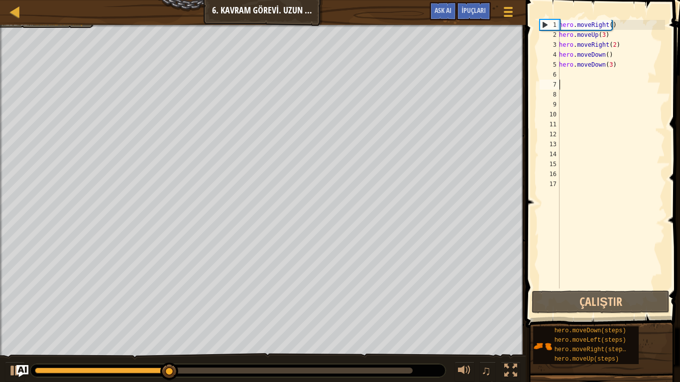
click at [566, 80] on div "hero . moveRight ( ) hero . moveUp ( 3 ) hero . moveRight ( 2 ) hero . moveDown…" at bounding box center [611, 164] width 108 height 289
click at [565, 70] on div "hero . moveRight ( ) hero . moveUp ( 3 ) hero . moveRight ( 2 ) hero . moveDown…" at bounding box center [611, 164] width 108 height 289
type textarea "hero.moveDown(3)"
click at [565, 74] on div "hero . moveRight ( ) hero . moveUp ( 3 ) hero . moveRight ( 2 ) hero . moveDown…" at bounding box center [611, 154] width 108 height 269
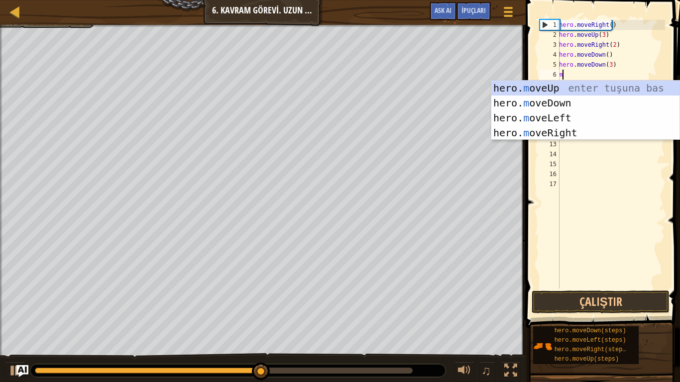
type textarea "mo"
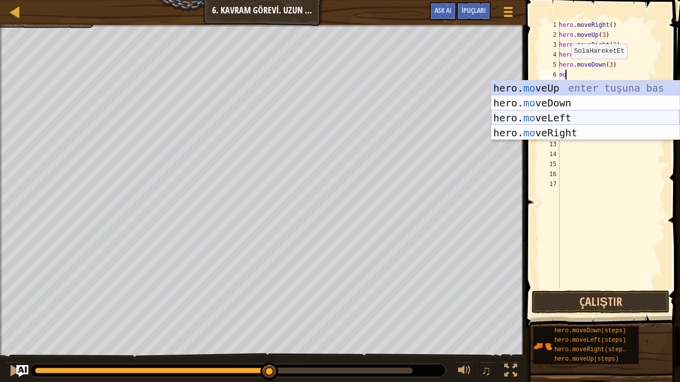
click at [555, 116] on div "hero. mo veUp enter tuşuna bas hero. mo veDown enter tuşuna bas hero. mo veLeft…" at bounding box center [585, 126] width 188 height 90
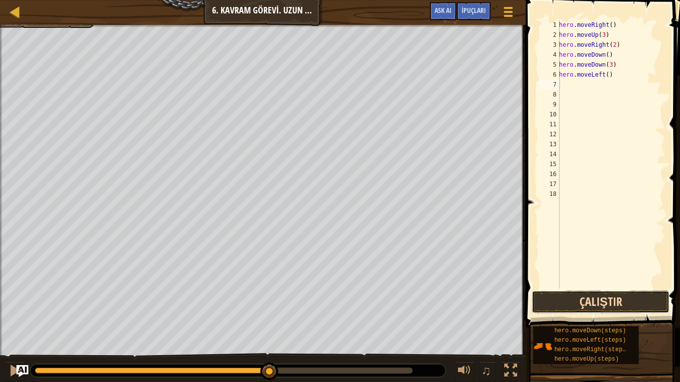
click at [588, 297] on button "Çalıştır" at bounding box center [600, 302] width 138 height 23
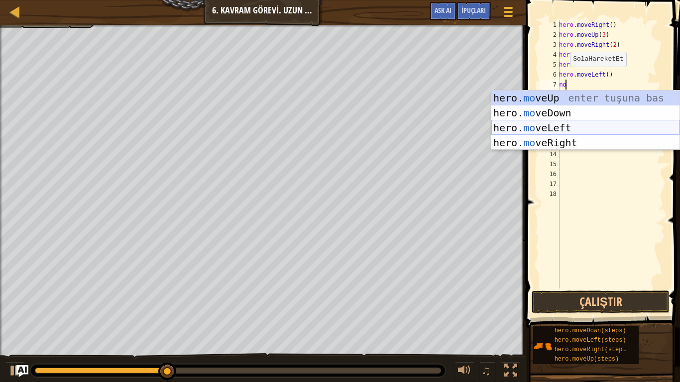
type textarea "mov"
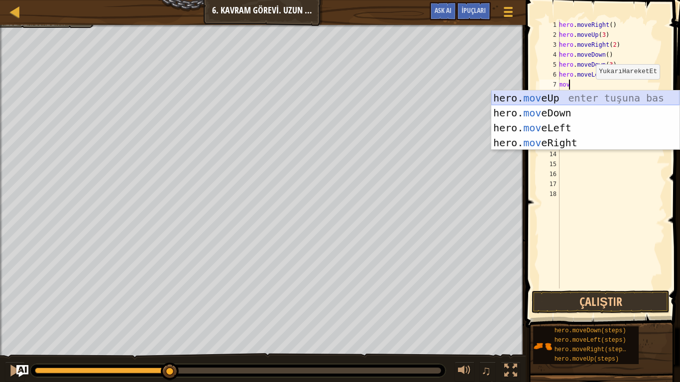
click at [587, 94] on div "hero. mov eUp enter tuşuna bas hero. mov eDown enter tuşuna bas hero. mov eLeft…" at bounding box center [585, 136] width 188 height 90
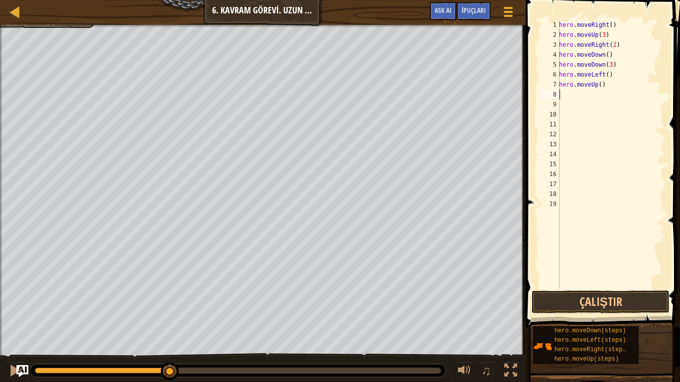
scroll to position [4, 0]
click at [599, 298] on button "Çalıştır" at bounding box center [600, 302] width 138 height 23
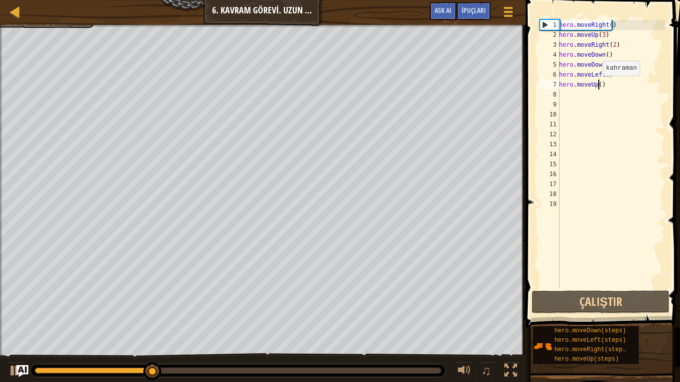
click at [597, 86] on div "hero . moveRight ( ) hero . moveUp ( 3 ) hero . moveRight ( 2 ) hero . moveDown…" at bounding box center [611, 164] width 108 height 289
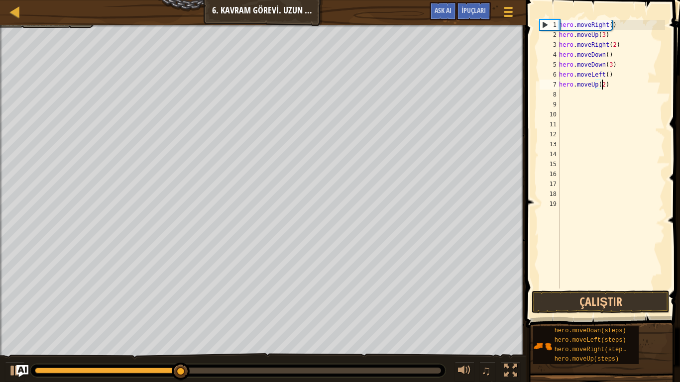
scroll to position [4, 3]
type textarea "hero.moveUp(2)"
click at [639, 294] on button "Çalıştır" at bounding box center [600, 302] width 138 height 23
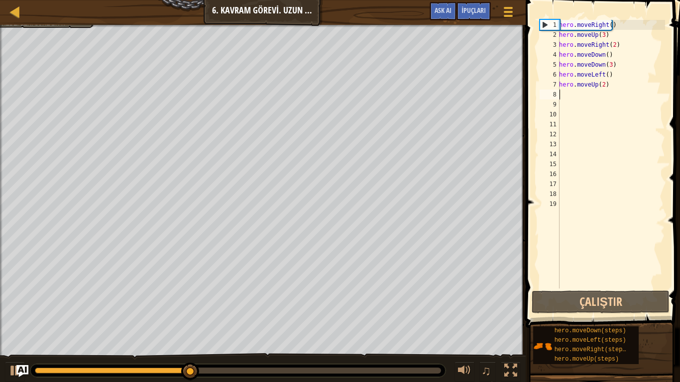
click at [570, 98] on div "hero . moveRight ( ) hero . moveUp ( 3 ) hero . moveRight ( 2 ) hero . moveDown…" at bounding box center [611, 164] width 108 height 289
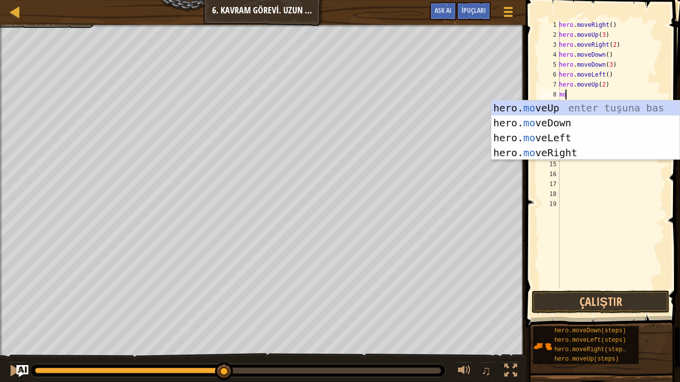
scroll to position [4, 0]
type textarea "move"
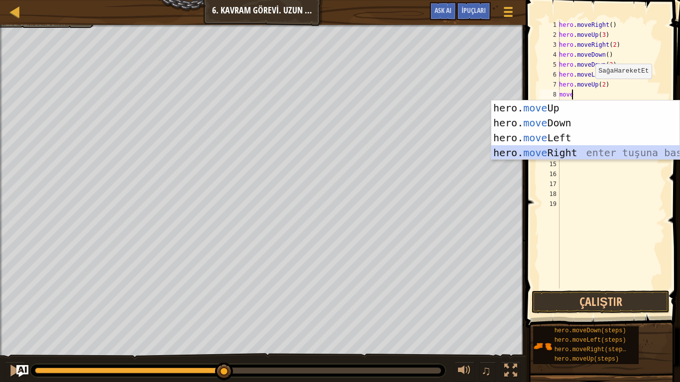
click at [526, 149] on div "hero. move Up enter tuşuna bas hero. move Down enter tuşuna bas hero. move Left…" at bounding box center [585, 146] width 188 height 90
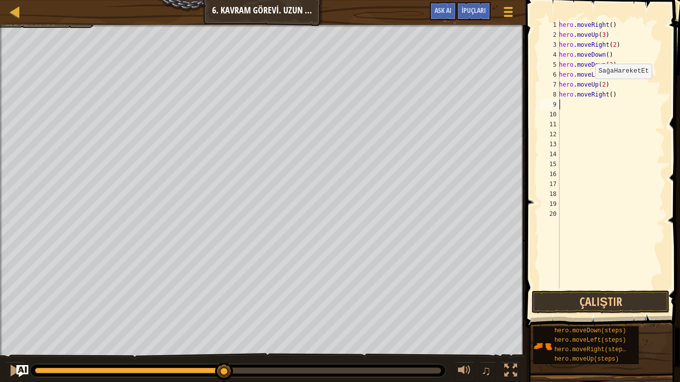
scroll to position [4, 0]
click at [609, 96] on div "hero . moveRight ( ) hero . moveUp ( 3 ) hero . moveRight ( 2 ) hero . moveDown…" at bounding box center [611, 164] width 108 height 289
click at [540, 297] on button "Çalıştır" at bounding box center [600, 302] width 138 height 23
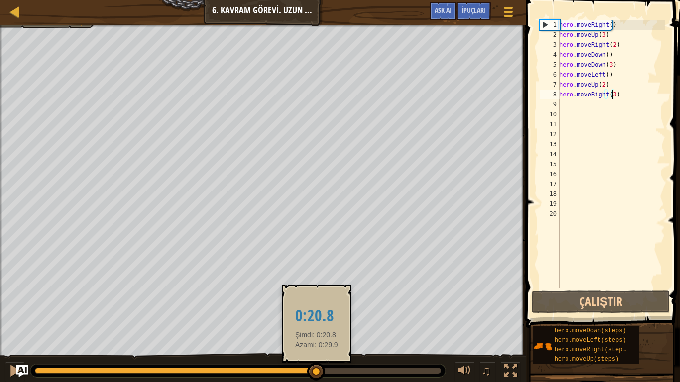
drag, startPoint x: 434, startPoint y: 370, endPoint x: 316, endPoint y: 367, distance: 117.9
click at [316, 326] on div at bounding box center [316, 372] width 18 height 18
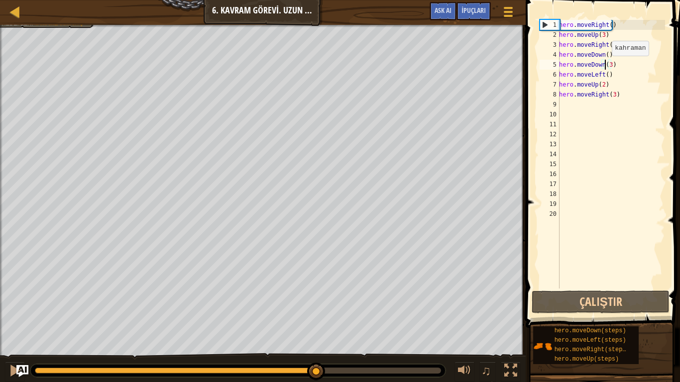
click at [606, 66] on div "hero . moveRight ( ) hero . moveUp ( 3 ) hero . moveRight ( 2 ) hero . moveDown…" at bounding box center [611, 164] width 108 height 289
click at [608, 65] on div "hero . moveRight ( ) hero . moveUp ( 3 ) hero . moveRight ( 2 ) hero . moveDown…" at bounding box center [611, 164] width 108 height 289
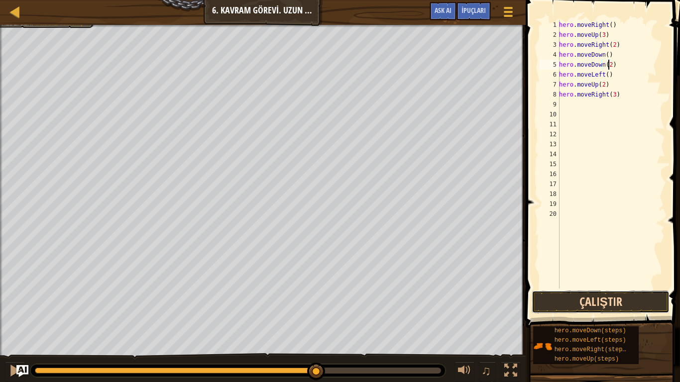
click at [581, 299] on button "Çalıştır" at bounding box center [600, 302] width 138 height 23
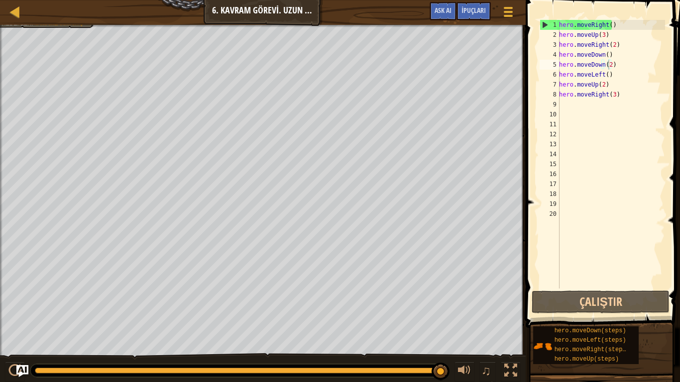
click at [55, 22] on div "Harita Bilgisayar Bilimine Giriş 6. Kavram Görevi. Uzun Adımlar Oyun Menüsü Bit…" at bounding box center [262, 12] width 525 height 25
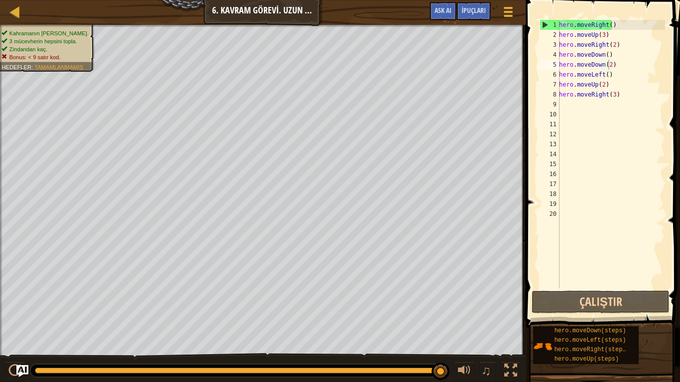
click at [51, 29] on div "Kahramanın hayatta kalmalı. 3 mücevherin hepsini topla. Zindandan kaç. Bonus: <…" at bounding box center [45, 45] width 89 height 32
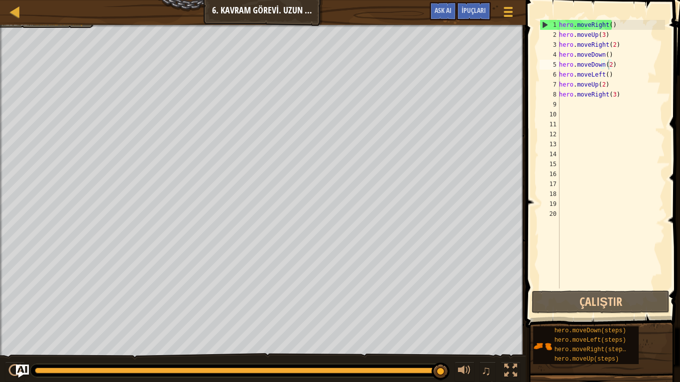
click at [25, 326] on img "Ask AI" at bounding box center [22, 371] width 13 height 13
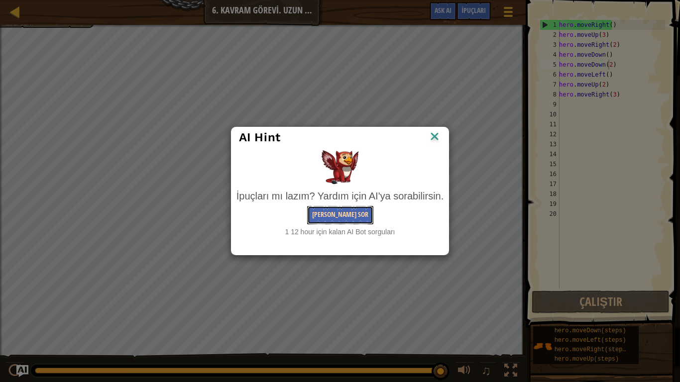
click at [331, 214] on button "[PERSON_NAME] Sor" at bounding box center [340, 215] width 66 height 18
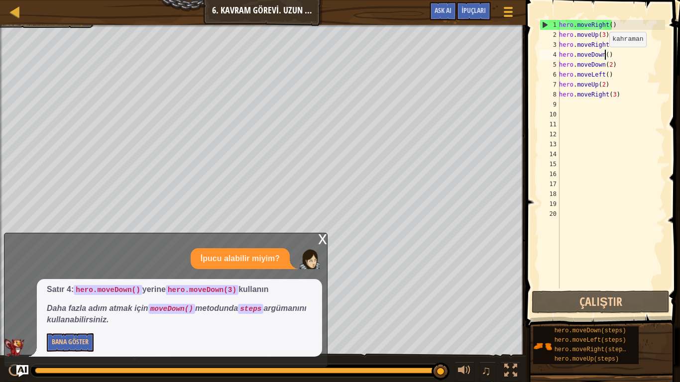
click at [604, 57] on div "hero . moveRight ( ) hero . moveUp ( 3 ) hero . moveRight ( 2 ) hero . moveDown…" at bounding box center [611, 164] width 108 height 289
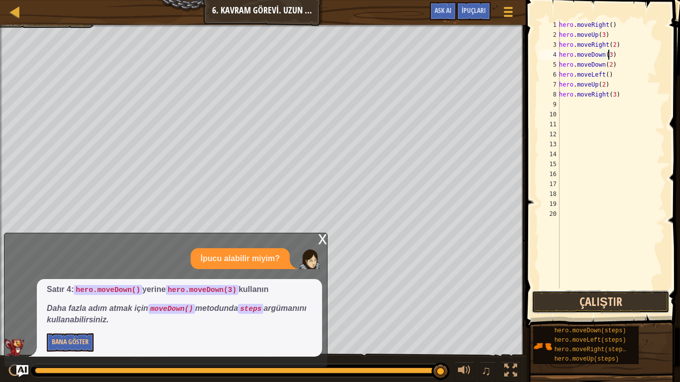
click at [630, 299] on button "Çalıştır" at bounding box center [600, 302] width 138 height 23
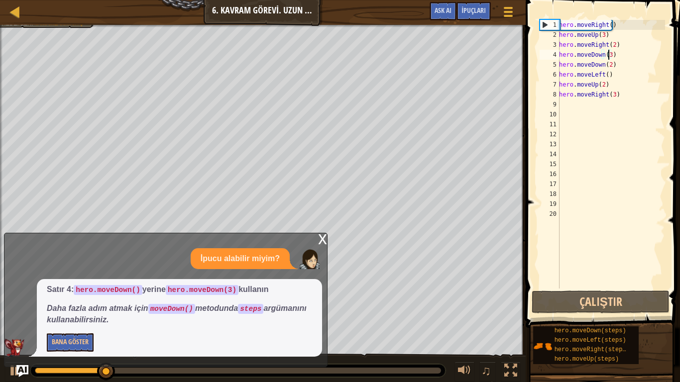
click at [16, 326] on div "x İpucu alabilir miyim? Satır 4: hero.moveDown() yerine hero.moveDown(3) kullan…" at bounding box center [165, 300] width 323 height 134
click at [322, 237] on div "x" at bounding box center [322, 238] width 9 height 10
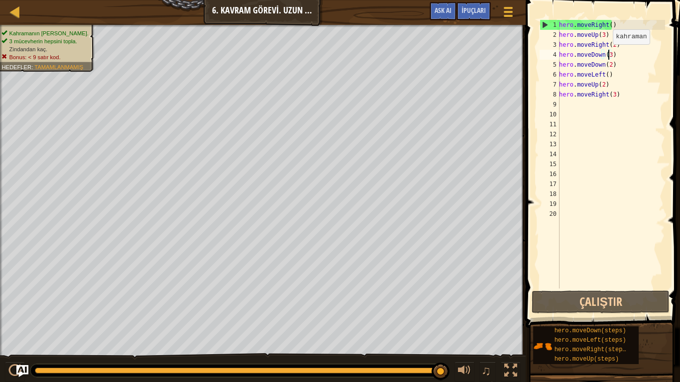
click at [607, 54] on div "hero . moveRight ( ) hero . moveUp ( 3 ) hero . moveRight ( 2 ) hero . moveDown…" at bounding box center [611, 164] width 108 height 289
type textarea "hero.moveDown()"
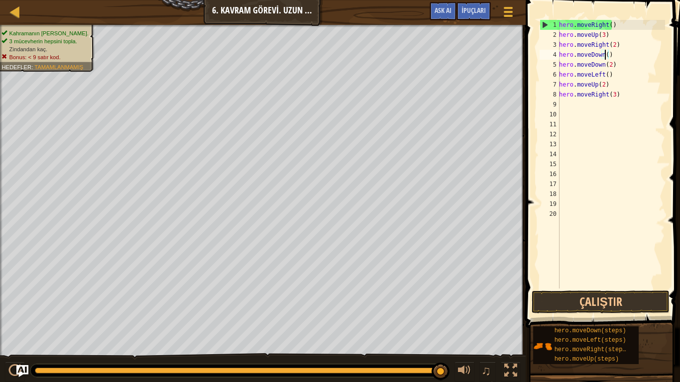
scroll to position [4, 3]
click at [598, 299] on button "Çalıştır" at bounding box center [600, 302] width 138 height 23
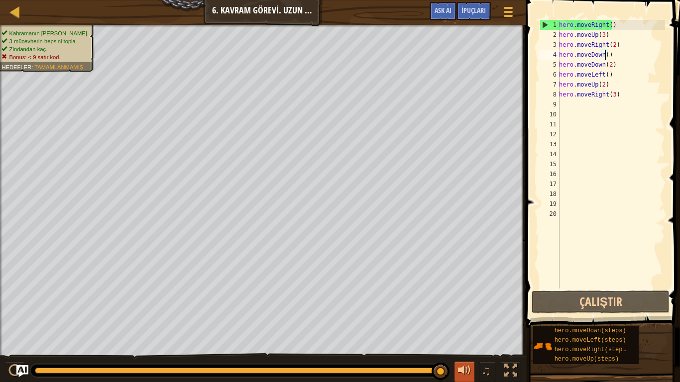
drag, startPoint x: 115, startPoint y: 371, endPoint x: 473, endPoint y: 382, distance: 358.4
click at [473, 326] on div "♫" at bounding box center [262, 368] width 525 height 30
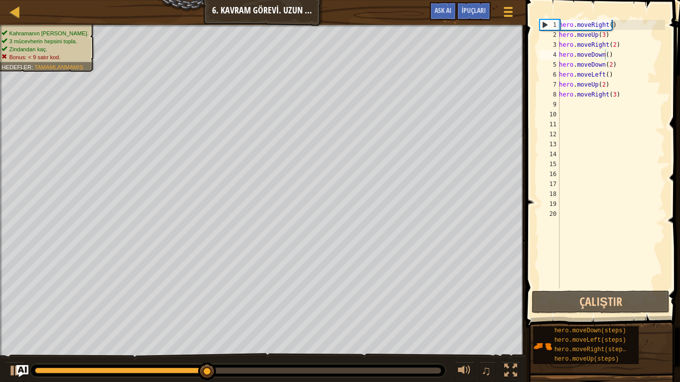
click at [39, 29] on ul "Kahramanın hayatta kalmalı. 3 mücevherin hepsini topla. Zindandan kaç. Bonus: <…" at bounding box center [45, 45] width 89 height 32
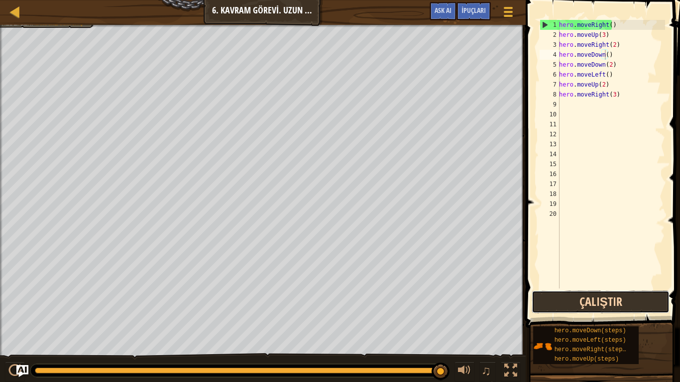
click at [594, 306] on button "Çalıştır" at bounding box center [600, 302] width 138 height 23
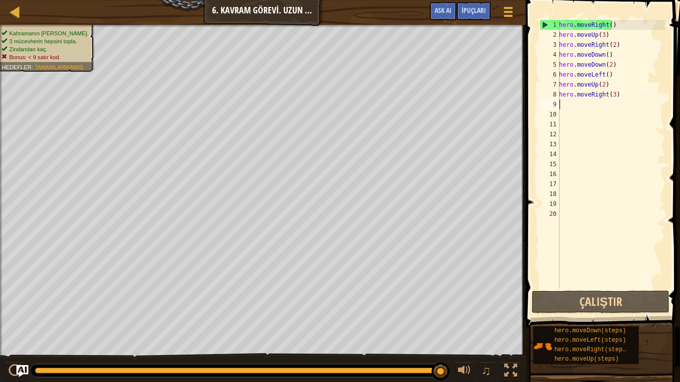
click at [622, 101] on div "hero . moveRight ( ) hero . moveUp ( 3 ) hero . moveRight ( 2 ) hero . moveDown…" at bounding box center [611, 164] width 108 height 289
click at [617, 97] on div "hero . moveRight ( ) hero . moveUp ( 3 ) hero . moveRight ( 2 ) hero . moveDown…" at bounding box center [611, 164] width 108 height 289
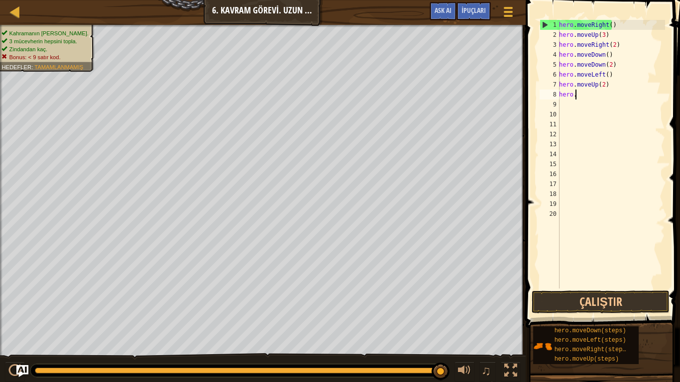
type textarea "h"
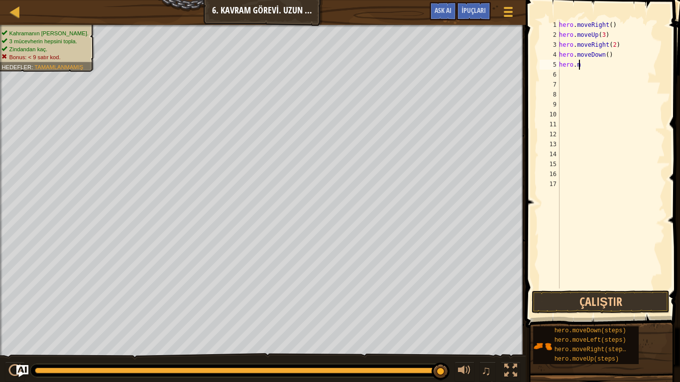
type textarea "h"
type textarea "hero.moveDown()"
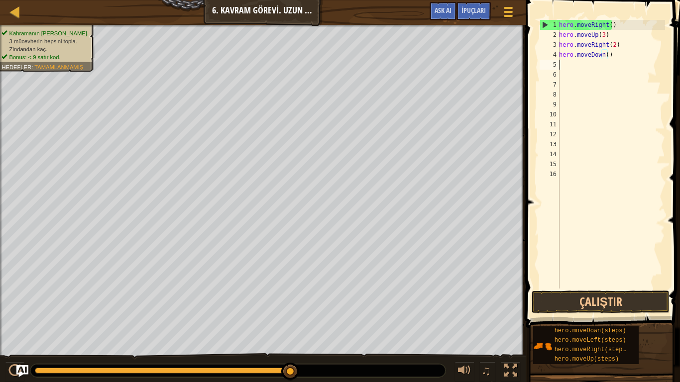
click at [561, 64] on div "hero . moveRight ( ) hero . moveUp ( 3 ) hero . moveRight ( 2 ) hero . moveDown…" at bounding box center [611, 164] width 108 height 289
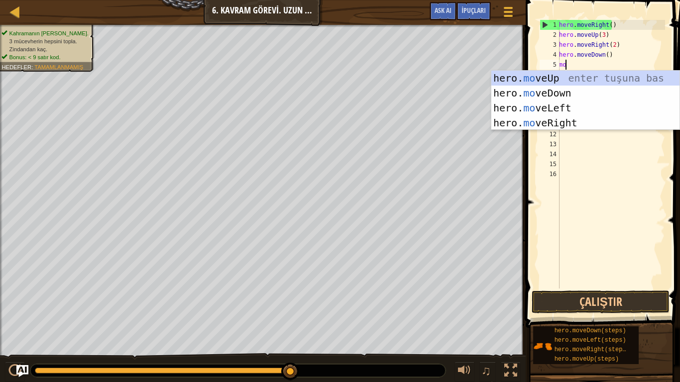
scroll to position [4, 0]
type textarea "move"
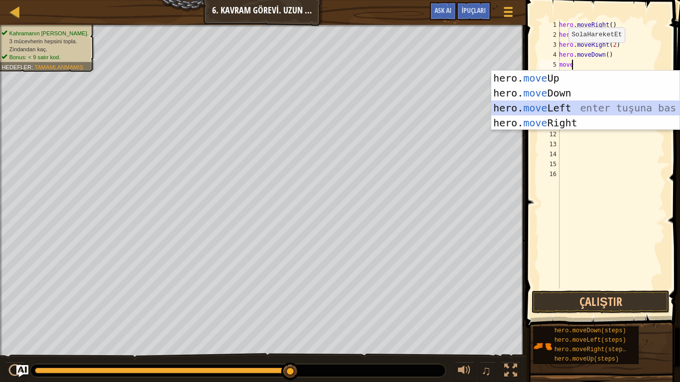
click at [578, 110] on div "hero. move Up enter tuşuna bas hero. move Down enter tuşuna bas hero. move Left…" at bounding box center [585, 116] width 188 height 90
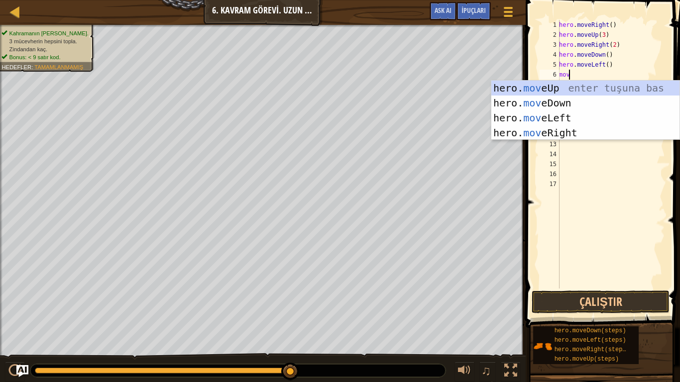
type textarea "move"
click at [553, 102] on div "hero. move Up enter tuşuna bas hero. move Down enter tuşuna bas hero. move Left…" at bounding box center [585, 126] width 188 height 90
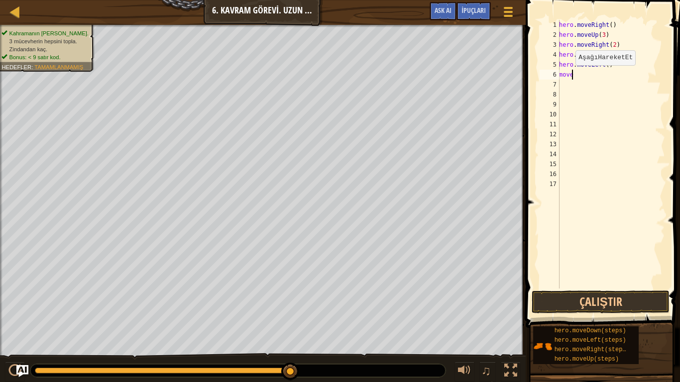
scroll to position [4, 0]
click at [604, 78] on div "hero . moveRight ( ) hero . moveUp ( 3 ) hero . moveRight ( 2 ) hero . moveDown…" at bounding box center [611, 164] width 108 height 289
type textarea "hero.moveDown(2)"
click at [563, 86] on div "hero . moveRight ( ) hero . moveUp ( 3 ) hero . moveRight ( 2 ) hero . moveDown…" at bounding box center [611, 164] width 108 height 289
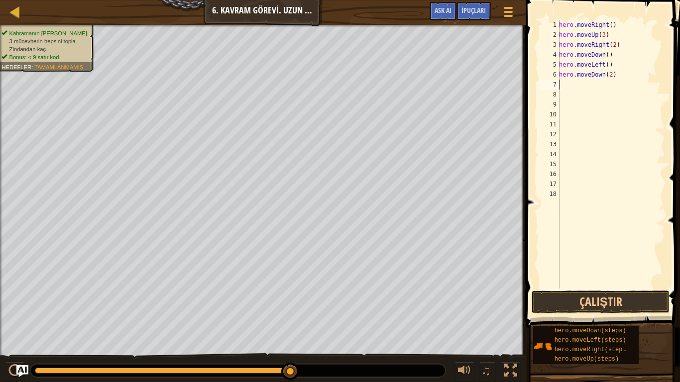
scroll to position [4, 0]
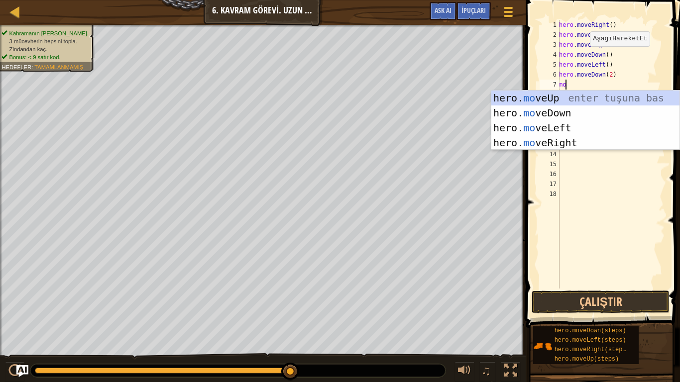
type textarea "mov"
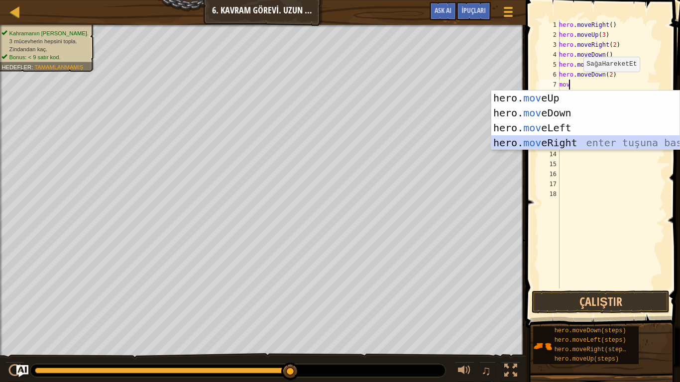
click at [576, 142] on div "hero. mov eUp enter tuşuna bas hero. mov eDown enter tuşuna bas hero. mov eLeft…" at bounding box center [585, 136] width 188 height 90
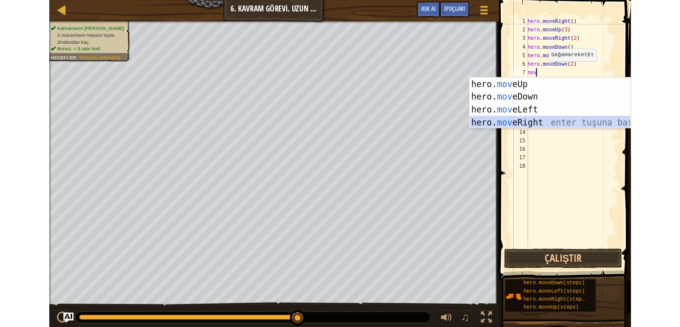
scroll to position [4, 0]
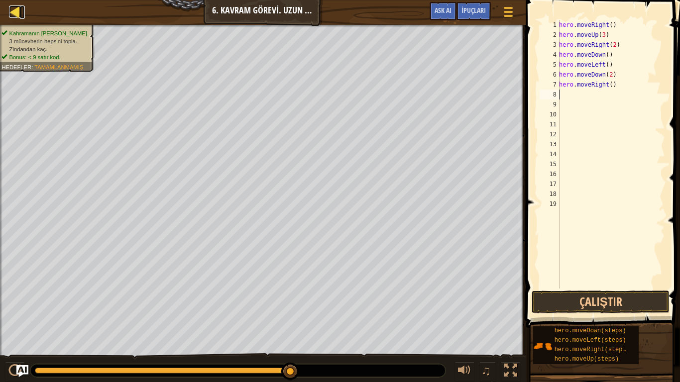
click at [16, 14] on div at bounding box center [15, 11] width 12 height 12
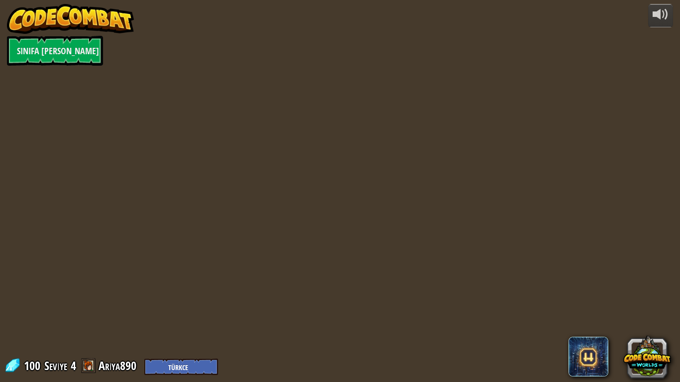
select select "tr"
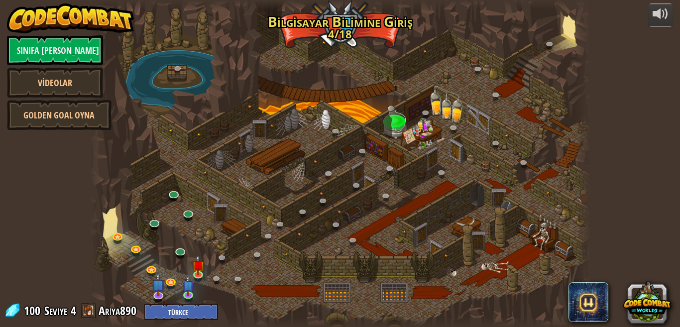
select select "tr"
